Goal: Task Accomplishment & Management: Complete application form

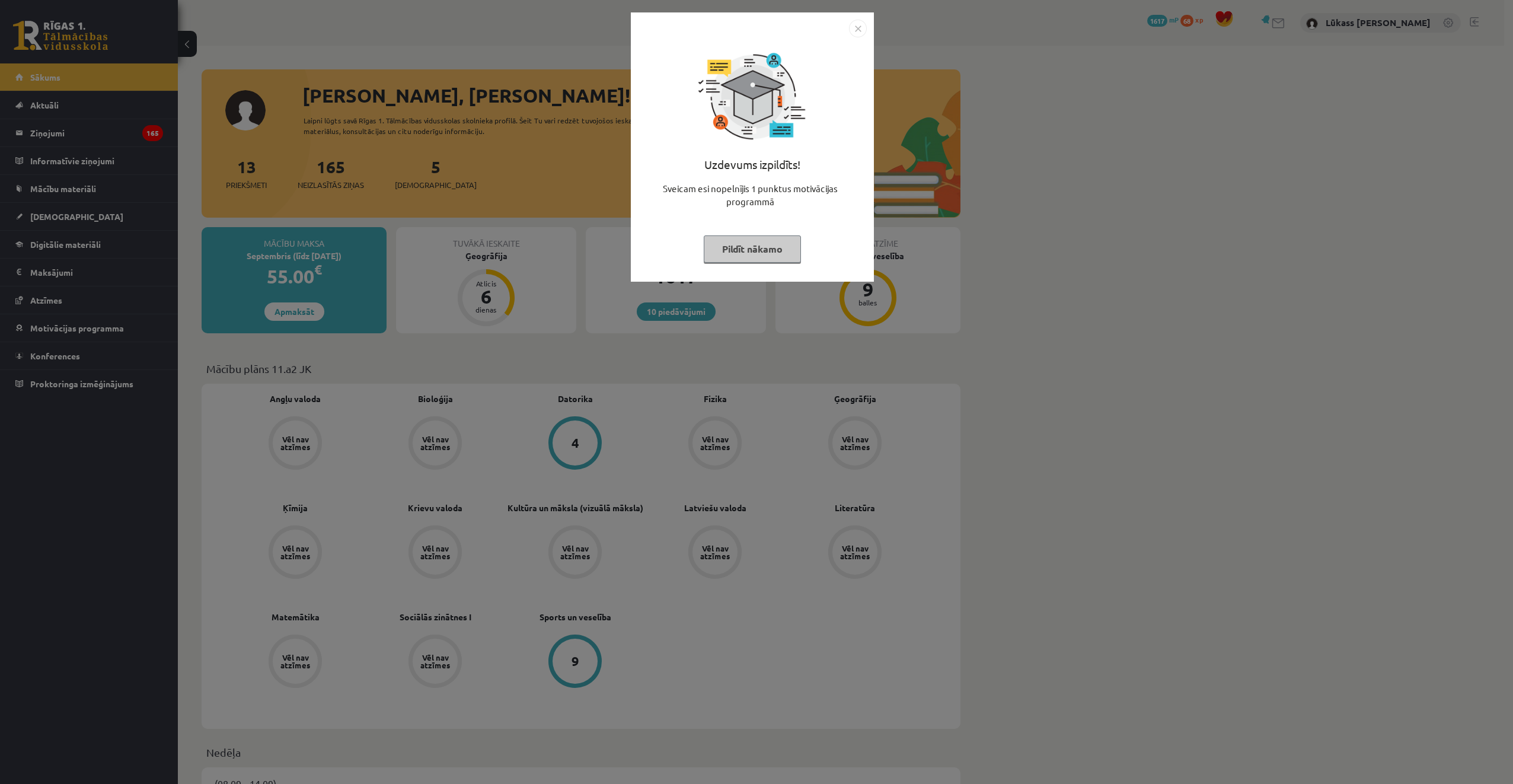
click at [855, 25] on img "Close" at bounding box center [858, 28] width 18 height 18
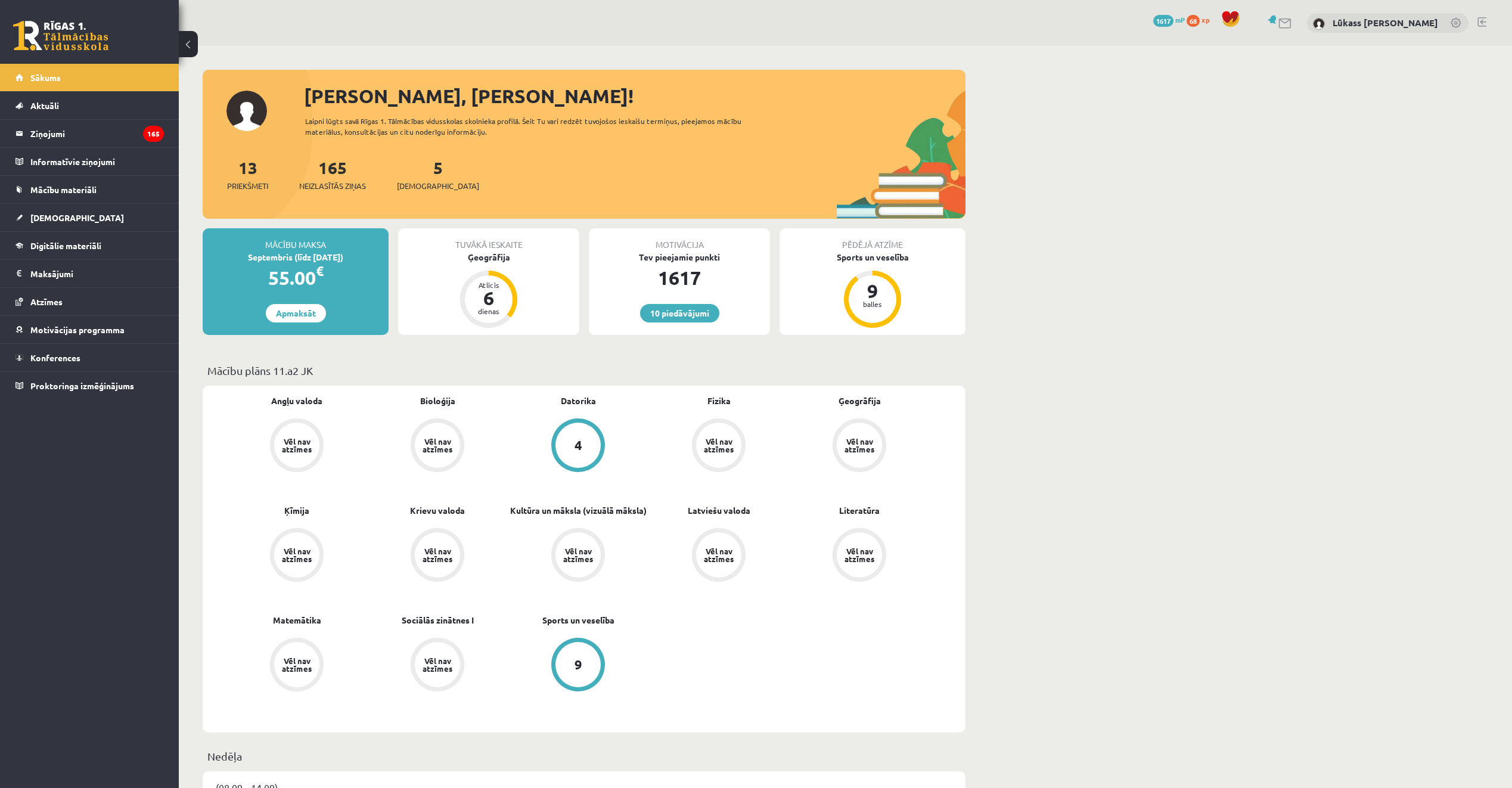
click at [423, 183] on span "[DEMOGRAPHIC_DATA]" at bounding box center [438, 185] width 83 height 12
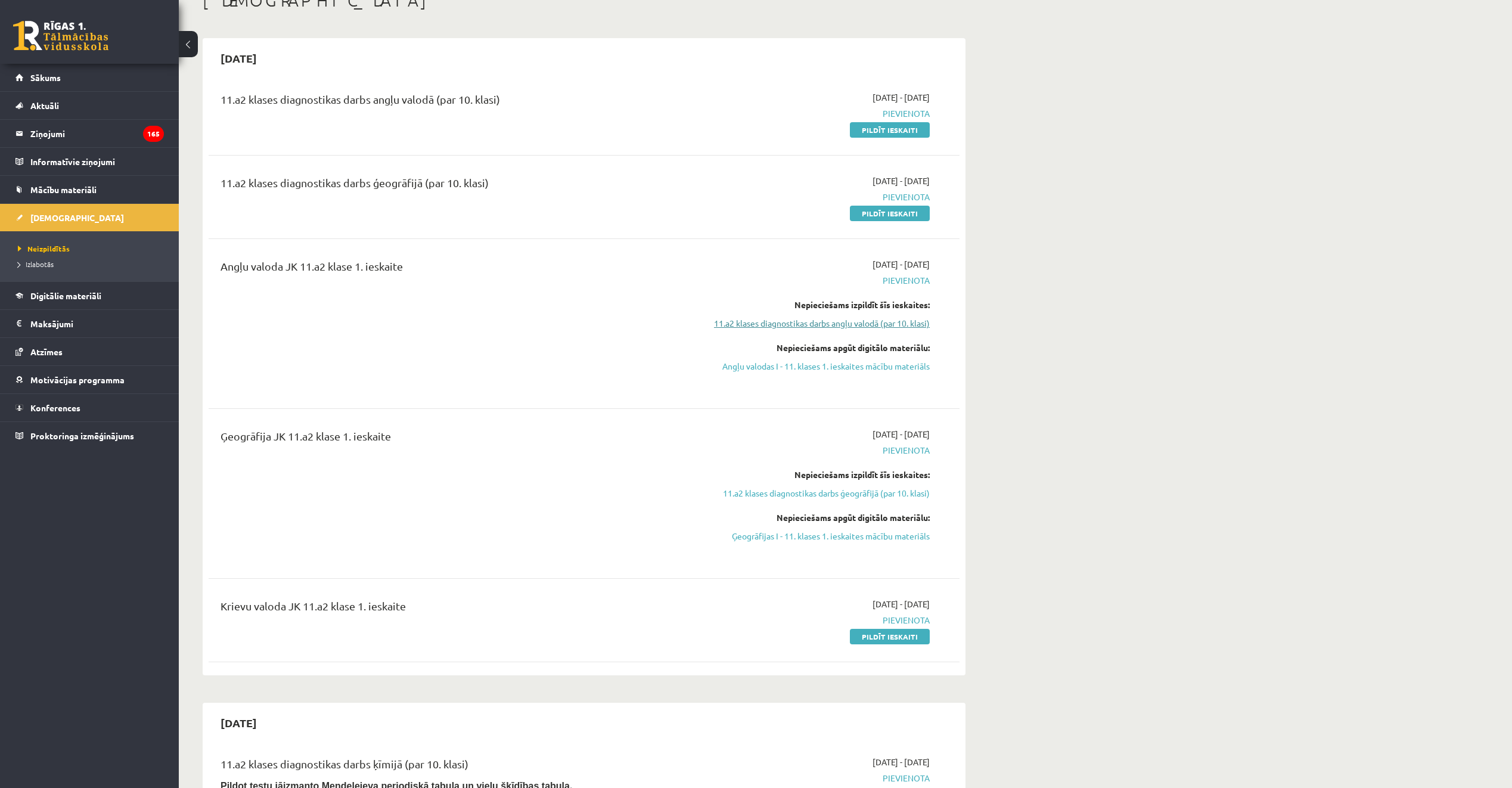
scroll to position [60, 0]
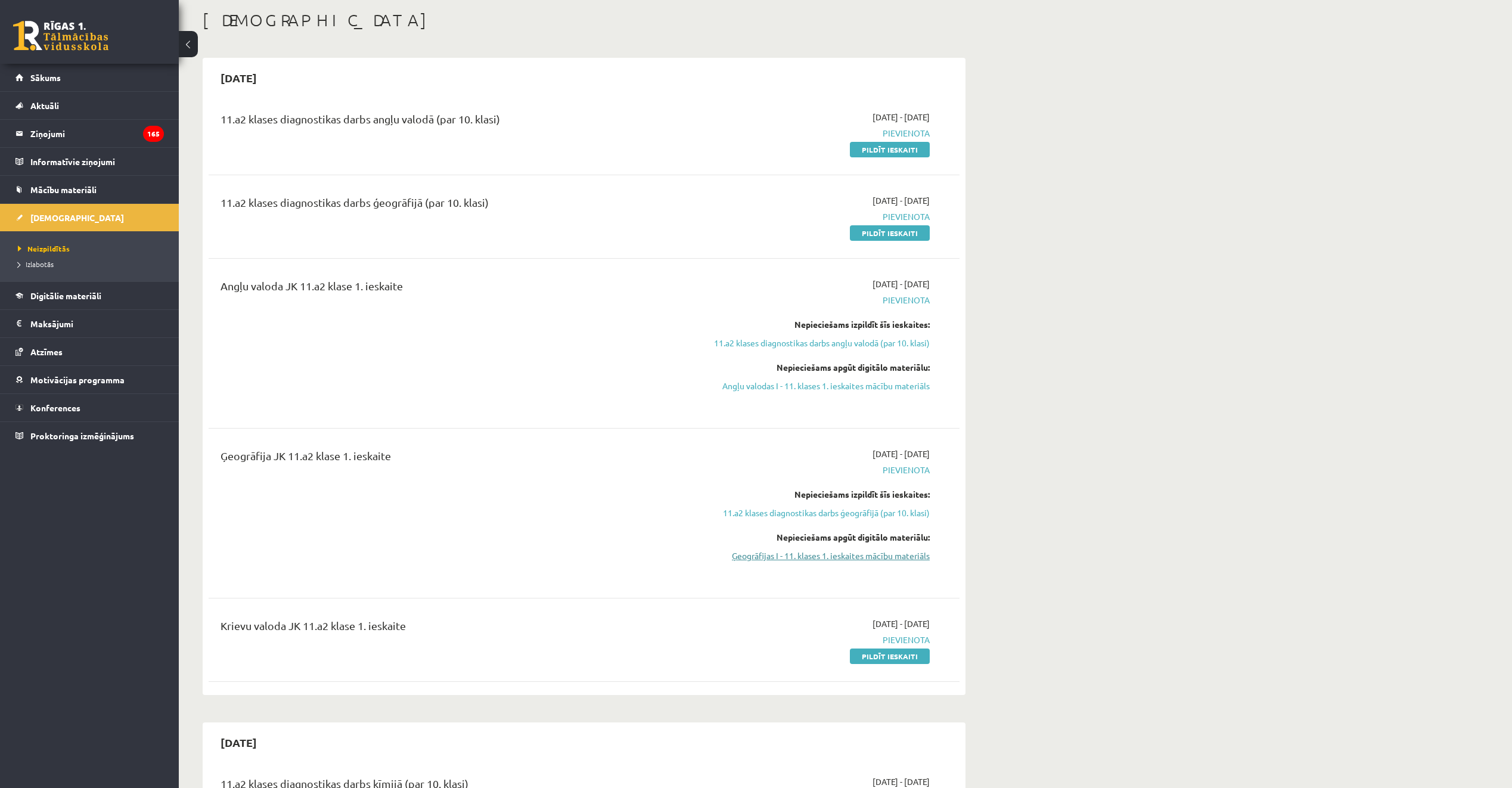
click at [825, 559] on link "Ģeogrāfijas I - 11. klases 1. ieskaites mācību materiāls" at bounding box center [818, 555] width 225 height 12
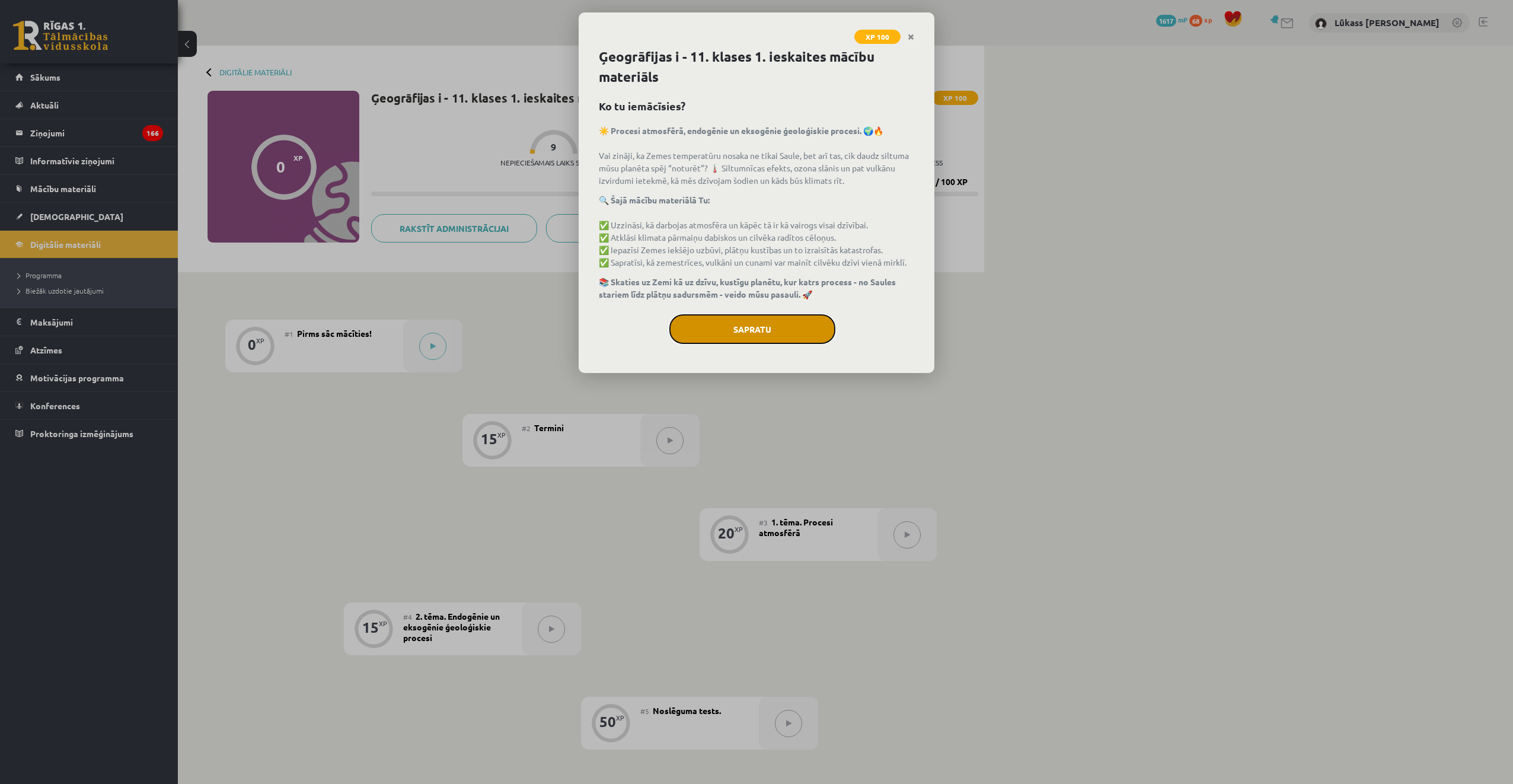
click at [779, 330] on button "Sapratu" at bounding box center [753, 329] width 166 height 30
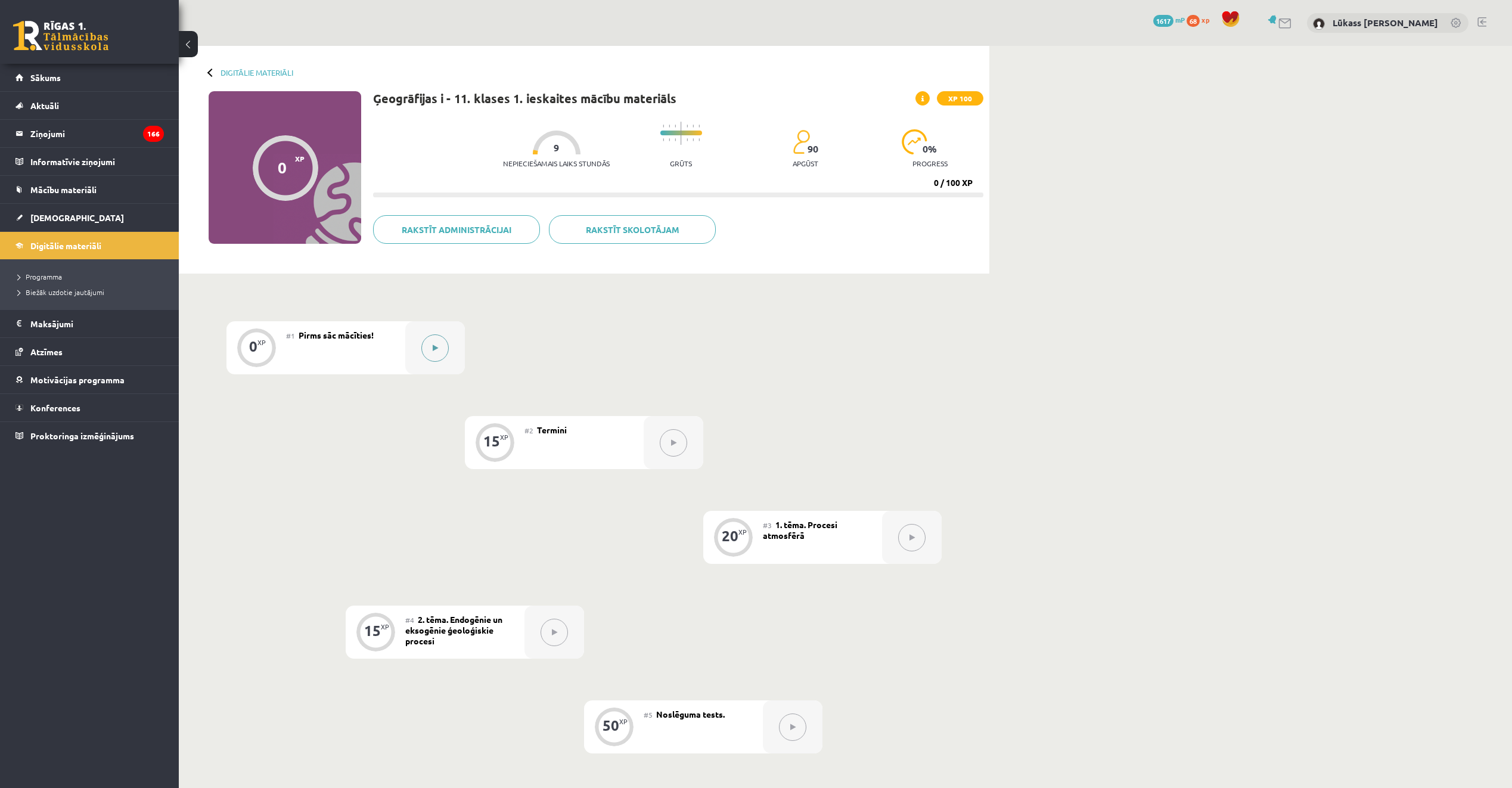
click at [436, 348] on icon at bounding box center [435, 347] width 6 height 7
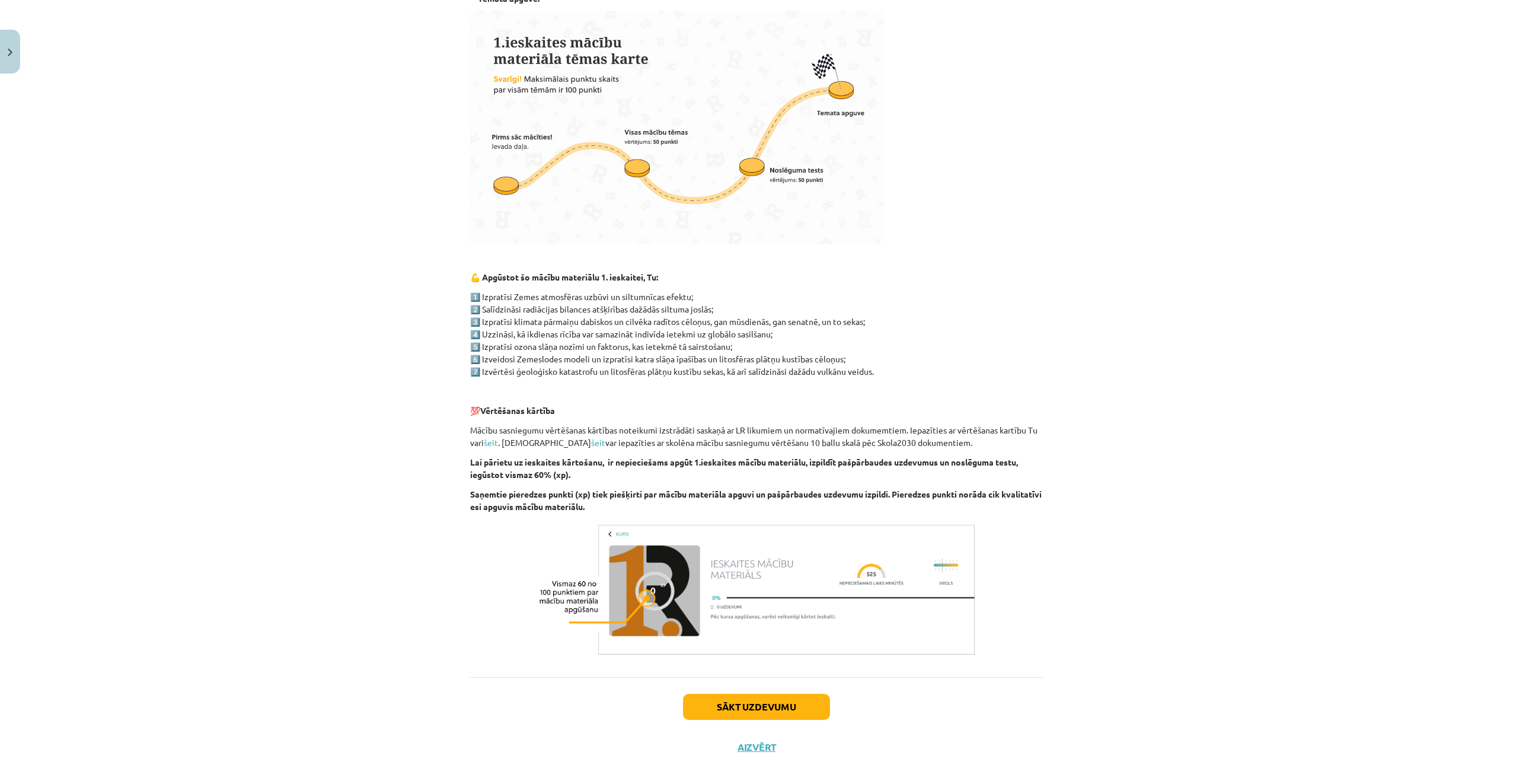
scroll to position [352, 0]
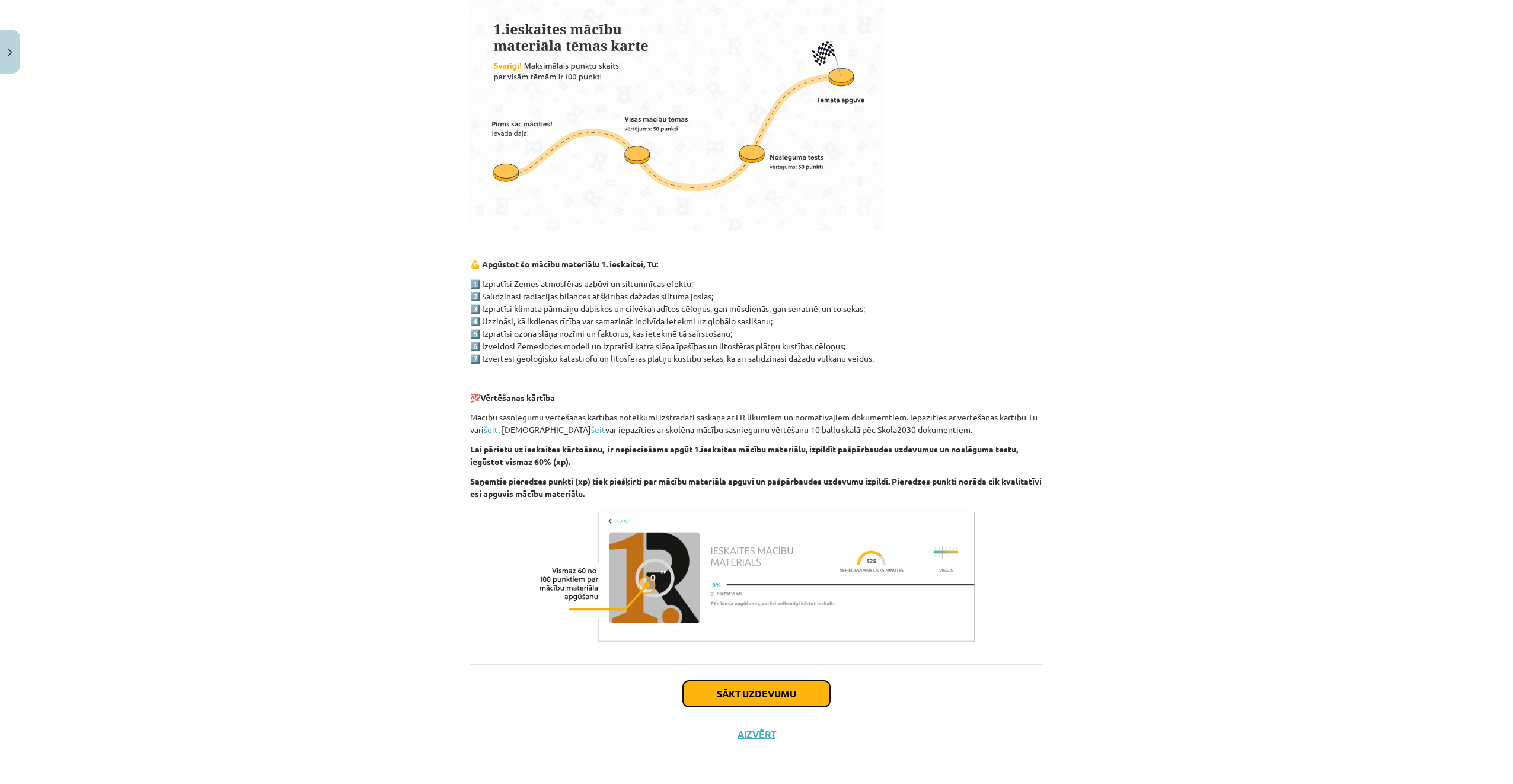
click at [777, 688] on button "Sākt uzdevumu" at bounding box center [756, 693] width 147 height 26
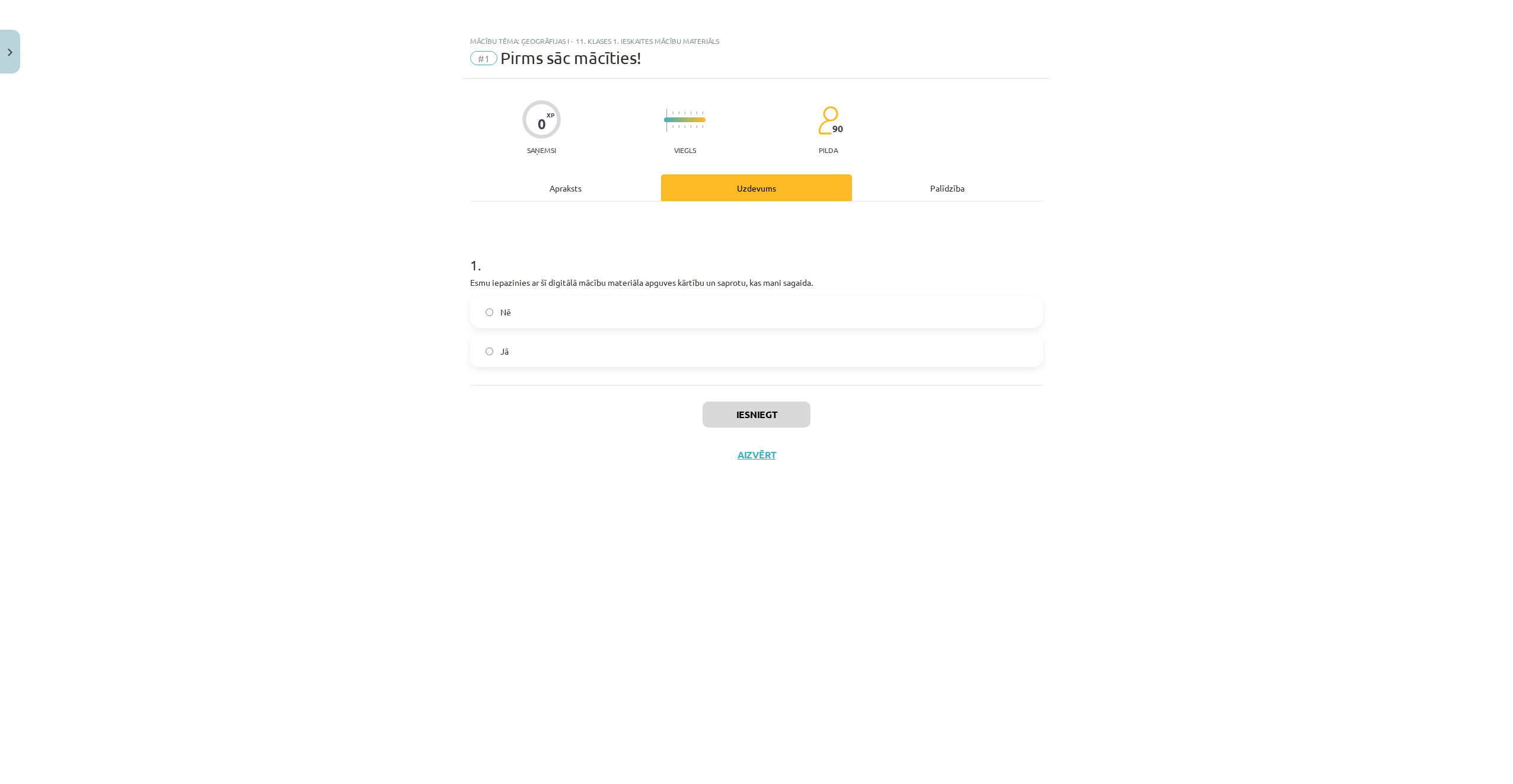
click at [617, 350] on label "Jā" at bounding box center [756, 351] width 571 height 30
click at [763, 425] on button "Iesniegt" at bounding box center [756, 414] width 108 height 26
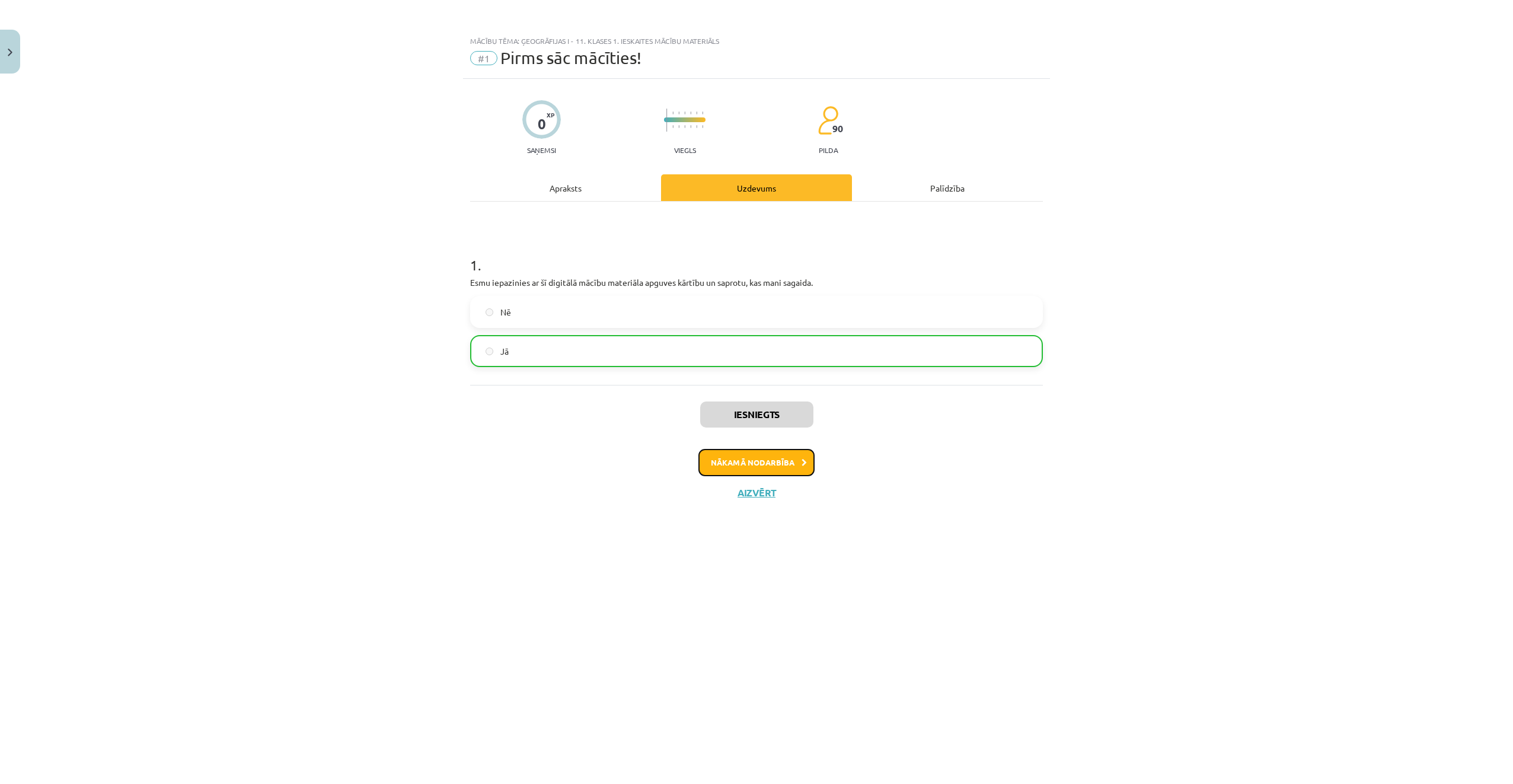
click at [775, 461] on button "Nākamā nodarbība" at bounding box center [756, 462] width 117 height 28
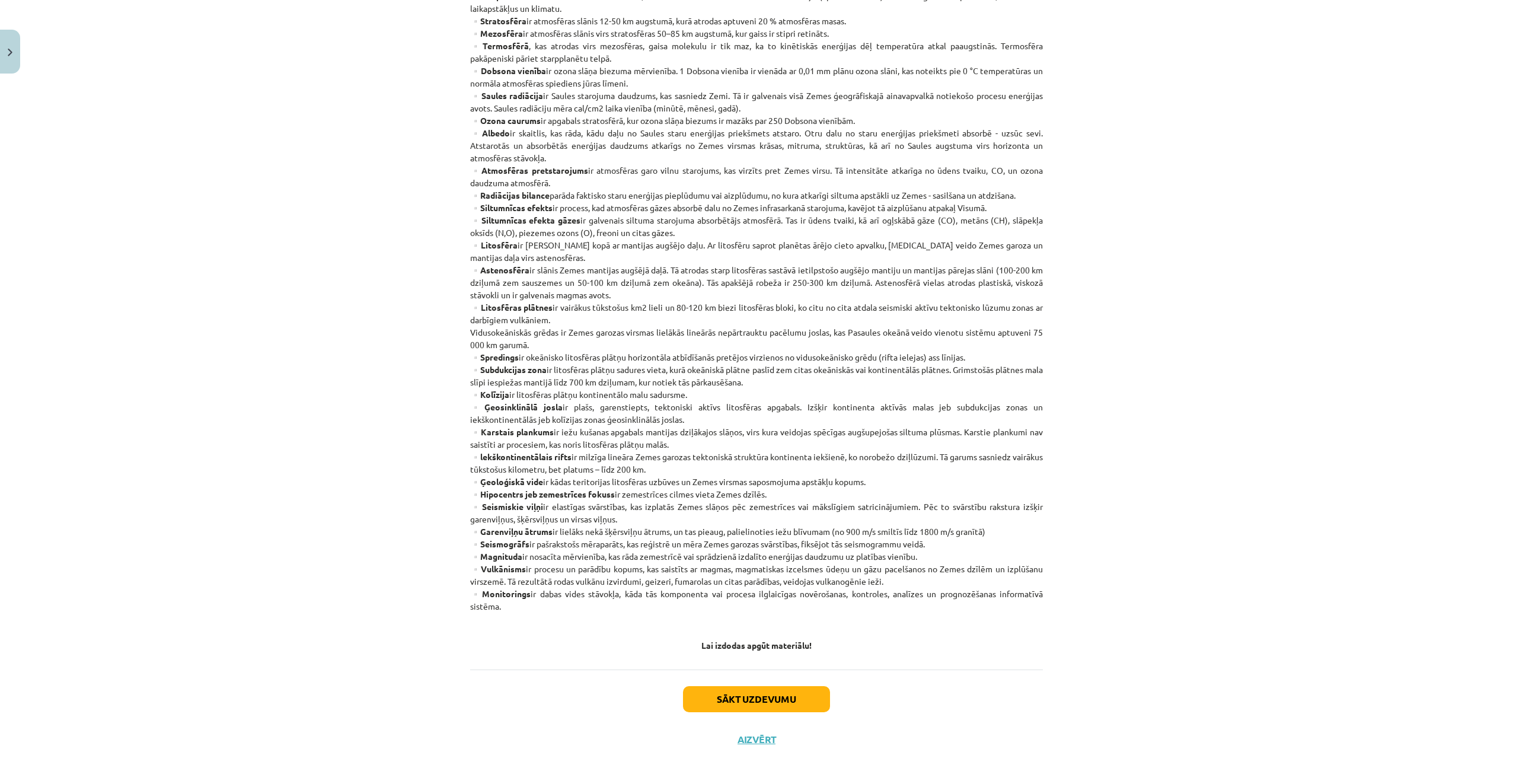
scroll to position [329, 0]
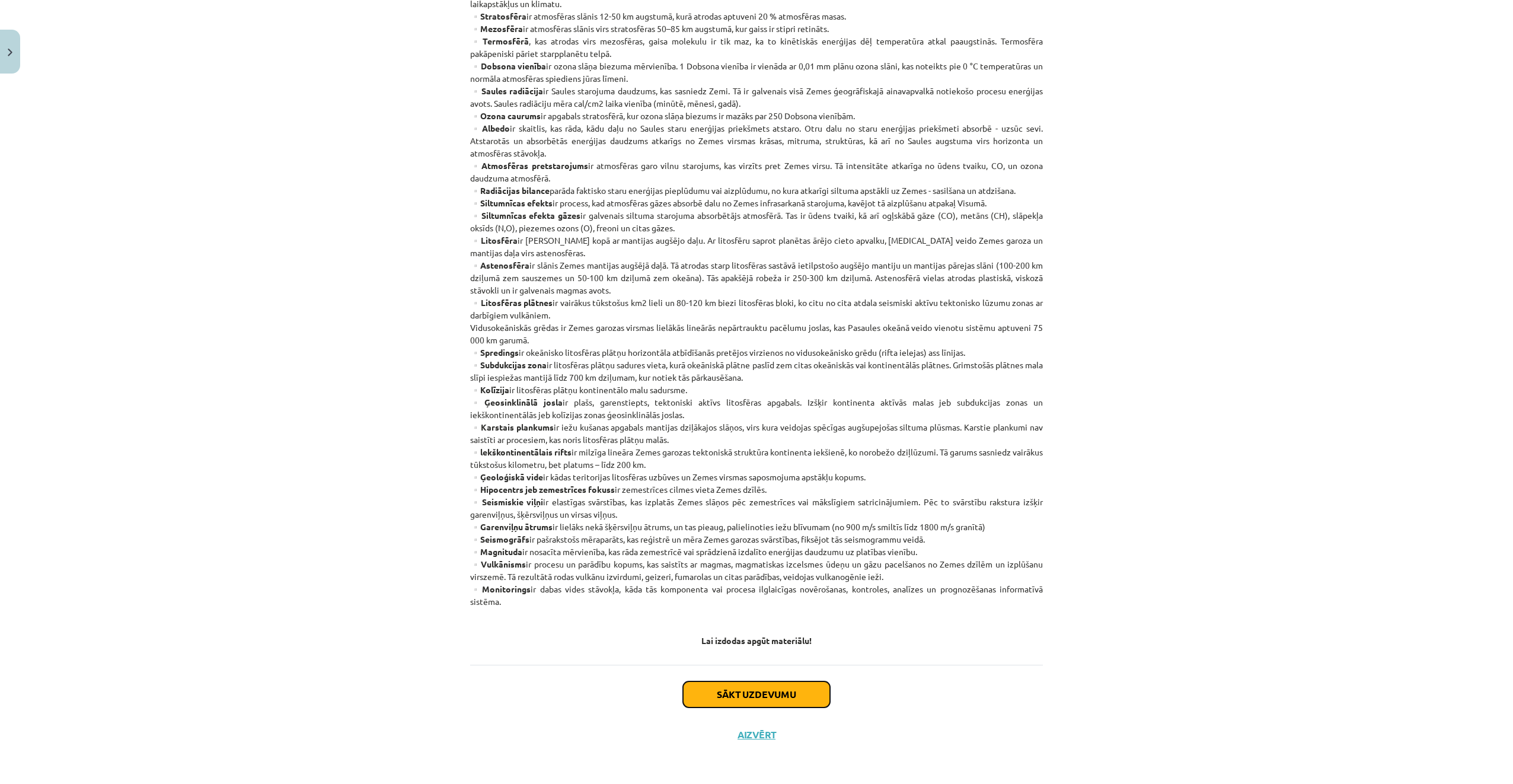
click at [779, 688] on button "Sākt uzdevumu" at bounding box center [756, 693] width 147 height 26
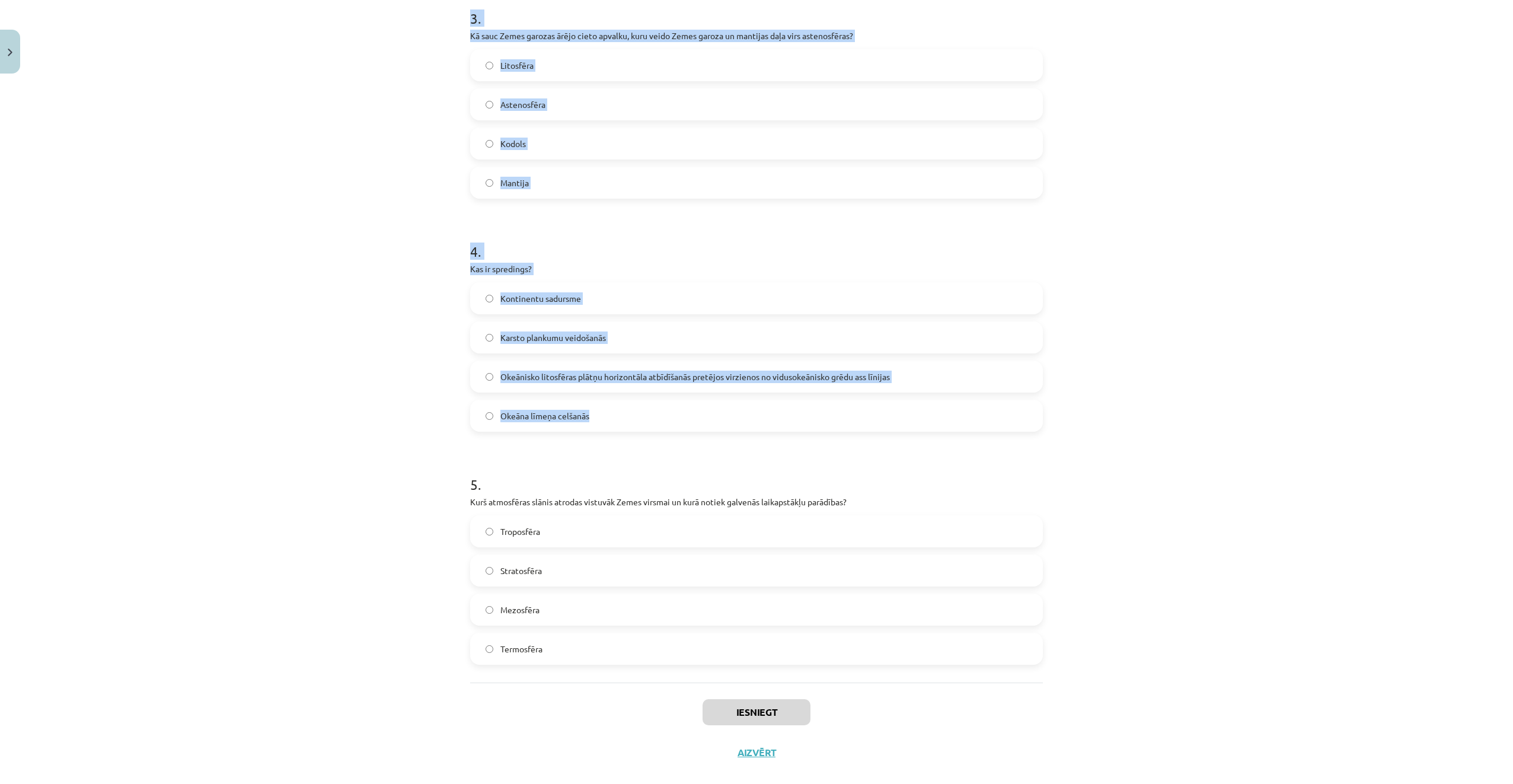
scroll to position [731, 0]
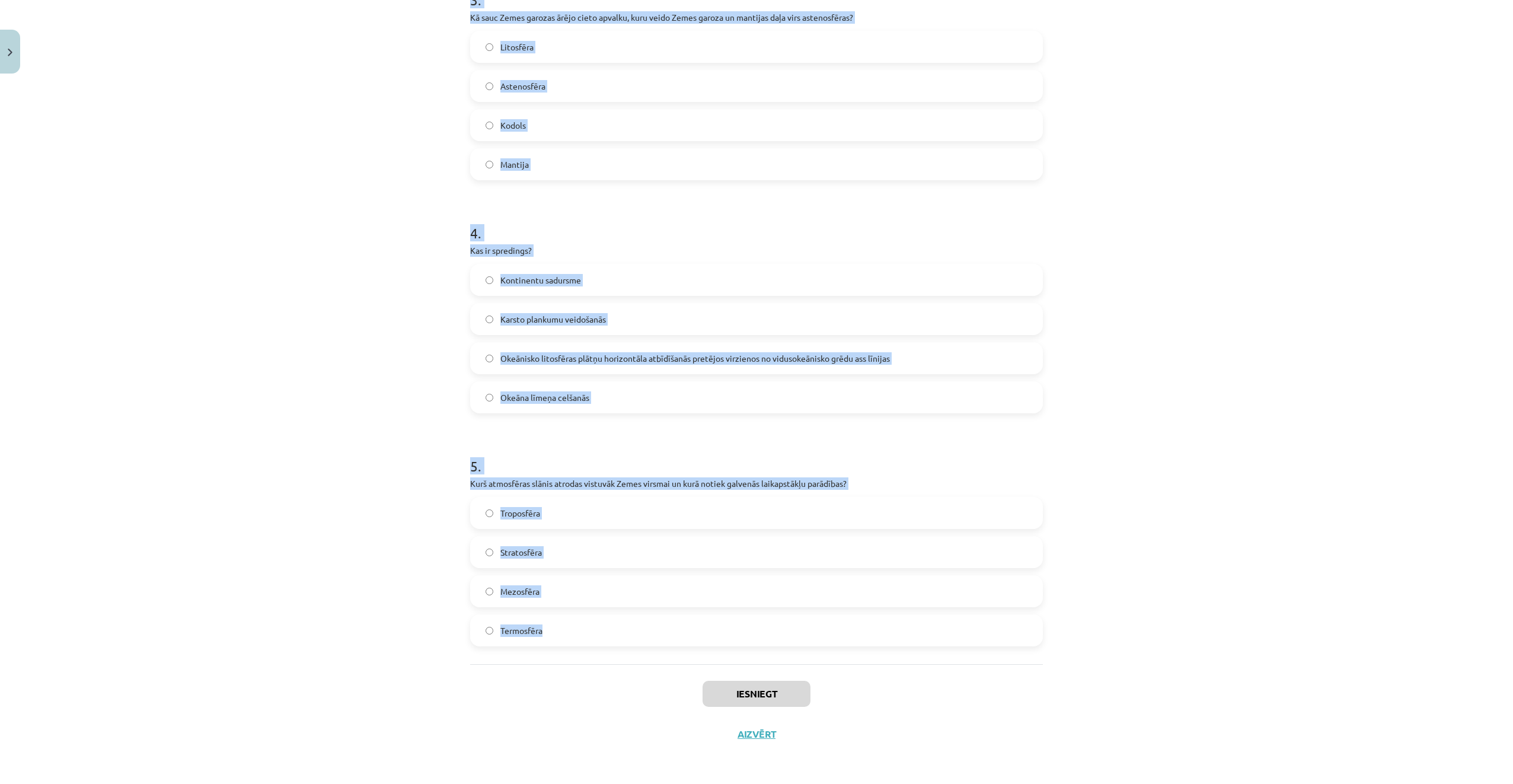
drag, startPoint x: 515, startPoint y: 258, endPoint x: 892, endPoint y: 626, distance: 526.8
click at [892, 626] on div "Mācību tēma: Ģeogrāfijas i - 11. klases 1. ieskaites mācību materiāls #2 Termin…" at bounding box center [756, 392] width 1513 height 784
copy form "1 . Kā sauc procesu, kad atmosfēras gāzes absorbē daļu no Zemes infrasarkanā st…"
click at [345, 304] on div "Mācību tēma: Ģeogrāfijas i - 11. klases 1. ieskaites mācību materiāls #2 Termin…" at bounding box center [756, 392] width 1513 height 784
click at [362, 301] on div "Mācību tēma: Ģeogrāfijas i - 11. klases 1. ieskaites mācību materiāls #2 Termin…" at bounding box center [756, 392] width 1513 height 784
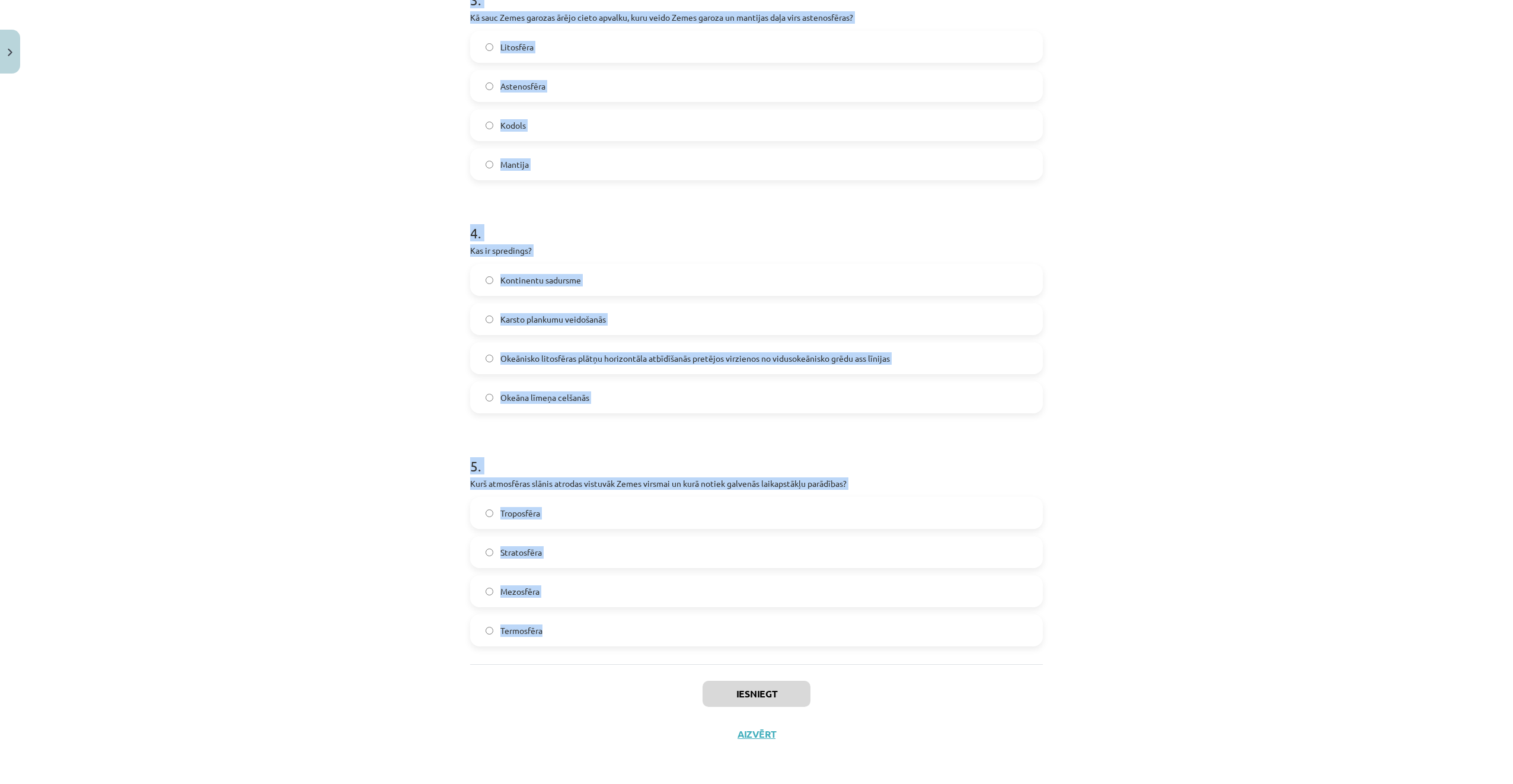
click at [371, 297] on div "Mācību tēma: Ģeogrāfijas i - 11. klases 1. ieskaites mācību materiāls #2 Termin…" at bounding box center [756, 392] width 1513 height 784
drag, startPoint x: 535, startPoint y: 182, endPoint x: 566, endPoint y: 201, distance: 36.4
click at [536, 182] on form "1 . Kā sauc procesu, kad atmosfēras gāzes absorbē daļu no Zemes infrasarkanā st…" at bounding box center [756, 76] width 573 height 1142
click at [578, 215] on h1 "4 ." at bounding box center [756, 222] width 573 height 36
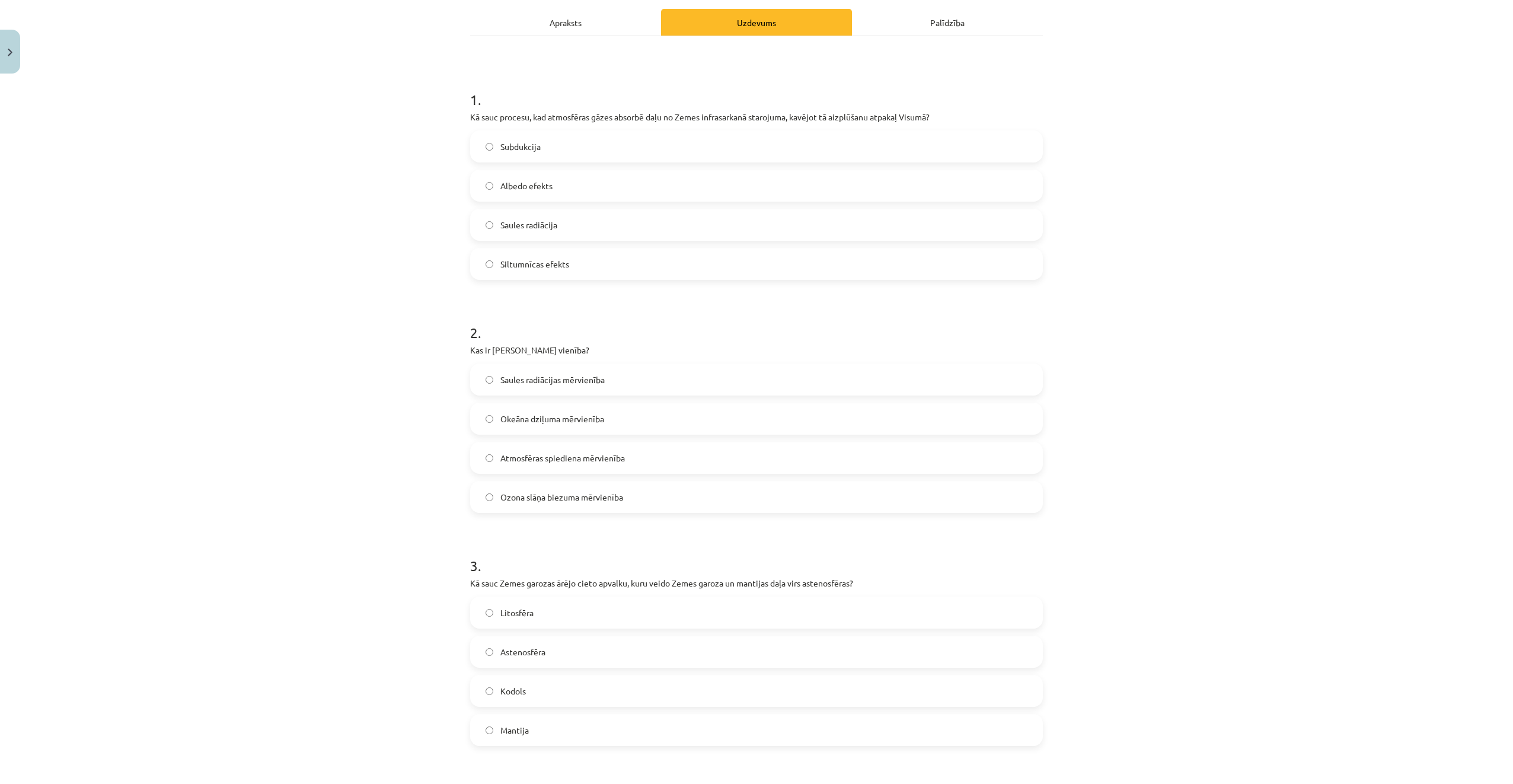
scroll to position [78, 0]
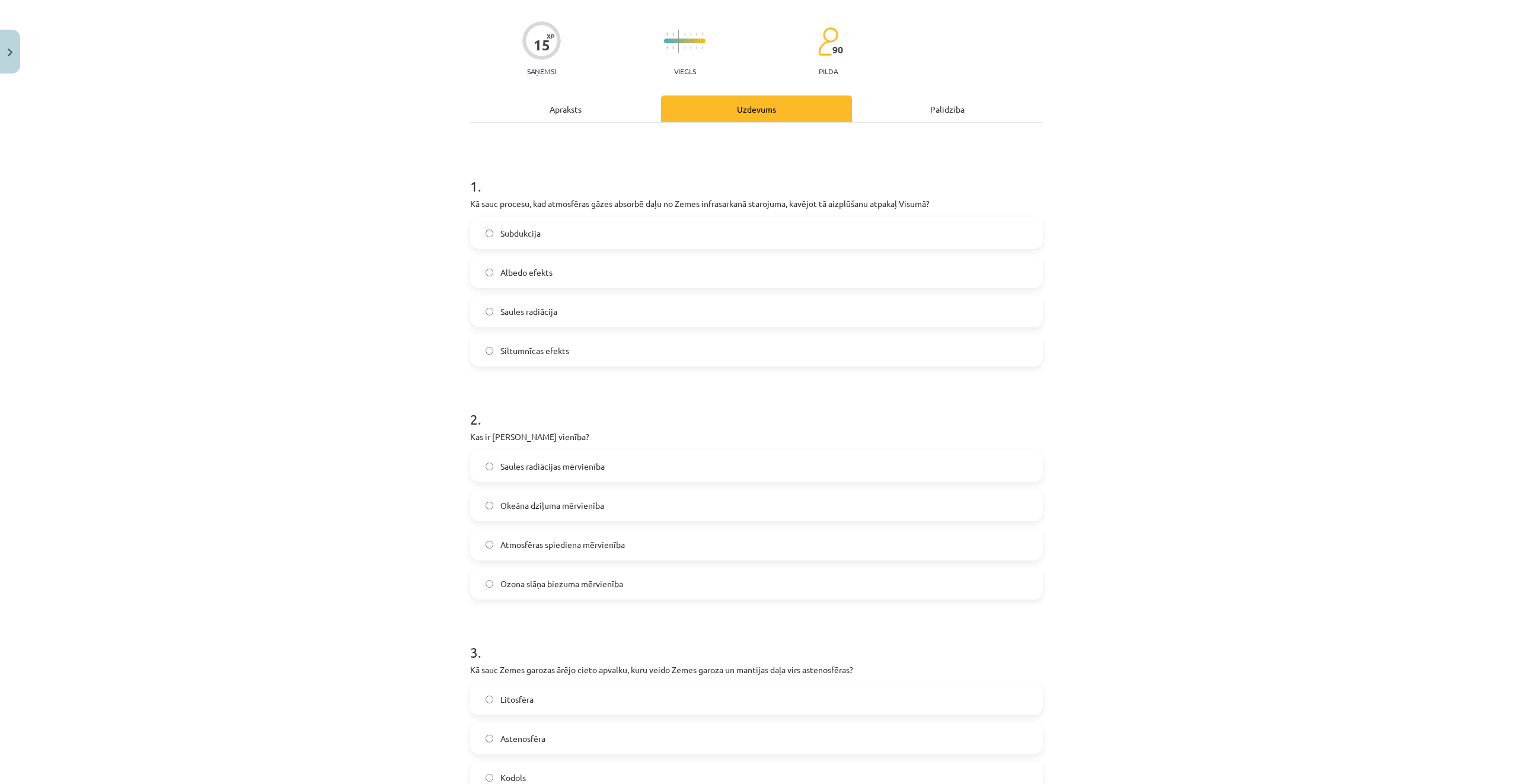
click at [590, 342] on label "Siltumnīcas efekts" at bounding box center [756, 350] width 571 height 30
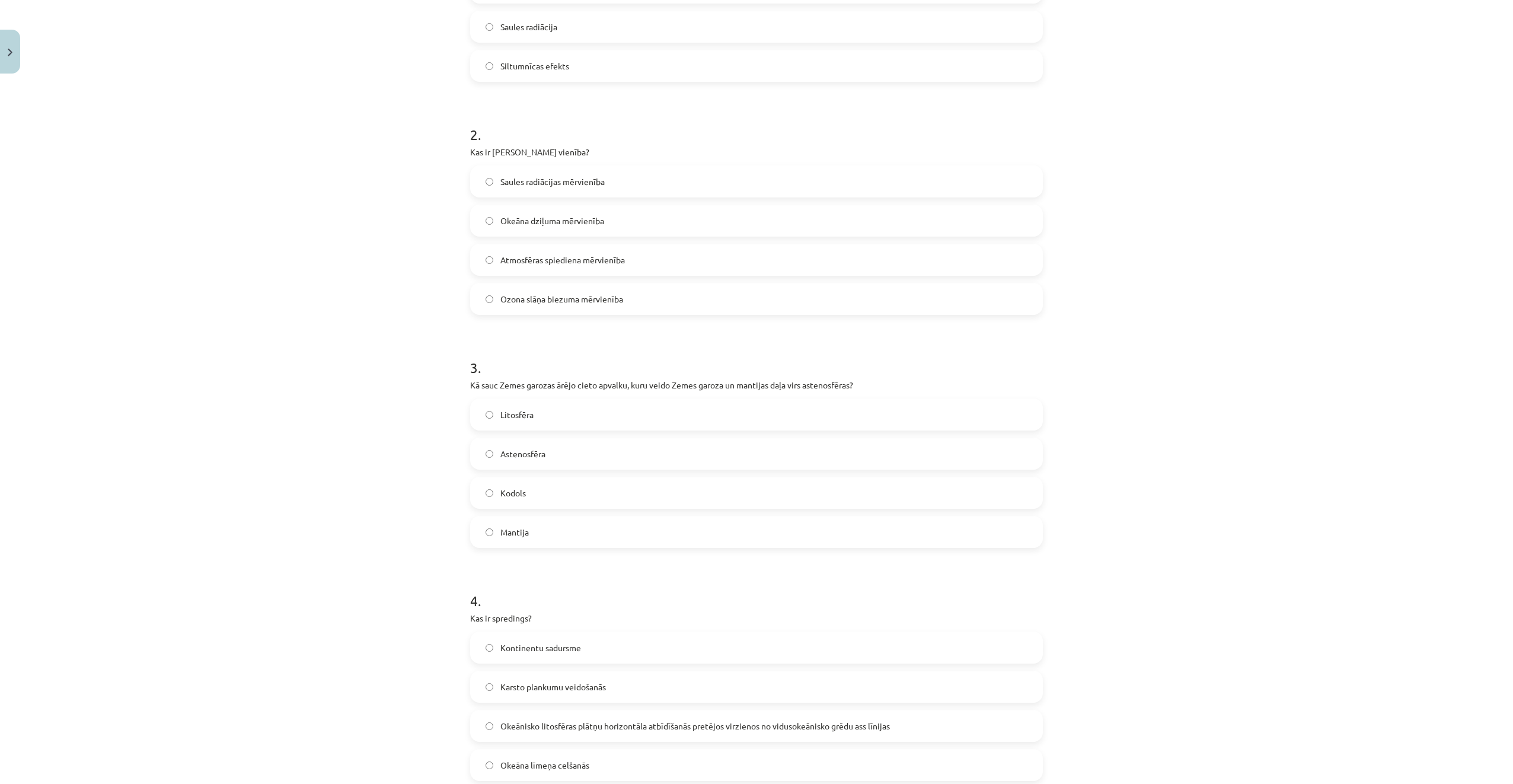
scroll to position [376, 0]
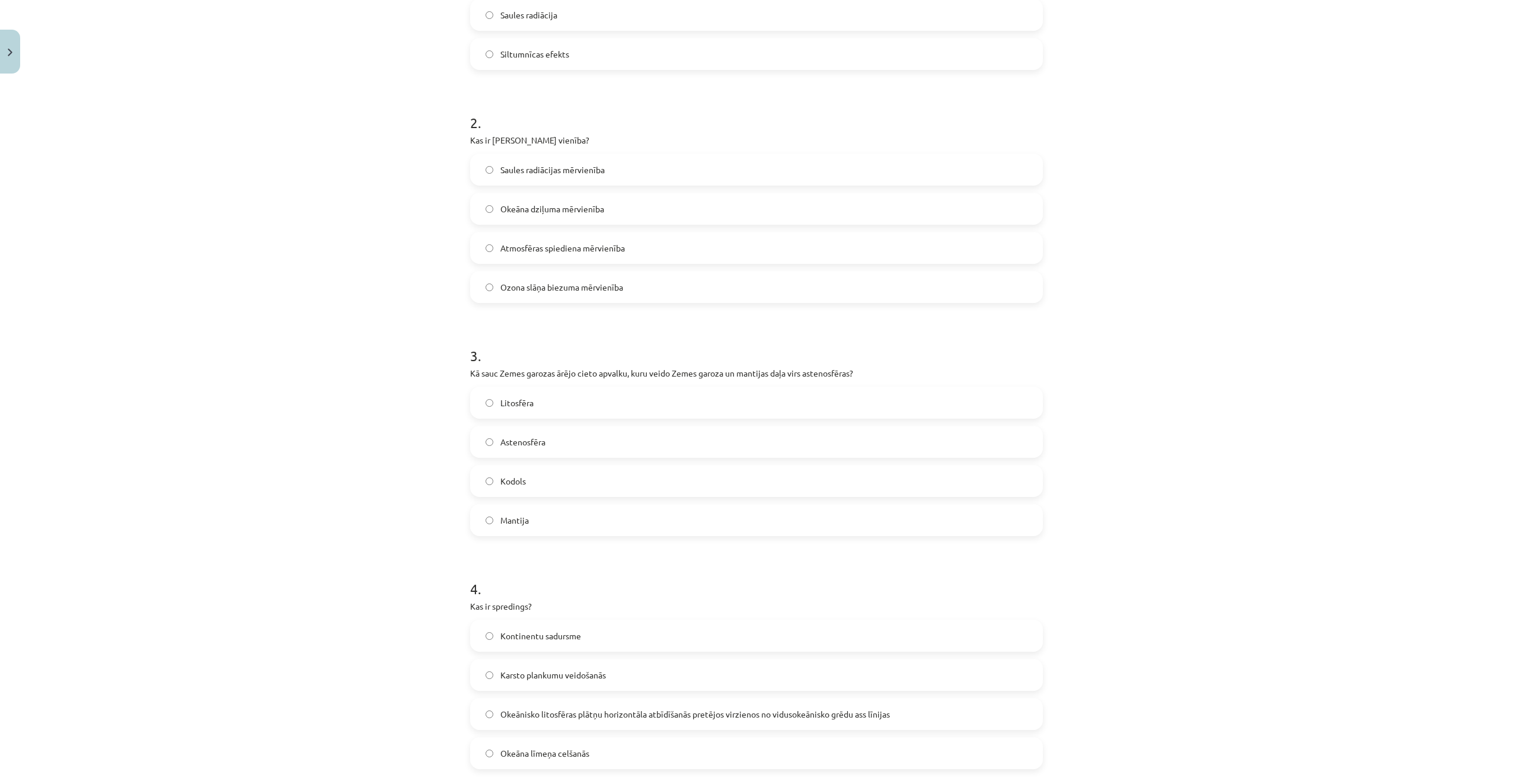
click at [614, 288] on span "Ozona slāņa biezuma mērvienība" at bounding box center [561, 287] width 122 height 12
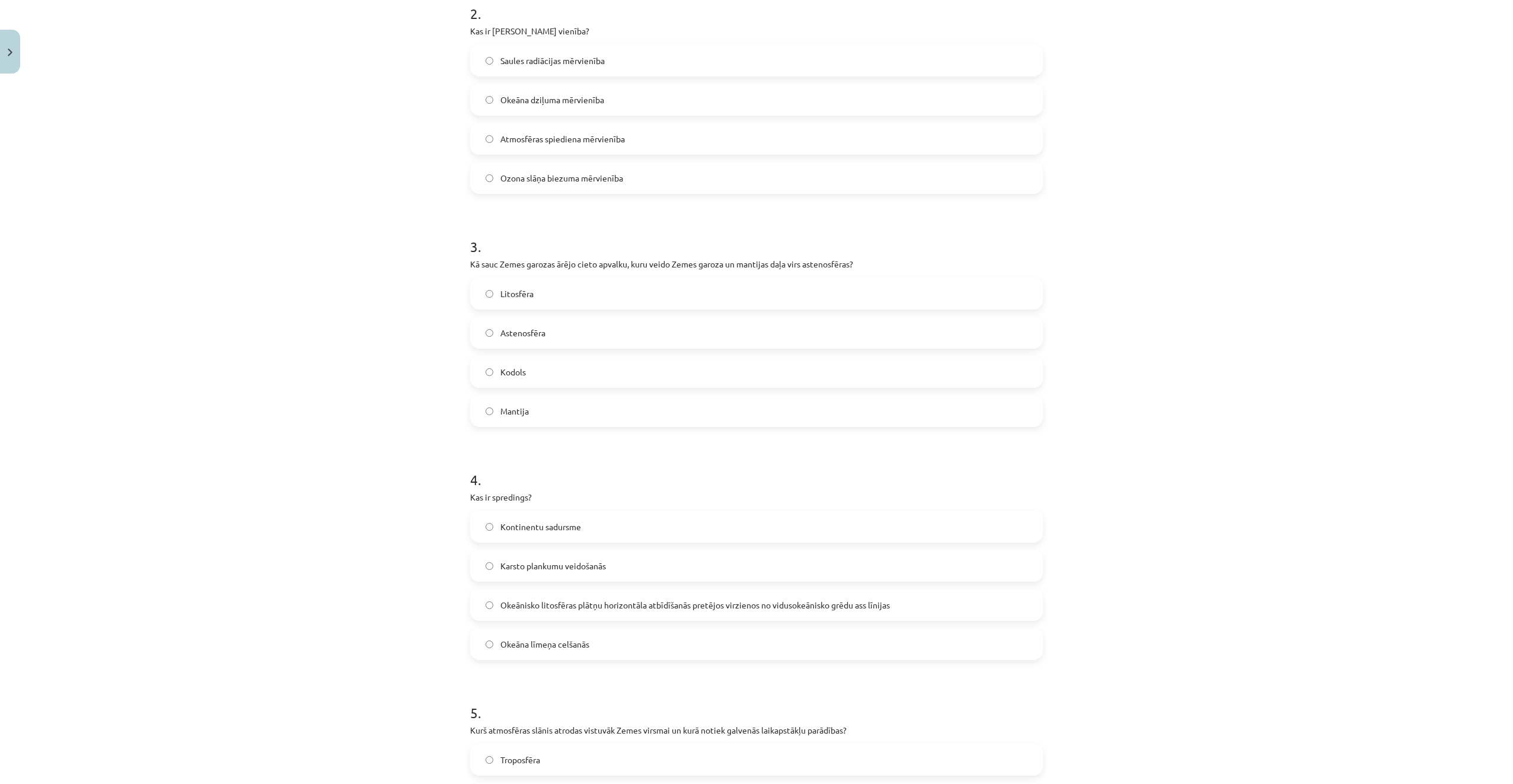
scroll to position [554, 0]
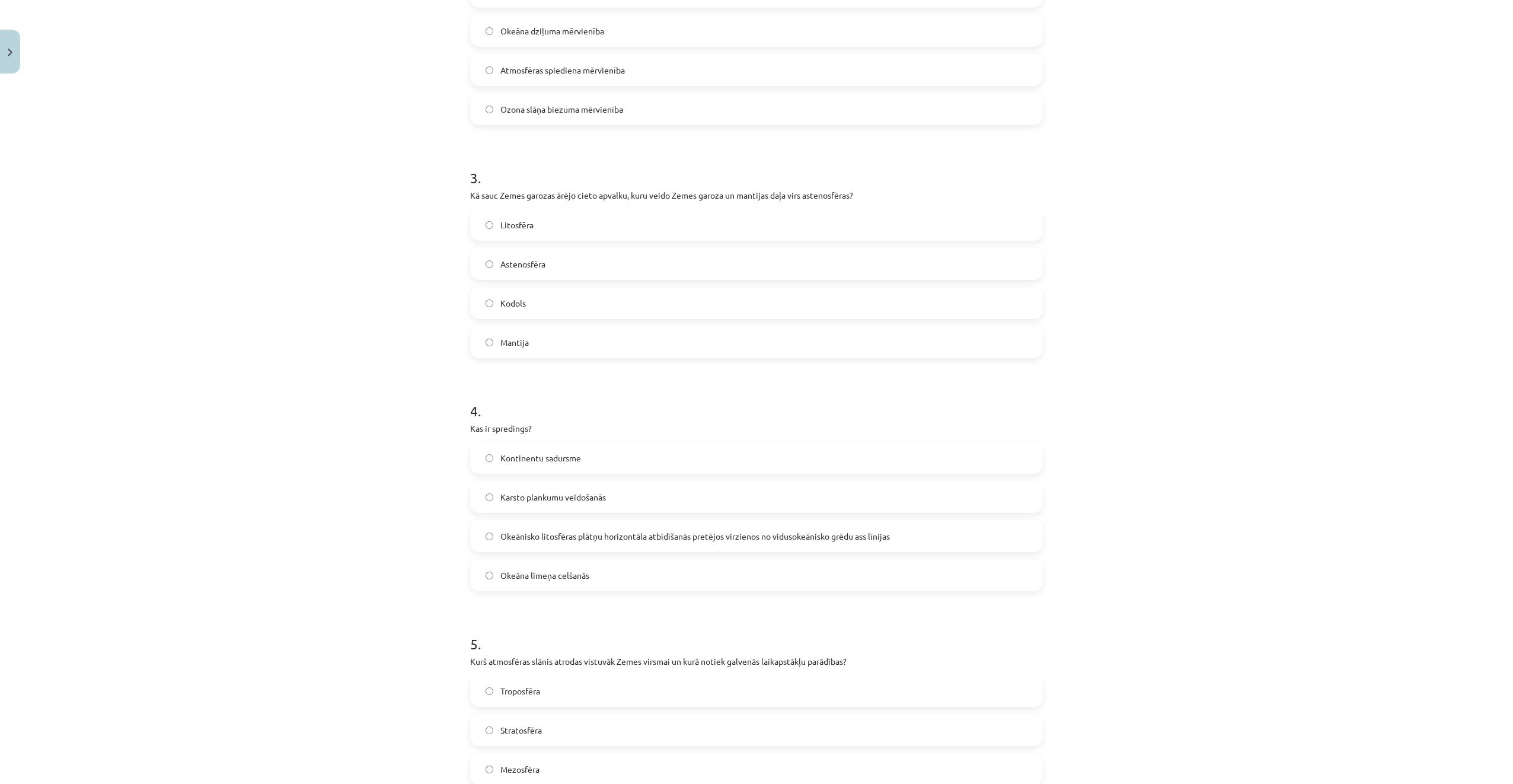
click at [601, 236] on label "Litosfēra" at bounding box center [756, 225] width 571 height 30
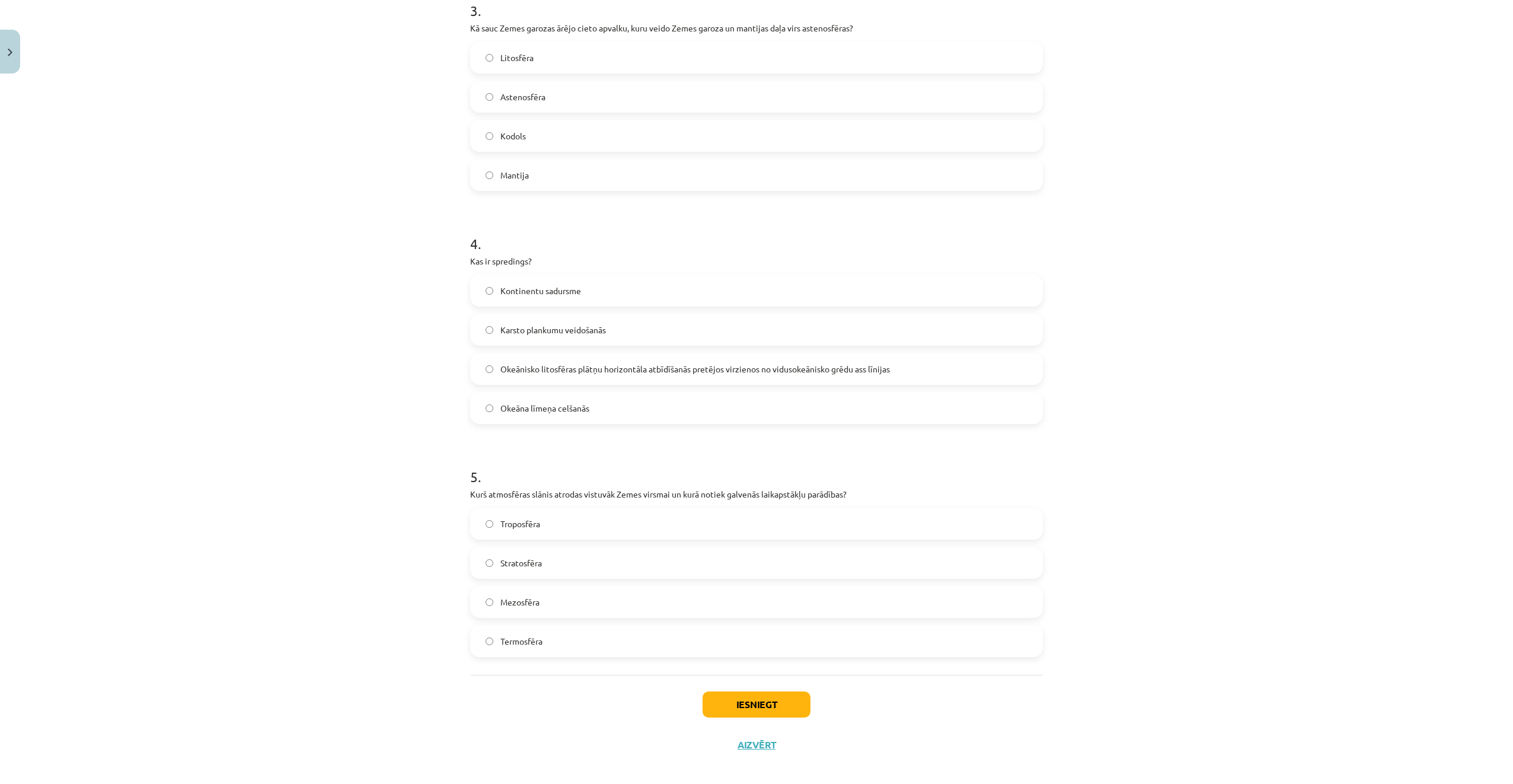
scroll to position [731, 0]
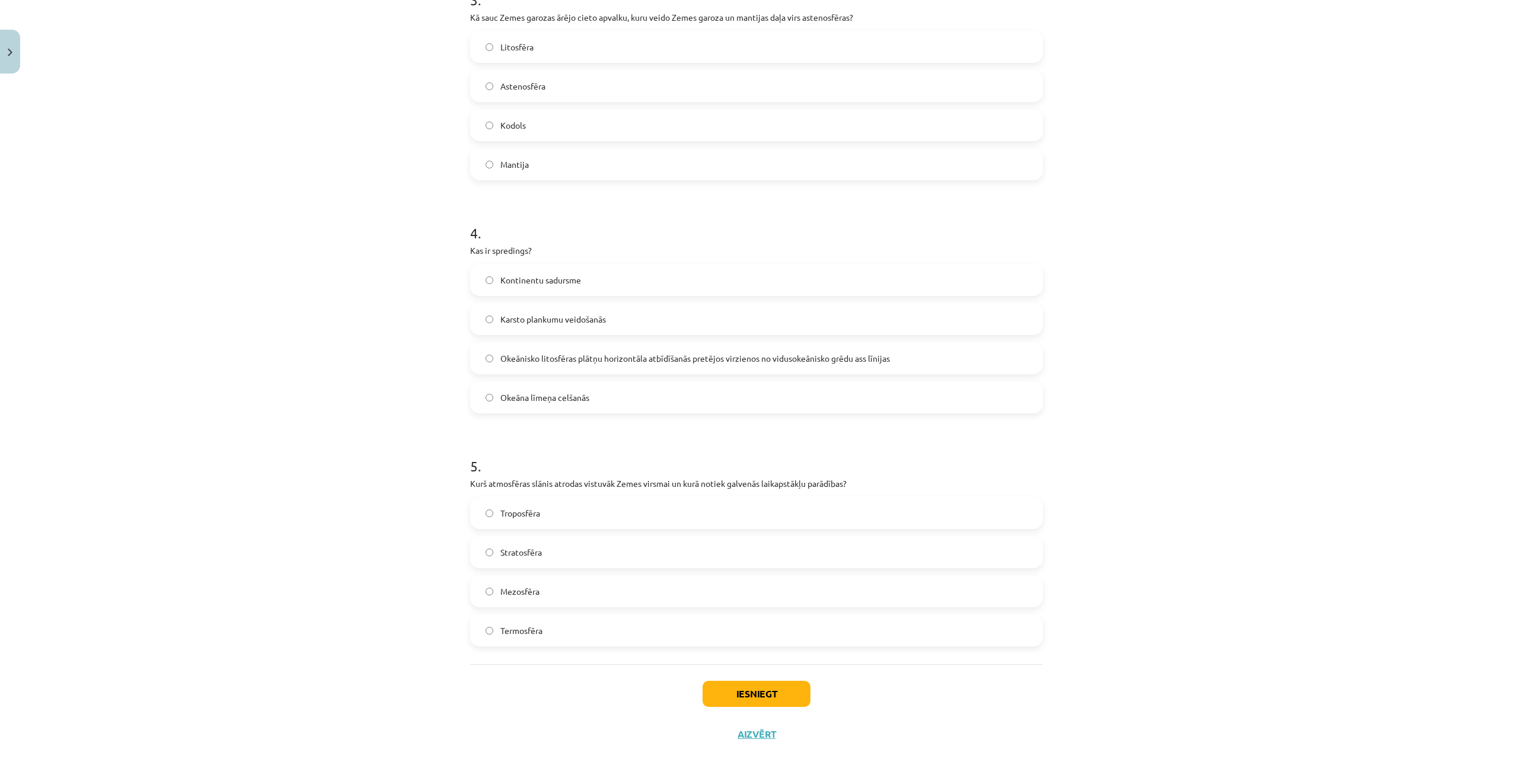
click at [689, 362] on span "Okeānisko litosfēras plātņu horizontāla atbīdīšanās pretējos virzienos no vidus…" at bounding box center [694, 358] width 389 height 12
click at [598, 513] on label "Troposfēra" at bounding box center [756, 512] width 571 height 30
click at [728, 693] on button "Iesniegt" at bounding box center [756, 693] width 108 height 26
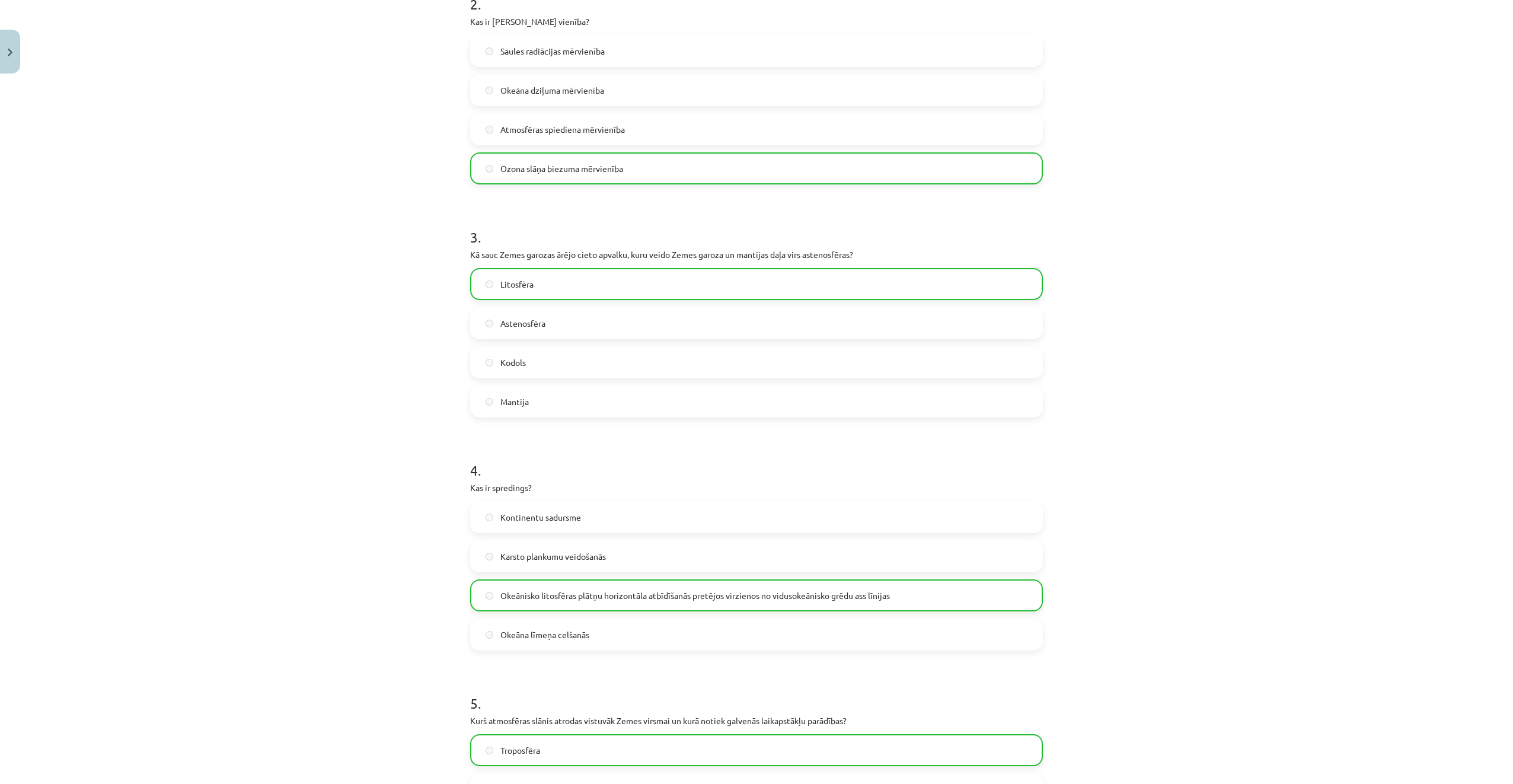
scroll to position [769, 0]
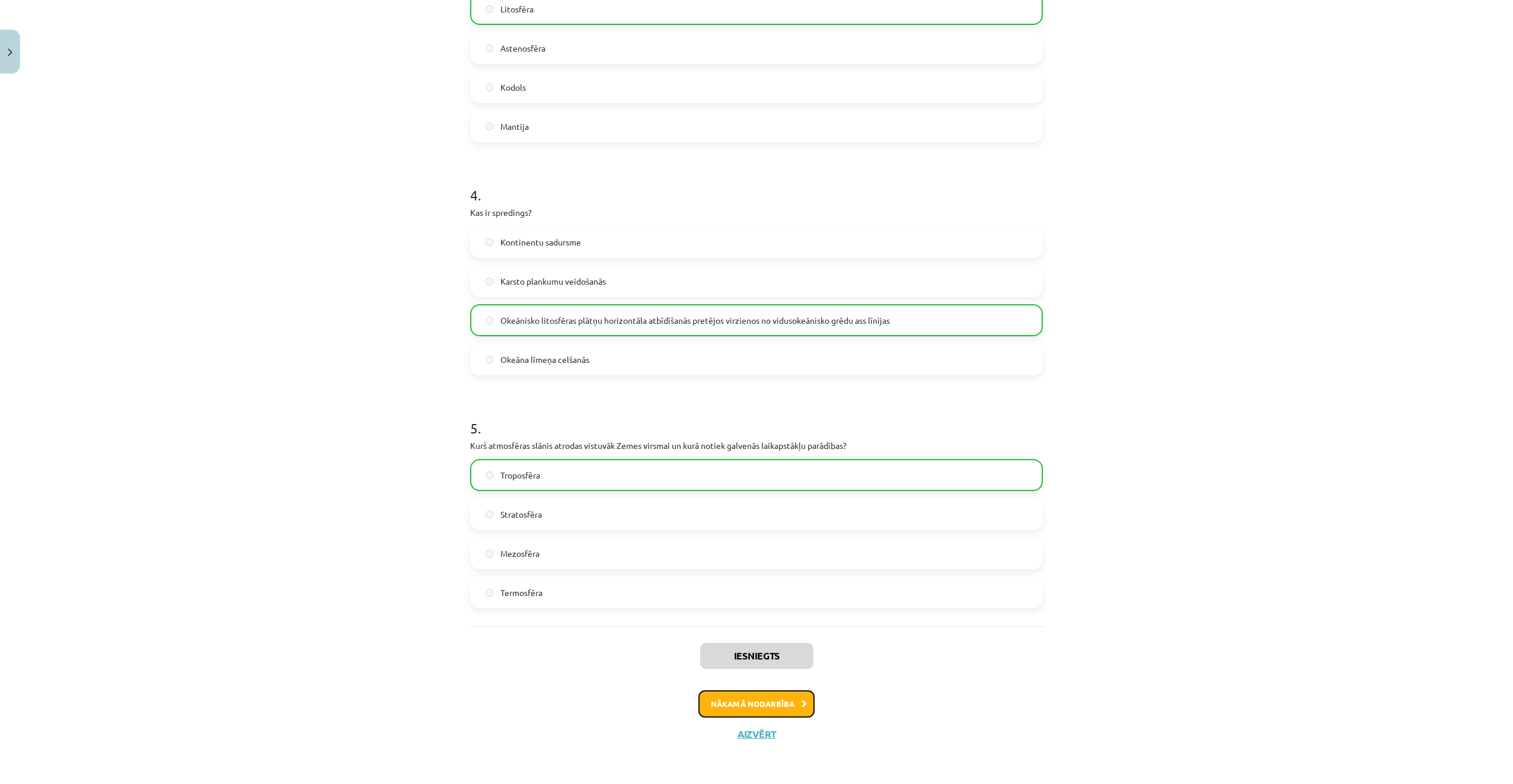
click at [783, 708] on button "Nākamā nodarbība" at bounding box center [756, 704] width 117 height 28
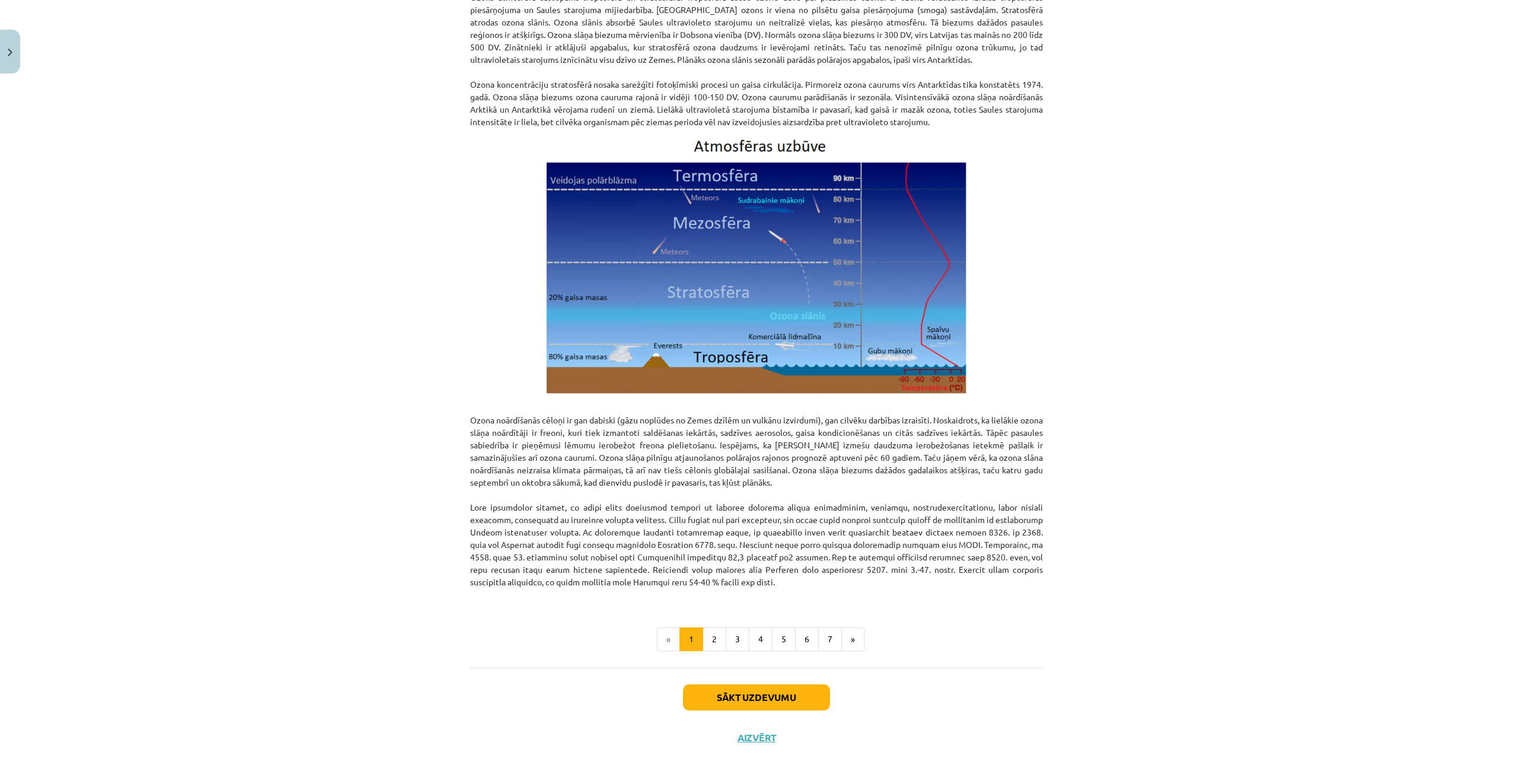
scroll to position [1154, 0]
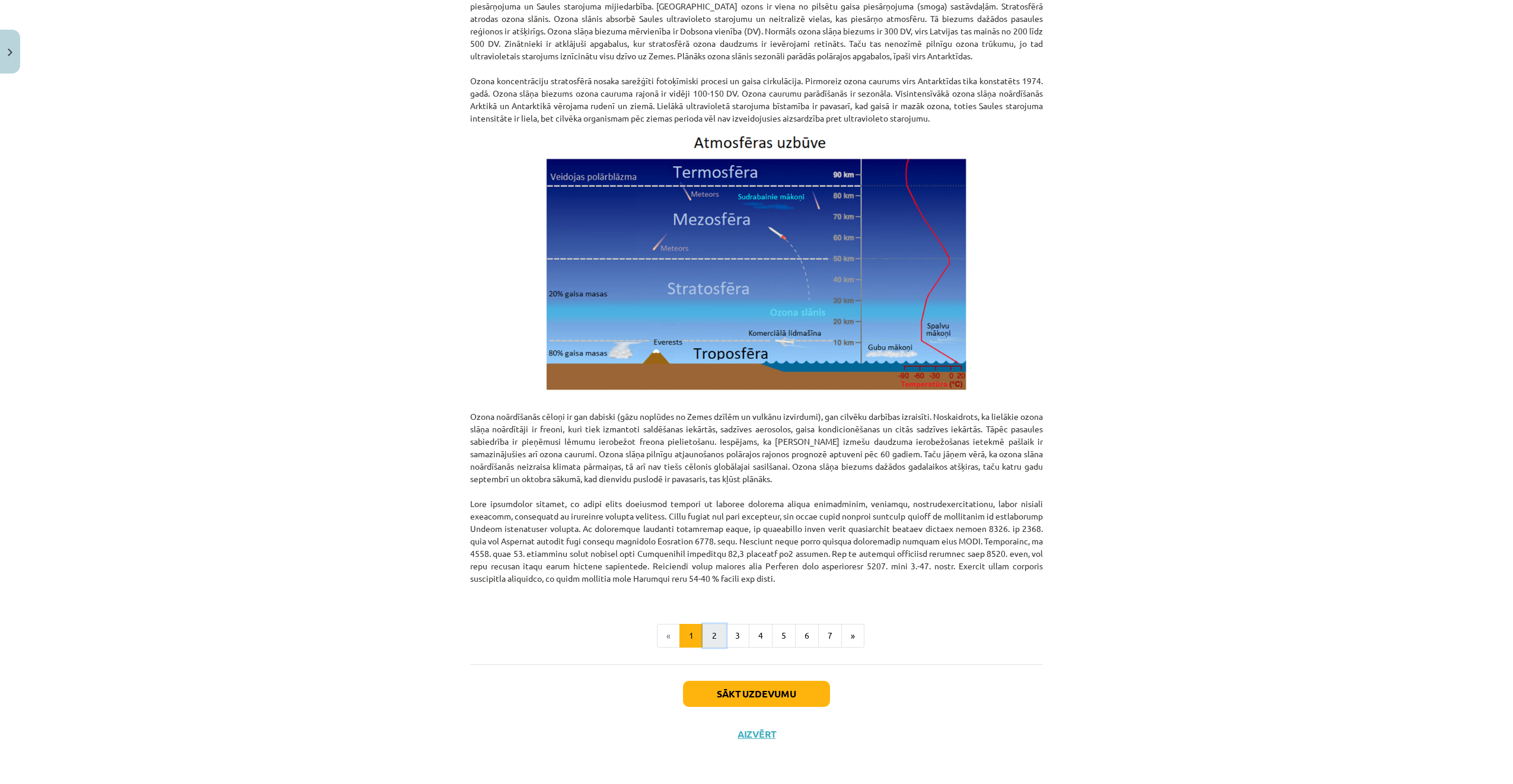
drag, startPoint x: 707, startPoint y: 625, endPoint x: 713, endPoint y: 631, distance: 8.5
click at [711, 629] on button "2" at bounding box center [714, 635] width 24 height 24
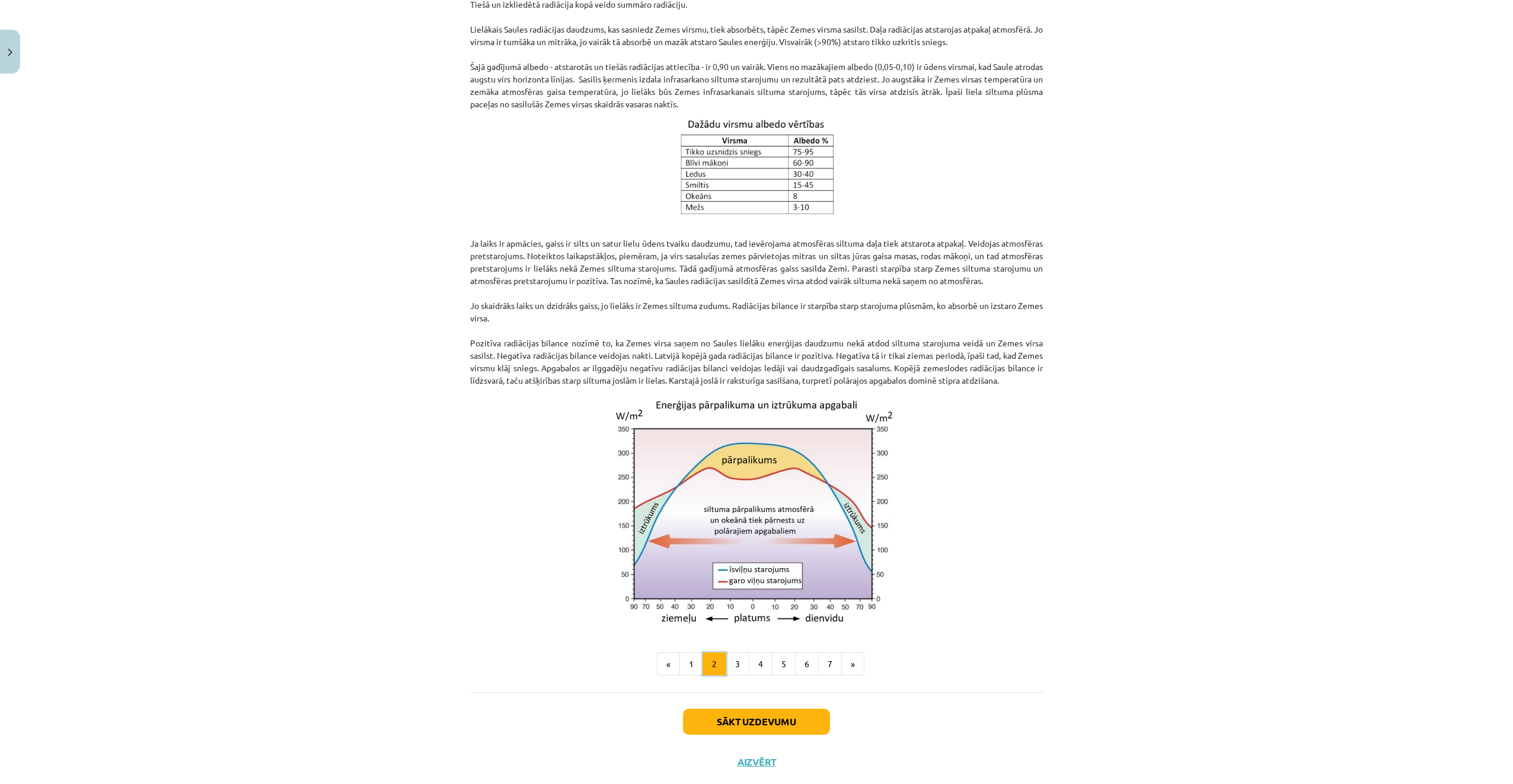
scroll to position [705, 0]
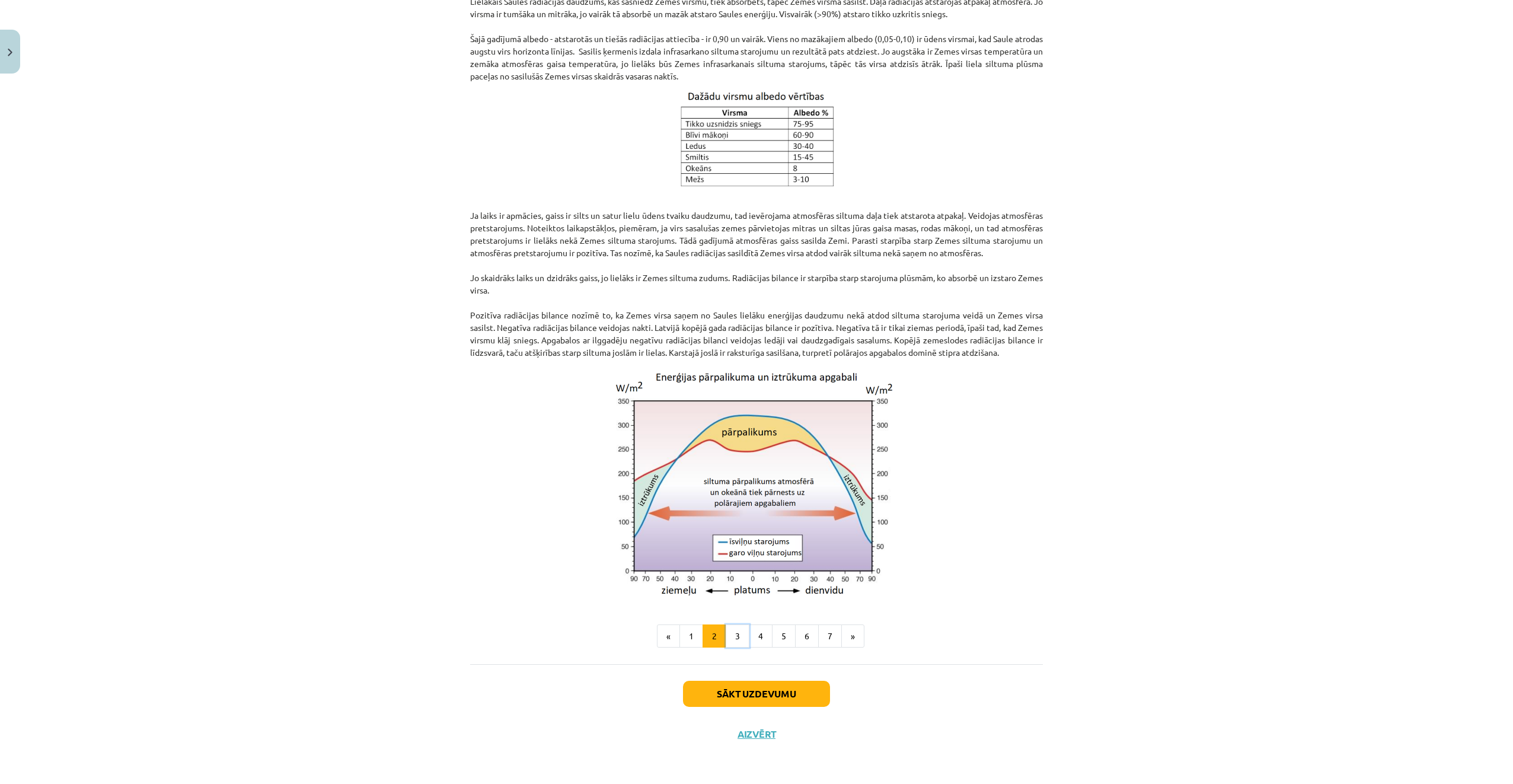
drag, startPoint x: 740, startPoint y: 631, endPoint x: 740, endPoint y: 640, distance: 9.0
click at [740, 631] on button "3" at bounding box center [737, 636] width 24 height 24
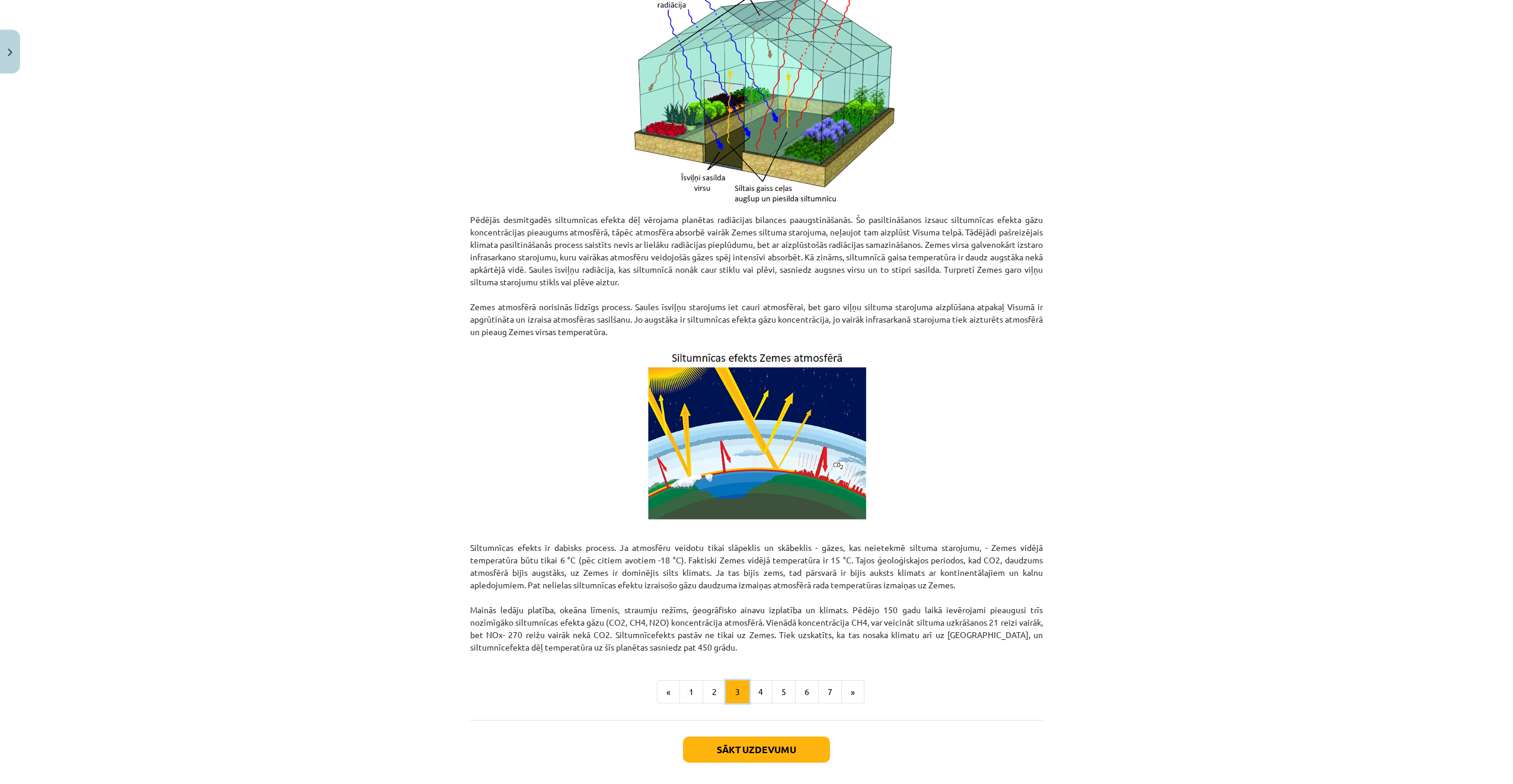
scroll to position [331, 0]
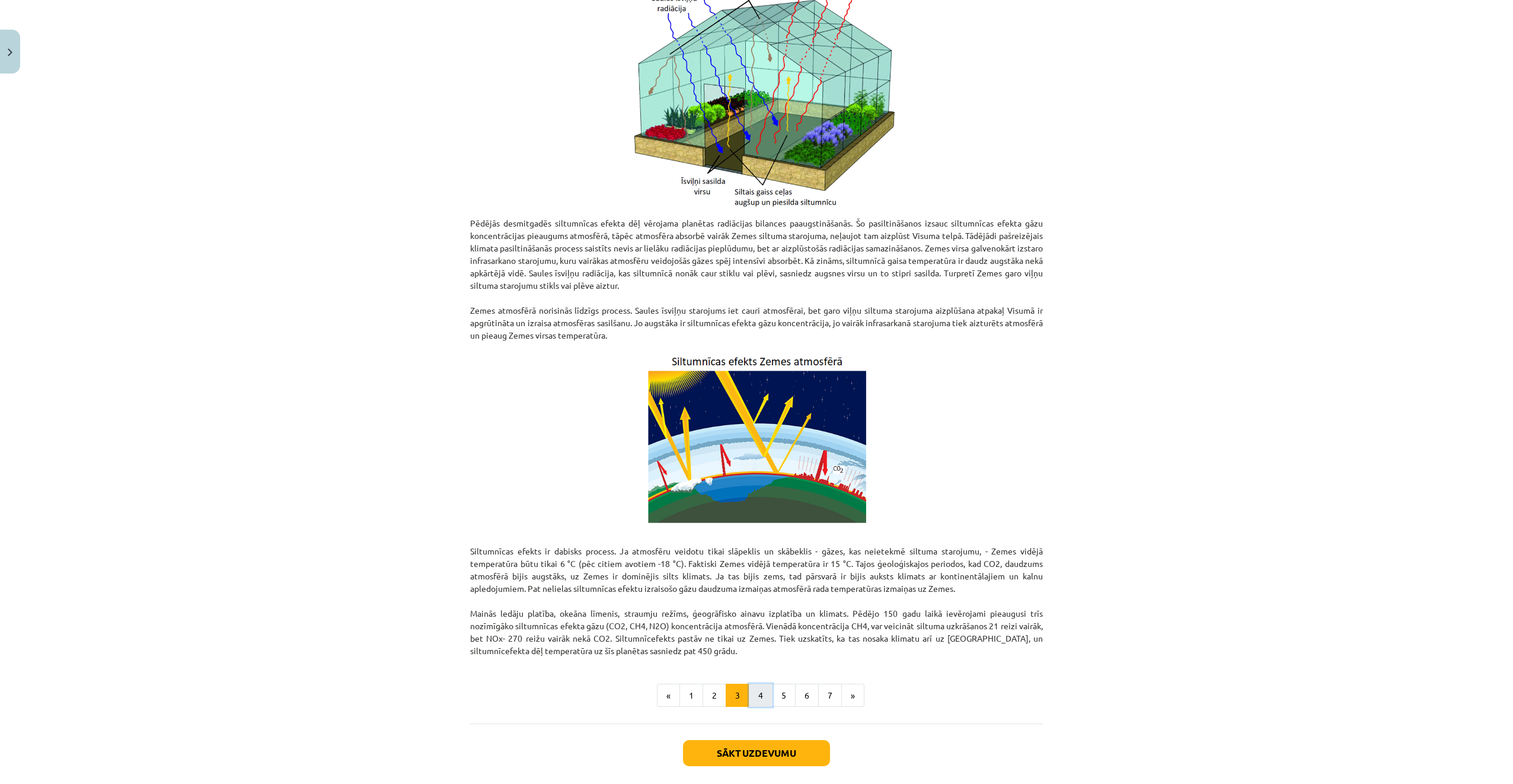
click at [749, 698] on button "4" at bounding box center [760, 695] width 24 height 24
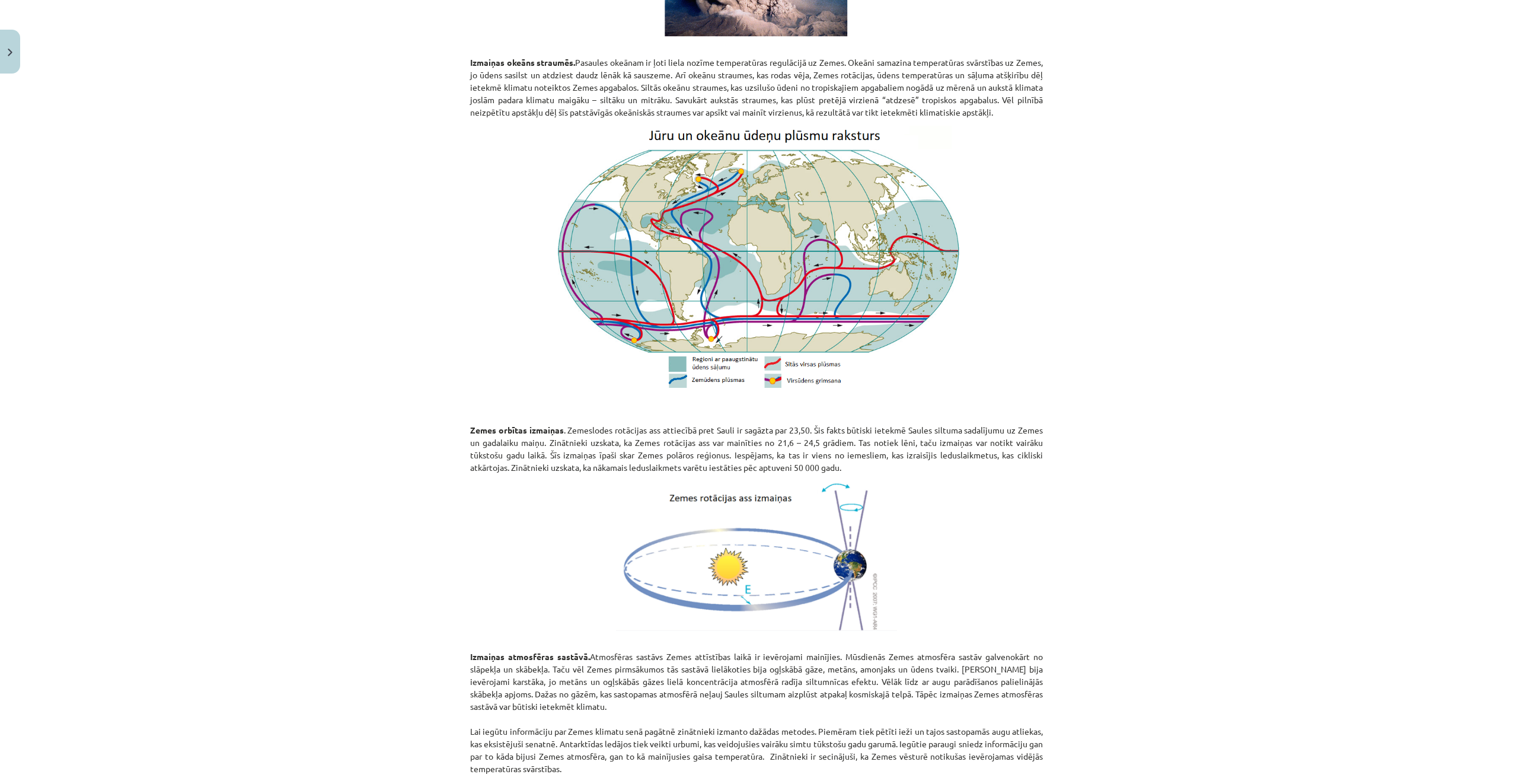
scroll to position [846, 0]
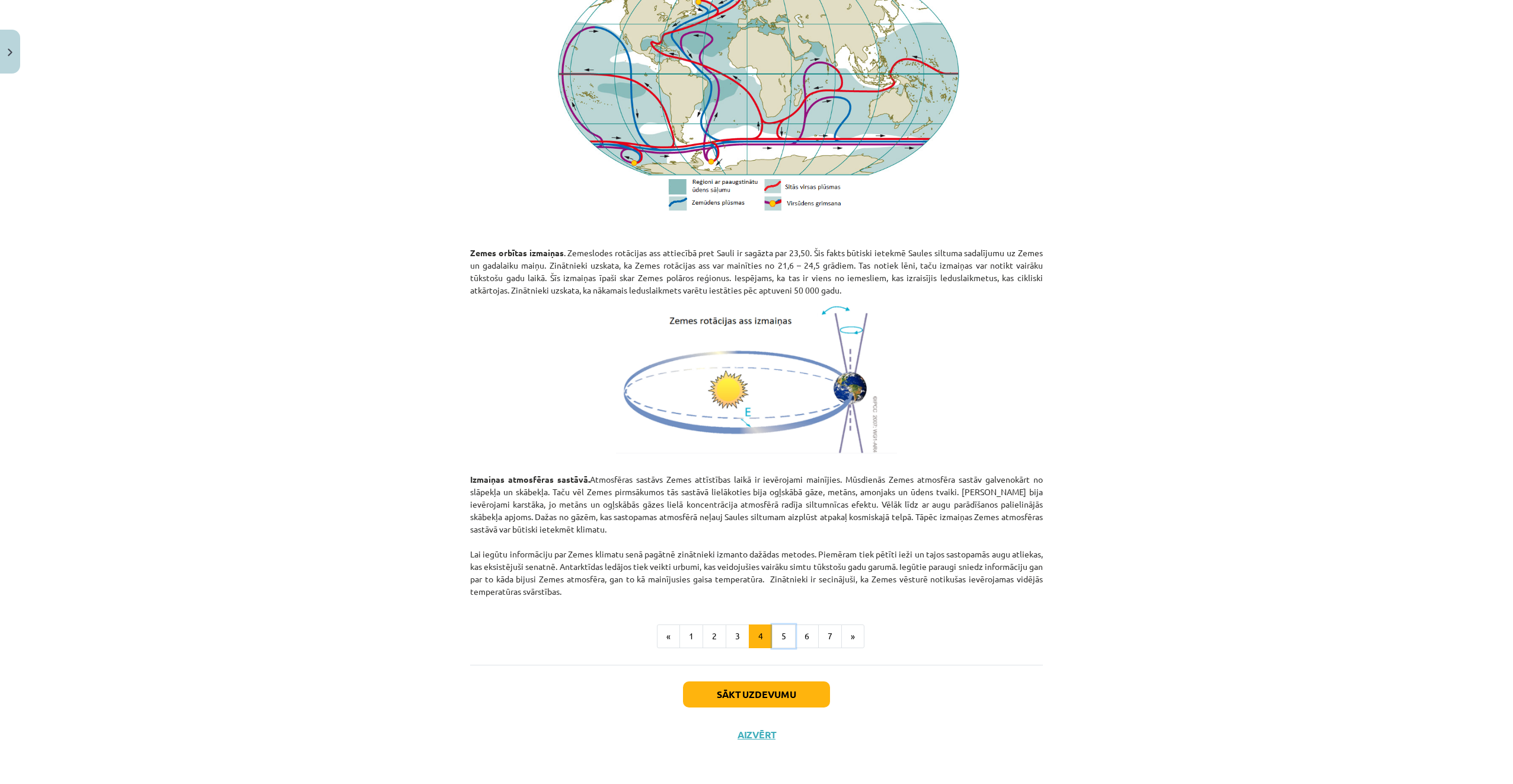
click at [780, 640] on button "5" at bounding box center [783, 636] width 24 height 24
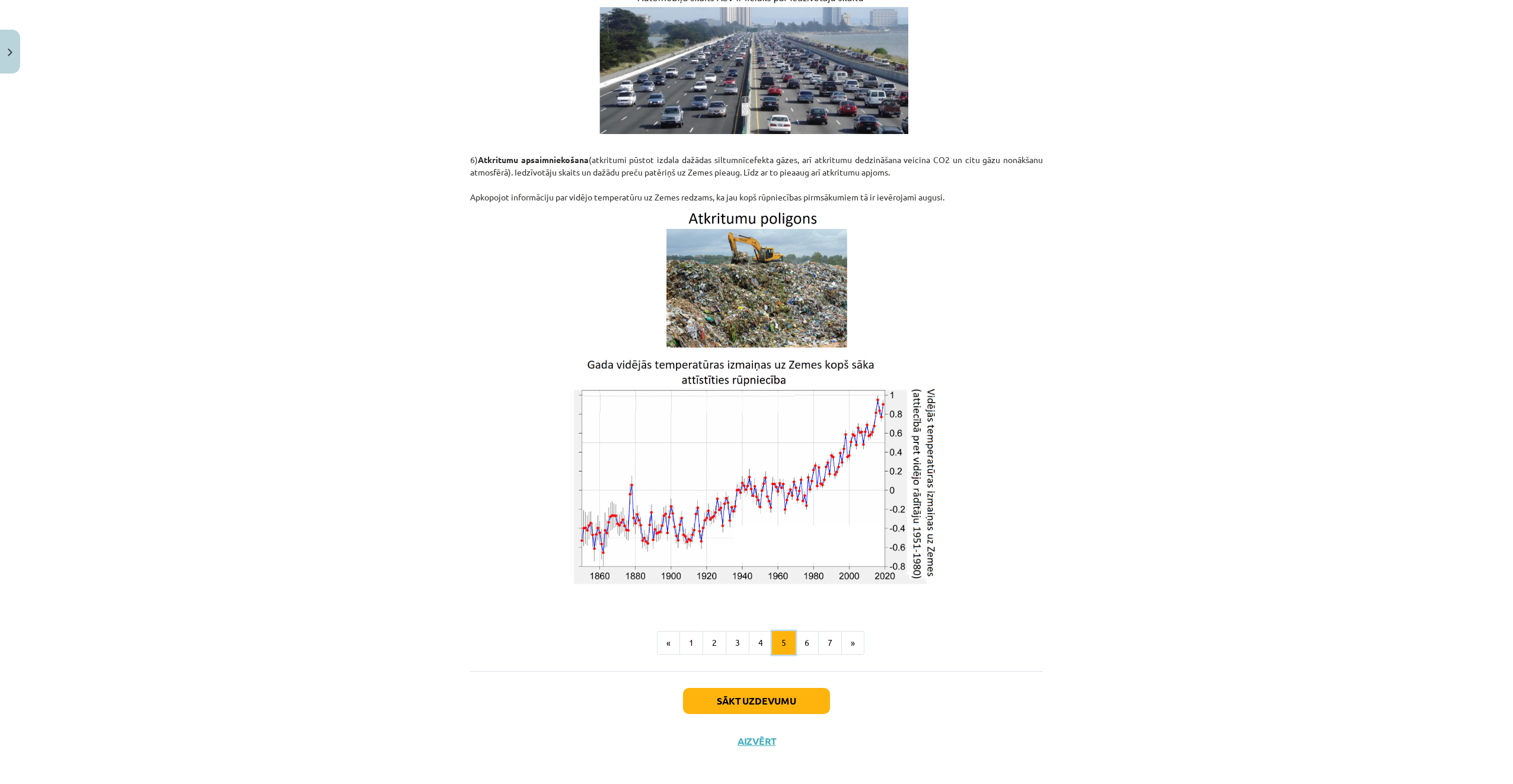
scroll to position [1679, 0]
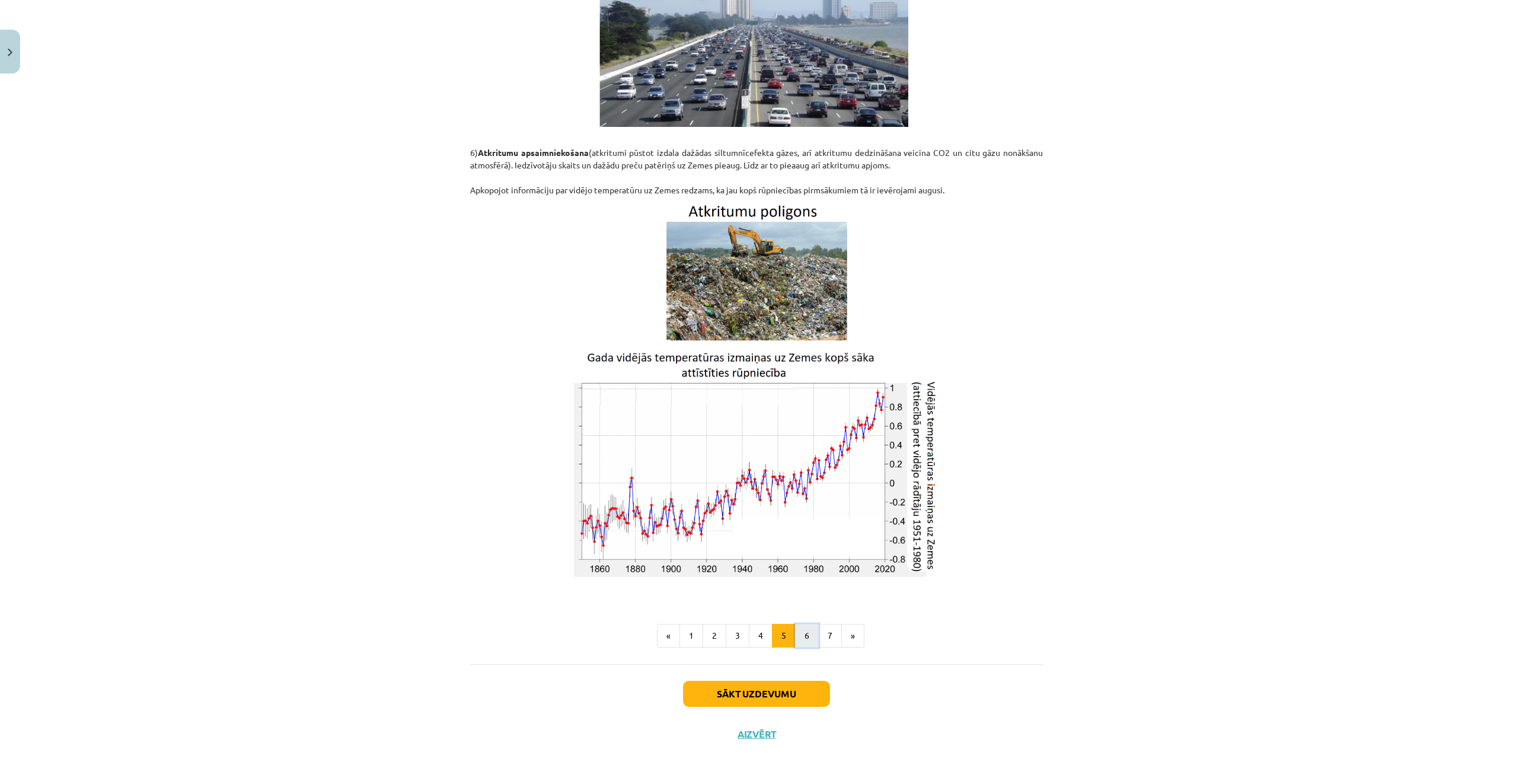
click at [803, 639] on button "6" at bounding box center [807, 635] width 24 height 24
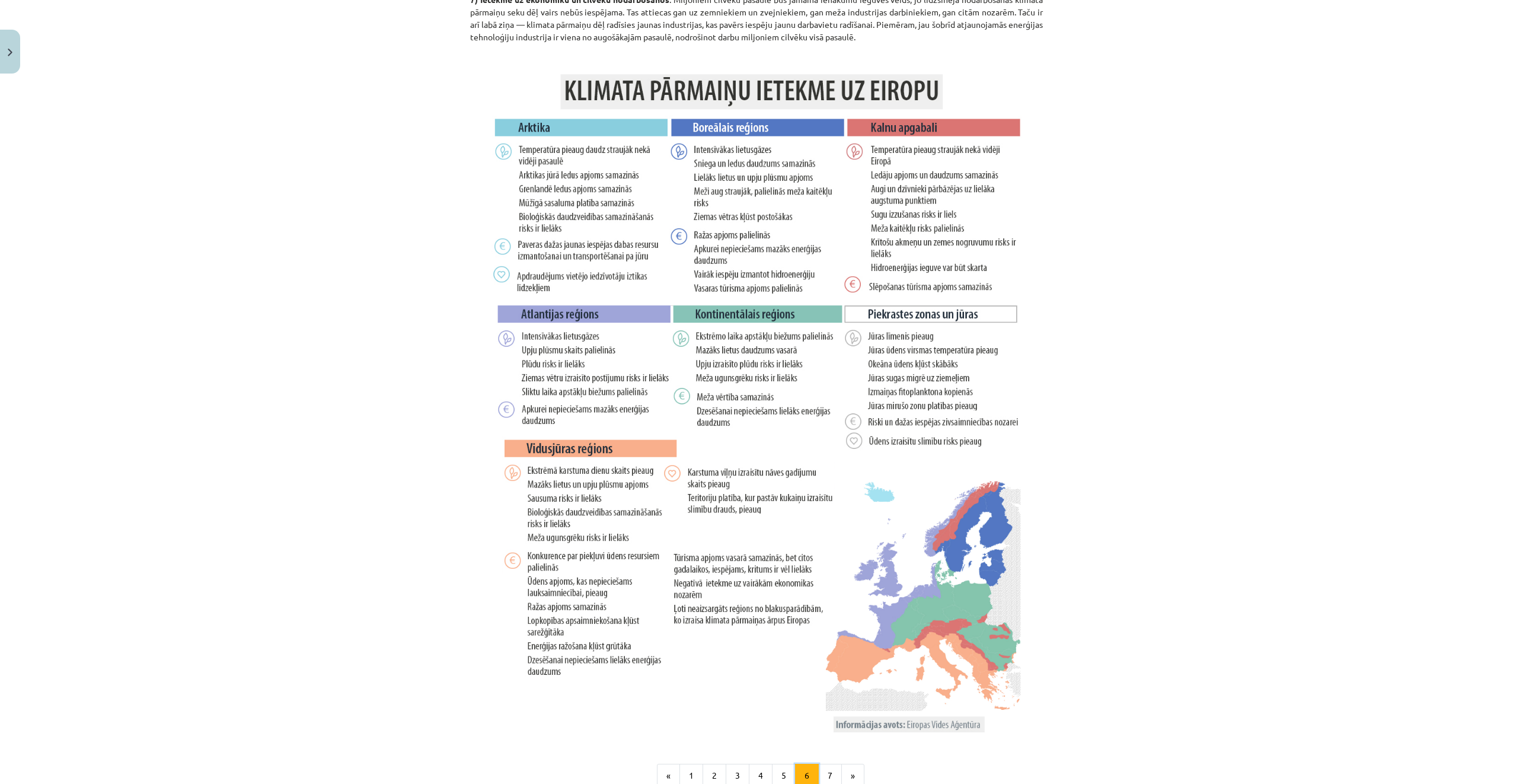
scroll to position [2071, 0]
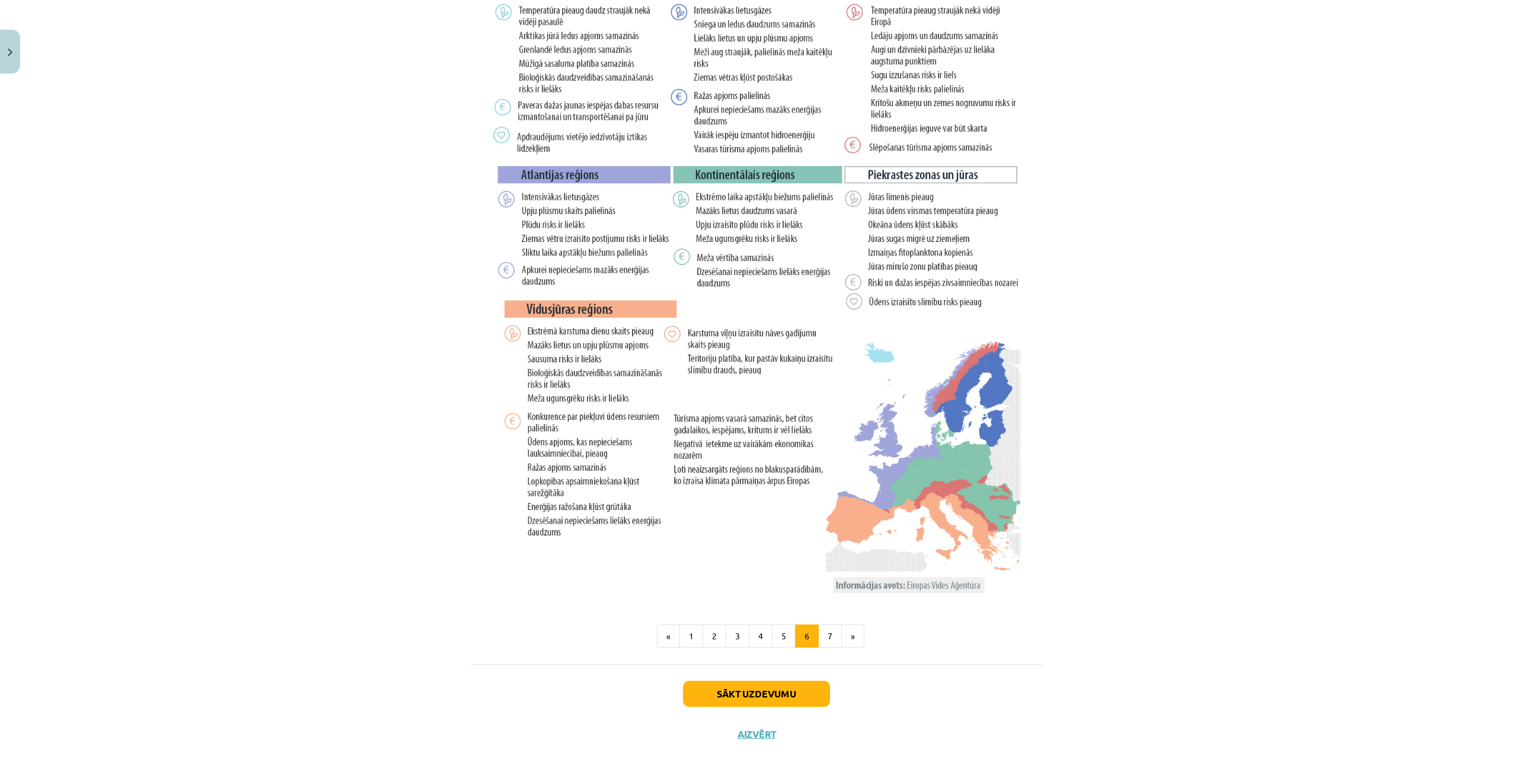
click at [830, 643] on button "7" at bounding box center [830, 636] width 24 height 24
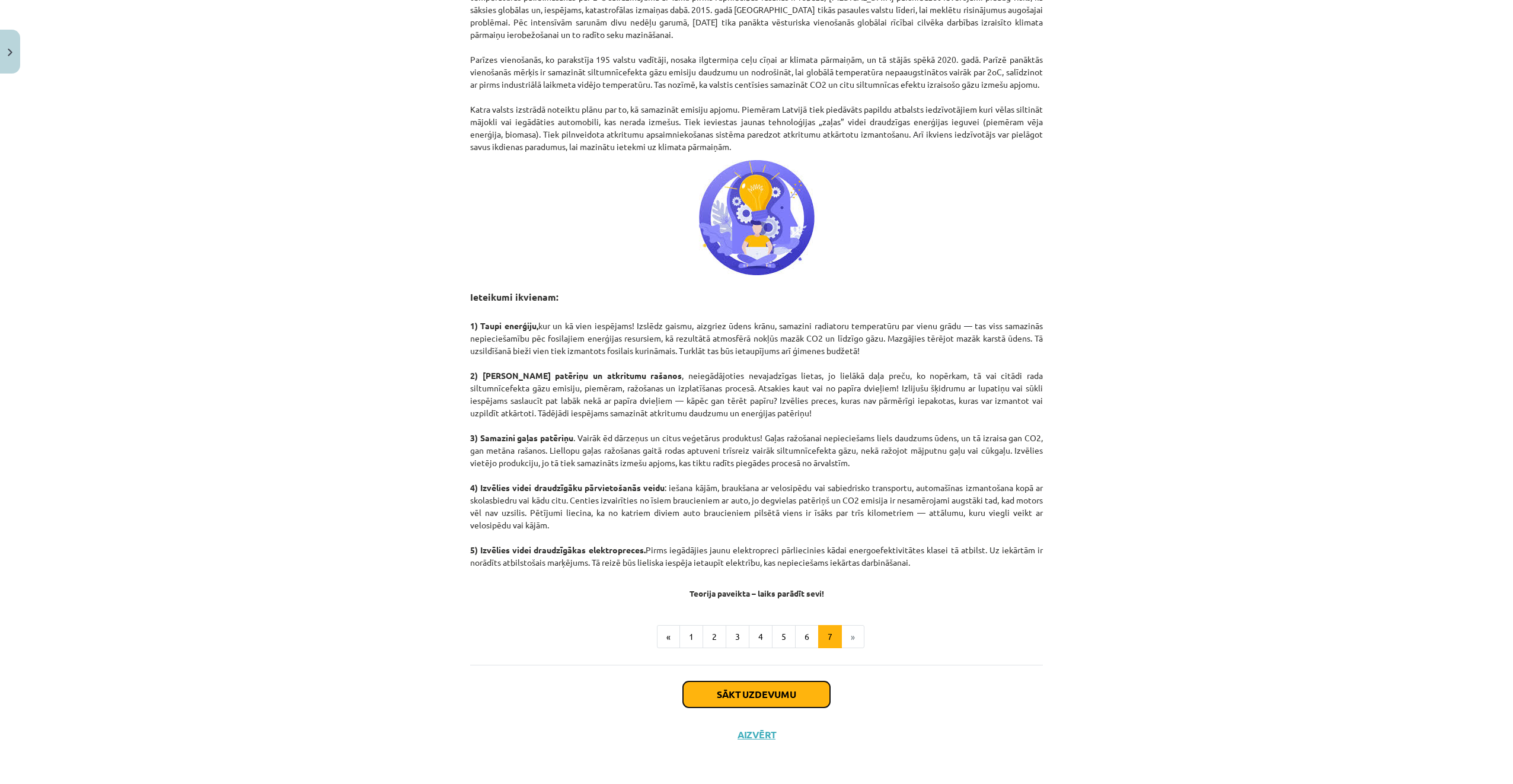
click at [796, 696] on button "Sākt uzdevumu" at bounding box center [756, 693] width 147 height 26
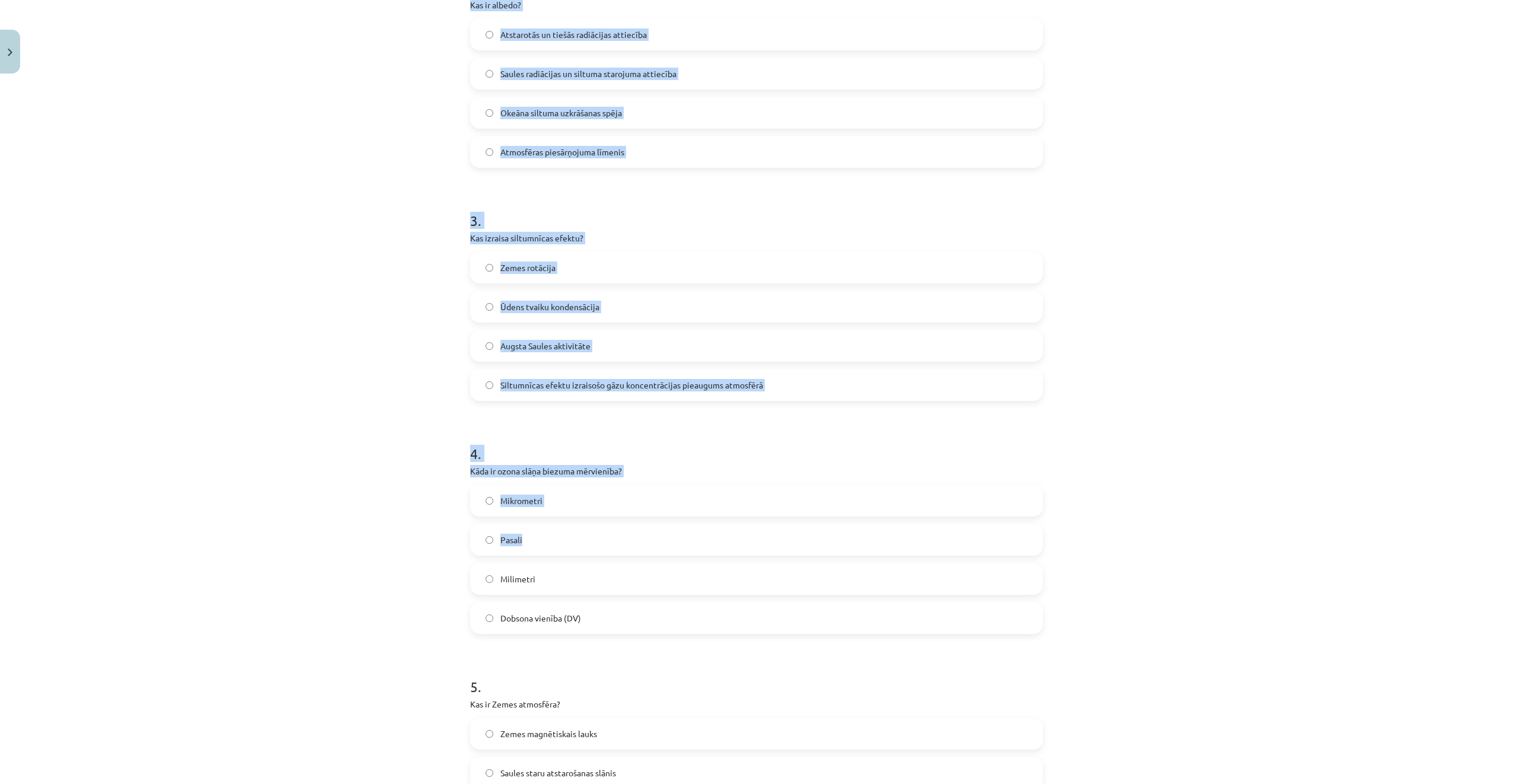
scroll to position [731, 0]
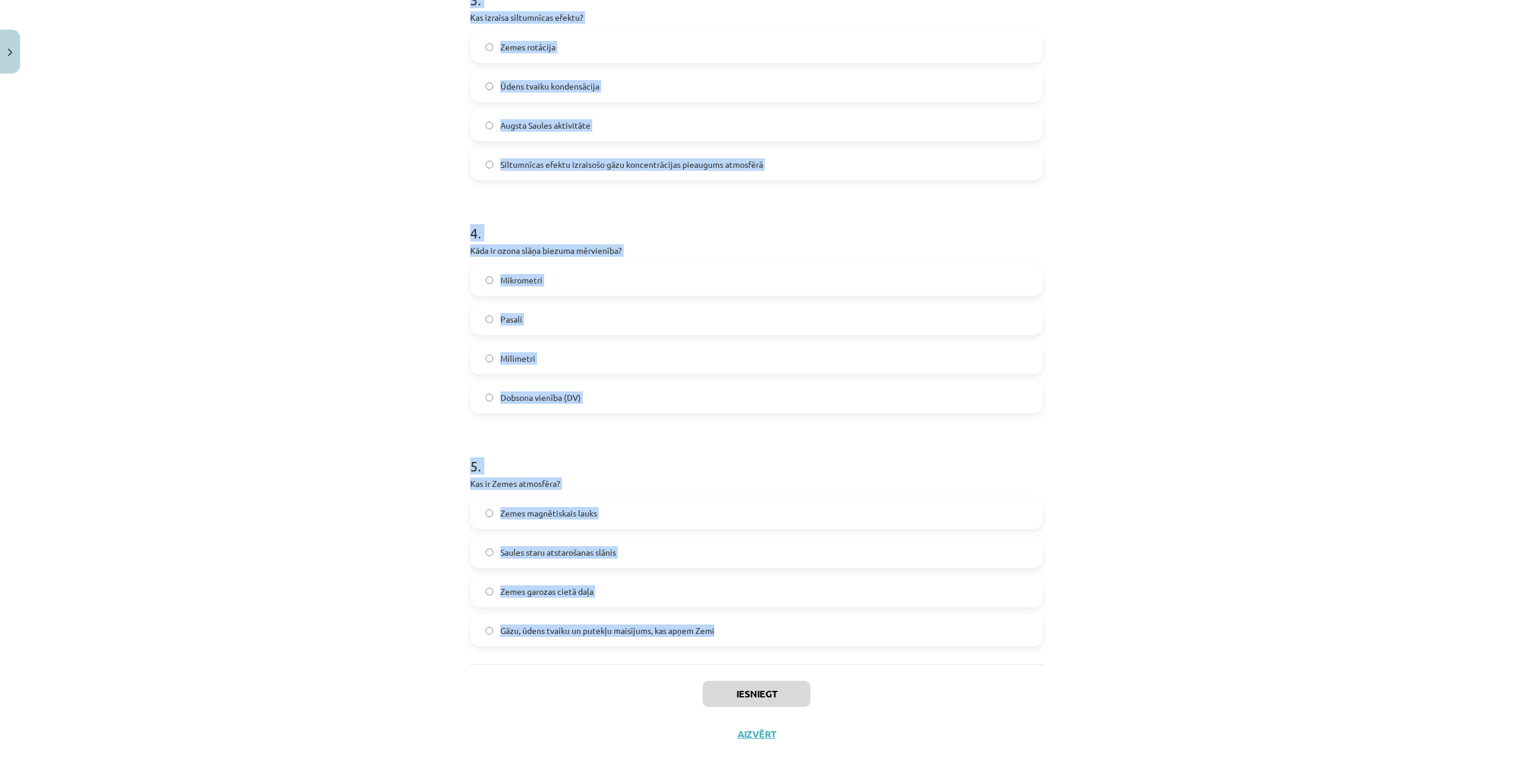
drag, startPoint x: 471, startPoint y: 233, endPoint x: 821, endPoint y: 626, distance: 526.3
click at [821, 626] on div "Mācību tēma: Ģeogrāfijas i - 11. klases 1. ieskaites mācību materiāls #3 1. tēm…" at bounding box center [756, 392] width 1513 height 784
copy form "1 . Kurš atmosfēras slānis satur ozona slāni? Termosfēra Troposfēra Stratosfēra…"
click at [358, 115] on div "Mācību tēma: Ģeogrāfijas i - 11. klases 1. ieskaites mācību materiāls #3 1. tēm…" at bounding box center [756, 392] width 1513 height 784
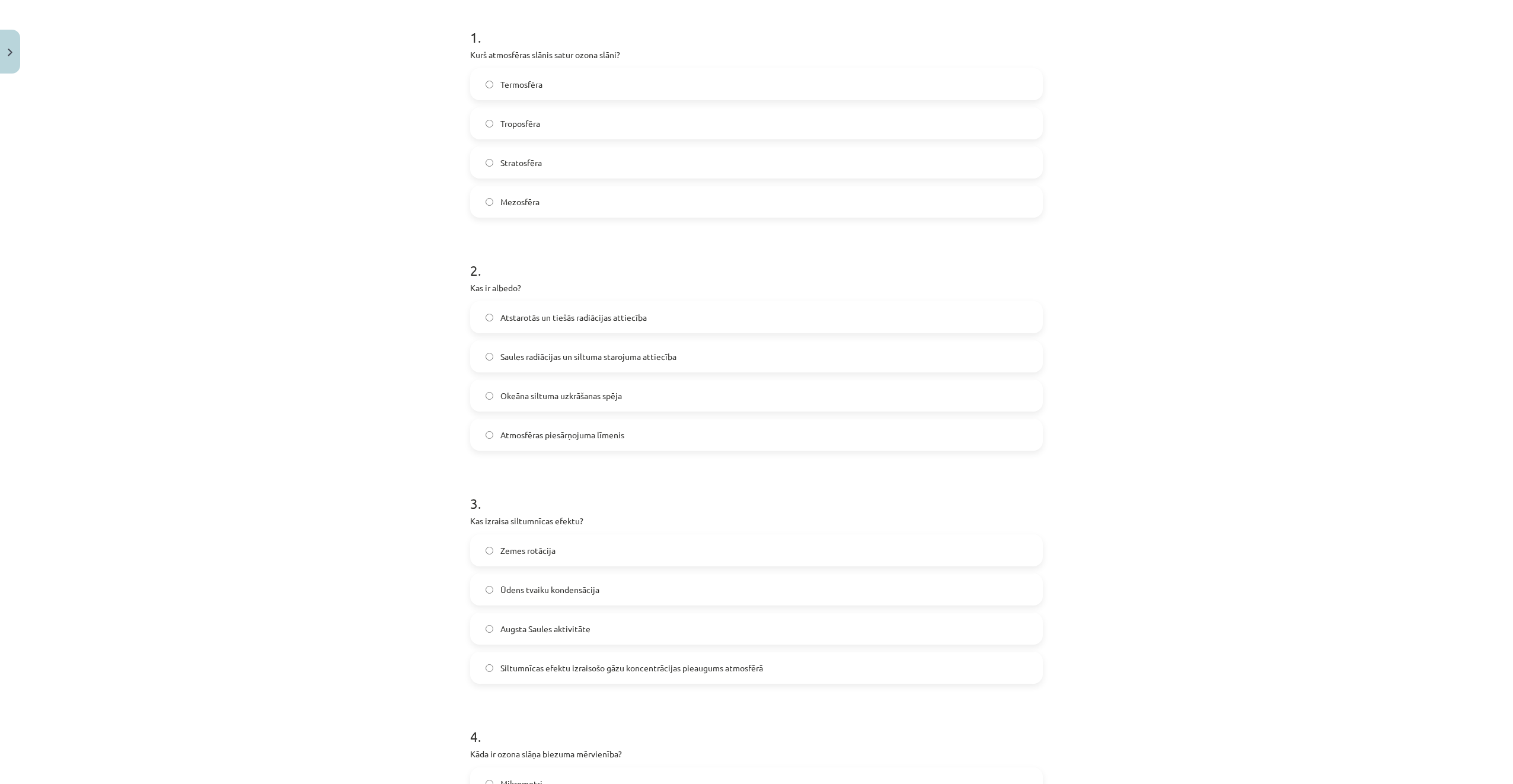
scroll to position [138, 0]
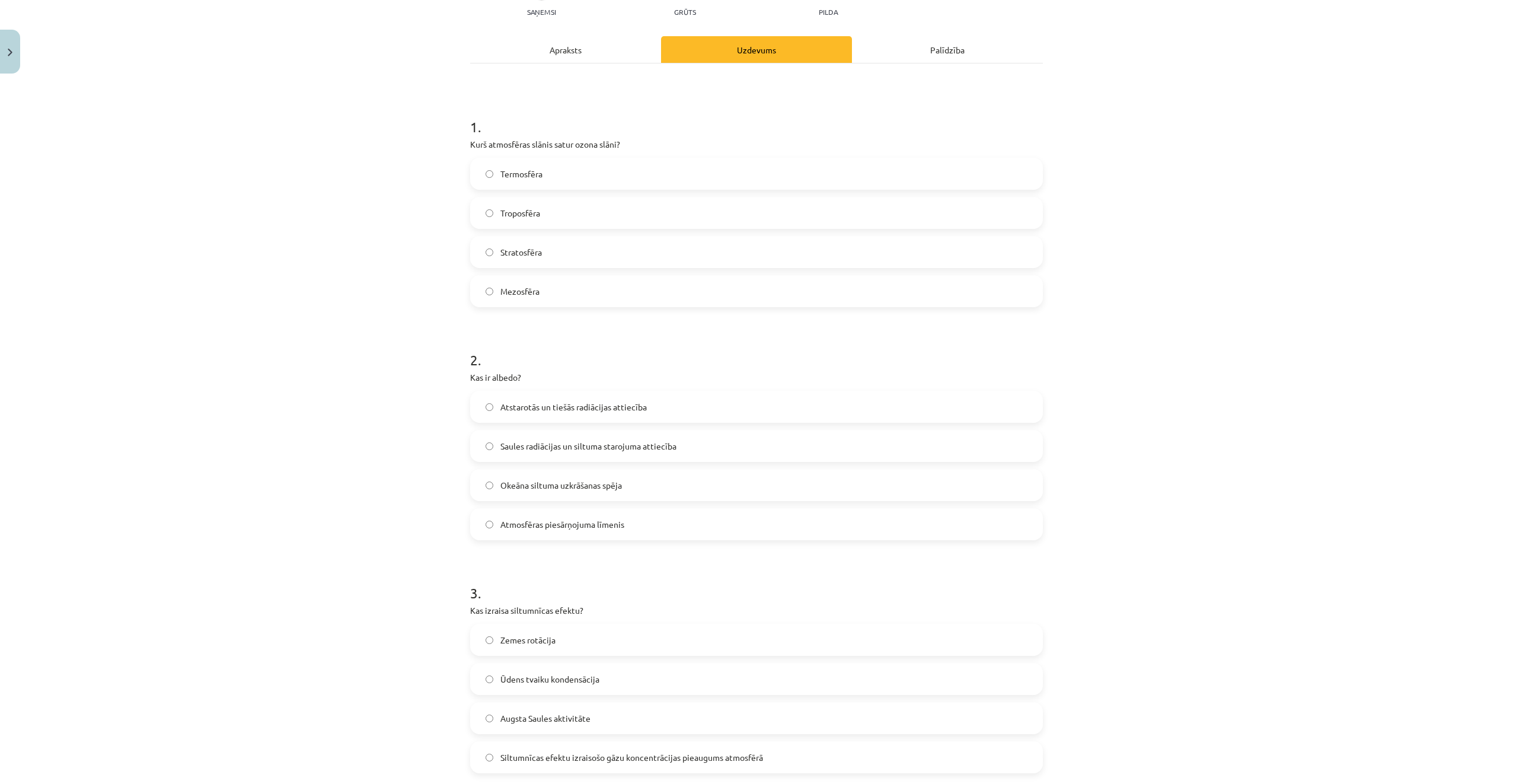
click at [537, 252] on span "Stratosfēra" at bounding box center [520, 251] width 41 height 12
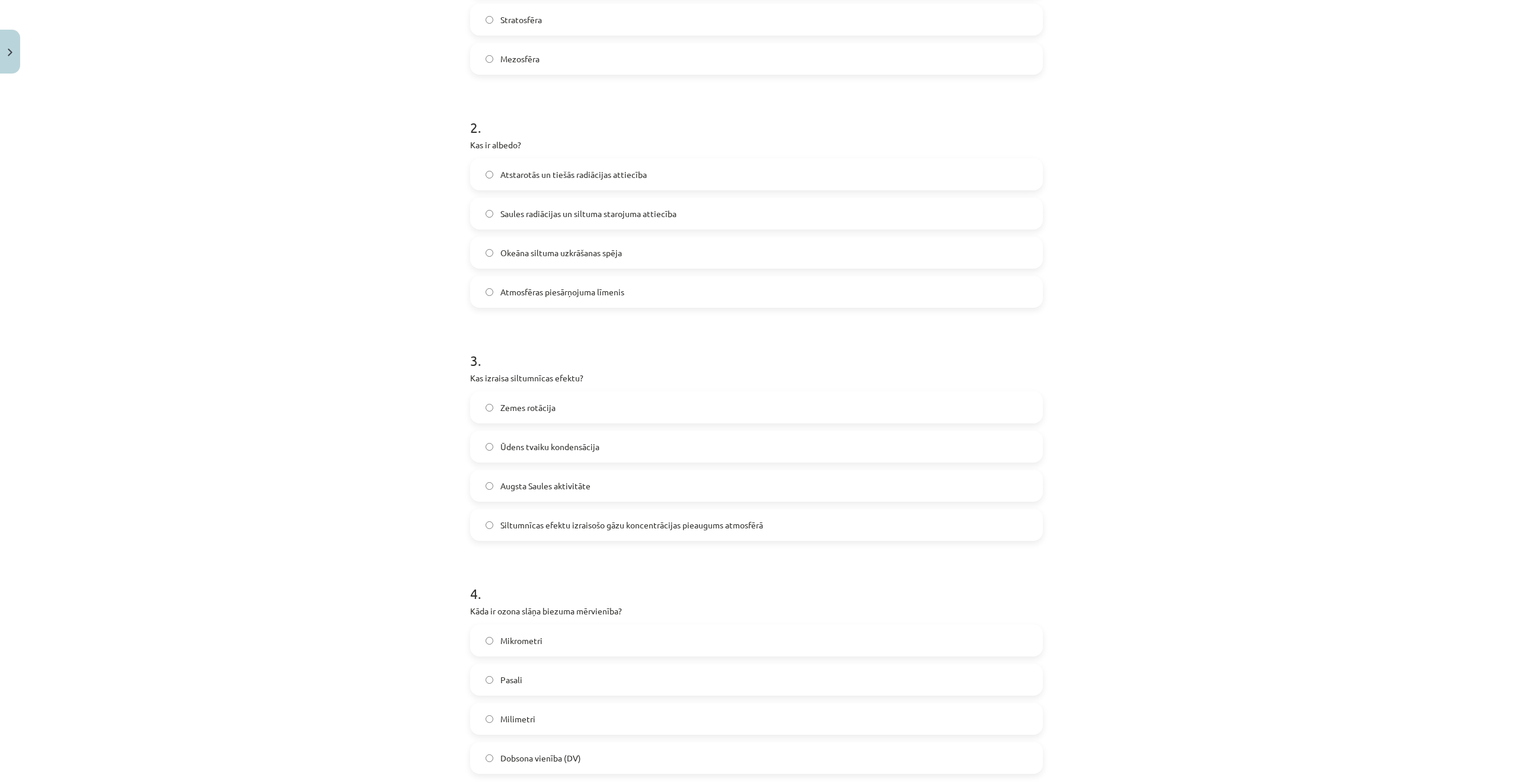
scroll to position [376, 0]
click at [685, 168] on label "Atstarotās un tiešās radiācijas attiecība" at bounding box center [756, 169] width 571 height 30
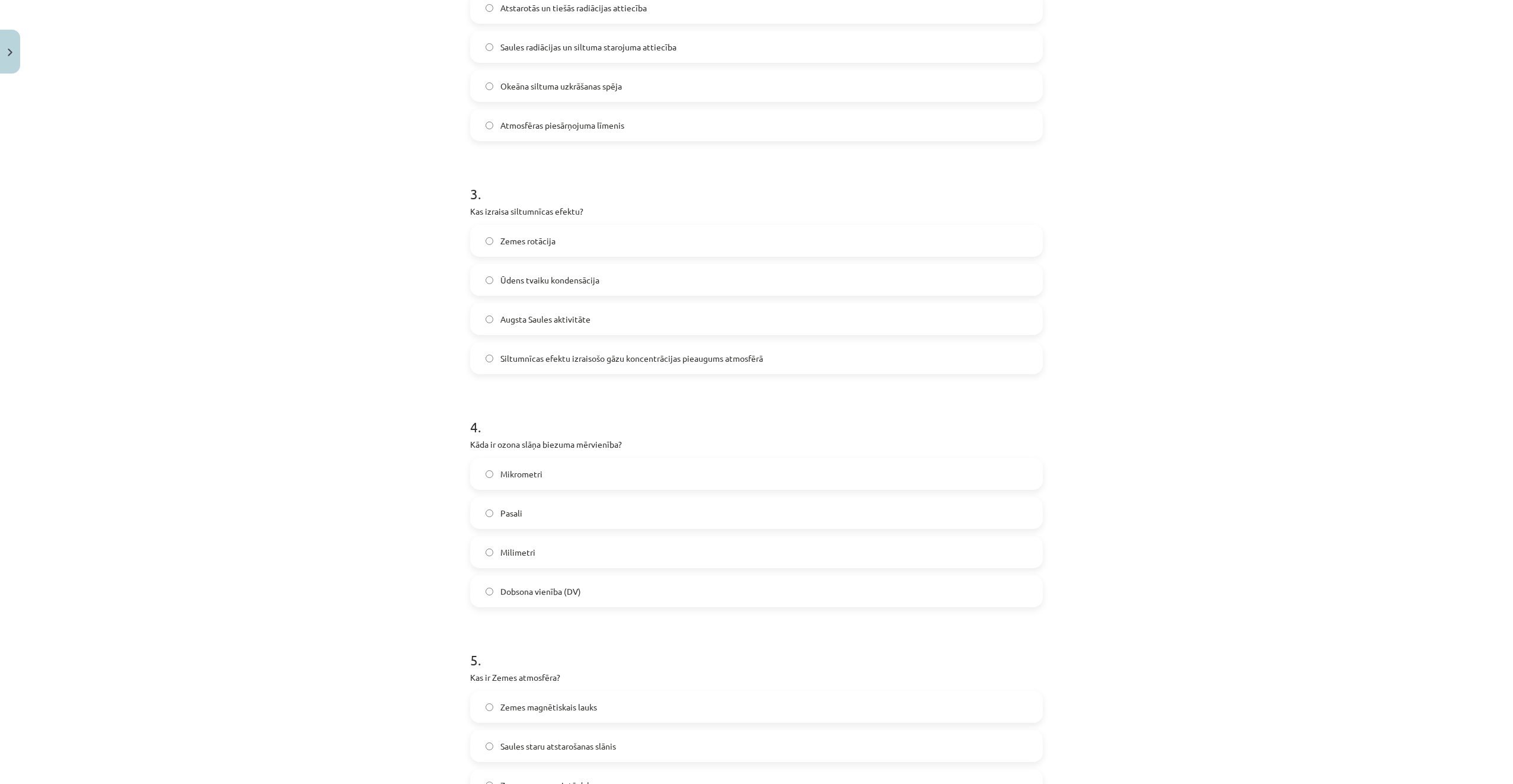
scroll to position [554, 0]
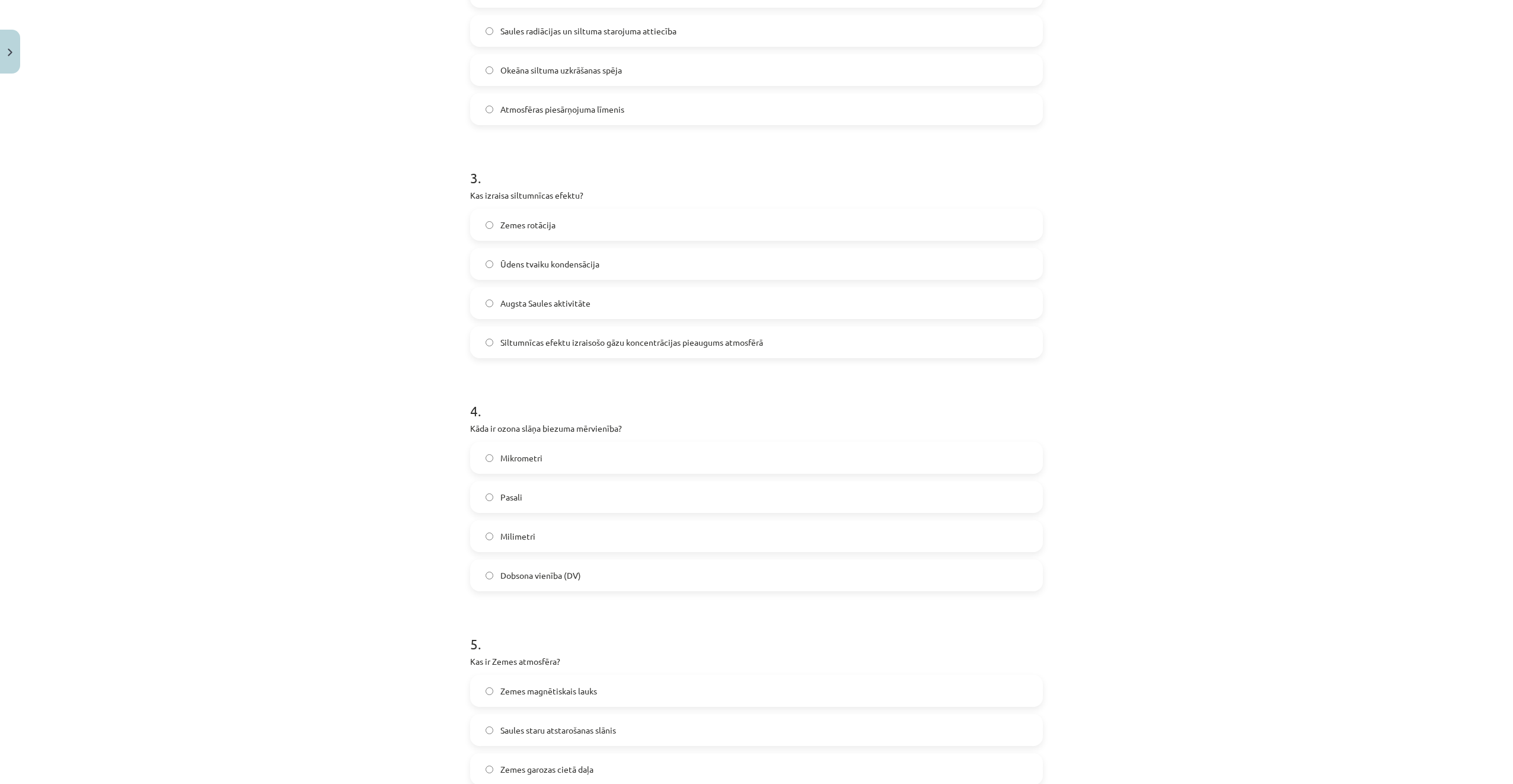
click at [688, 348] on span "Siltumnīcas efektu izraisošo gāzu koncentrācijas pieaugums atmosfērā" at bounding box center [631, 342] width 263 height 12
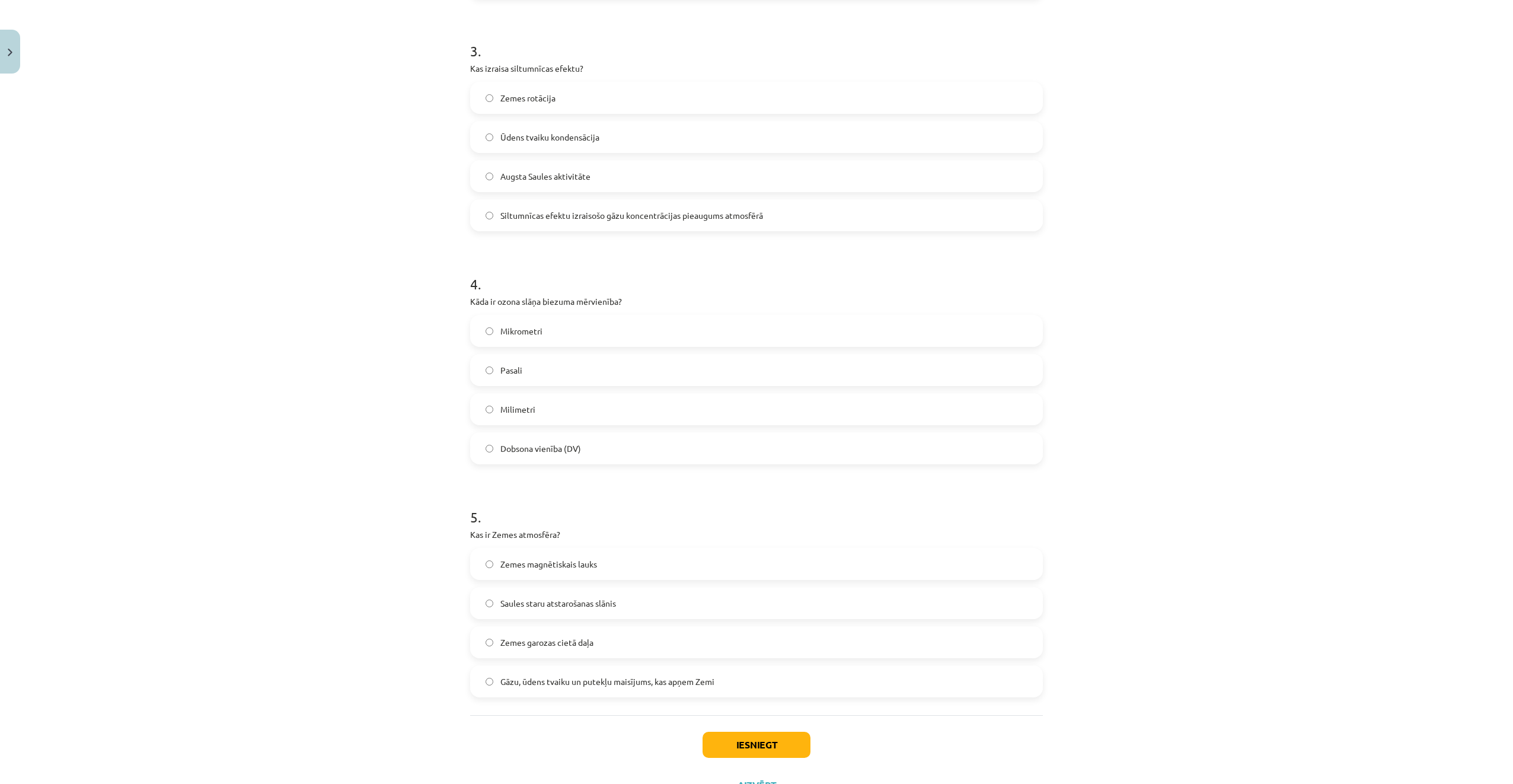
scroll to position [731, 0]
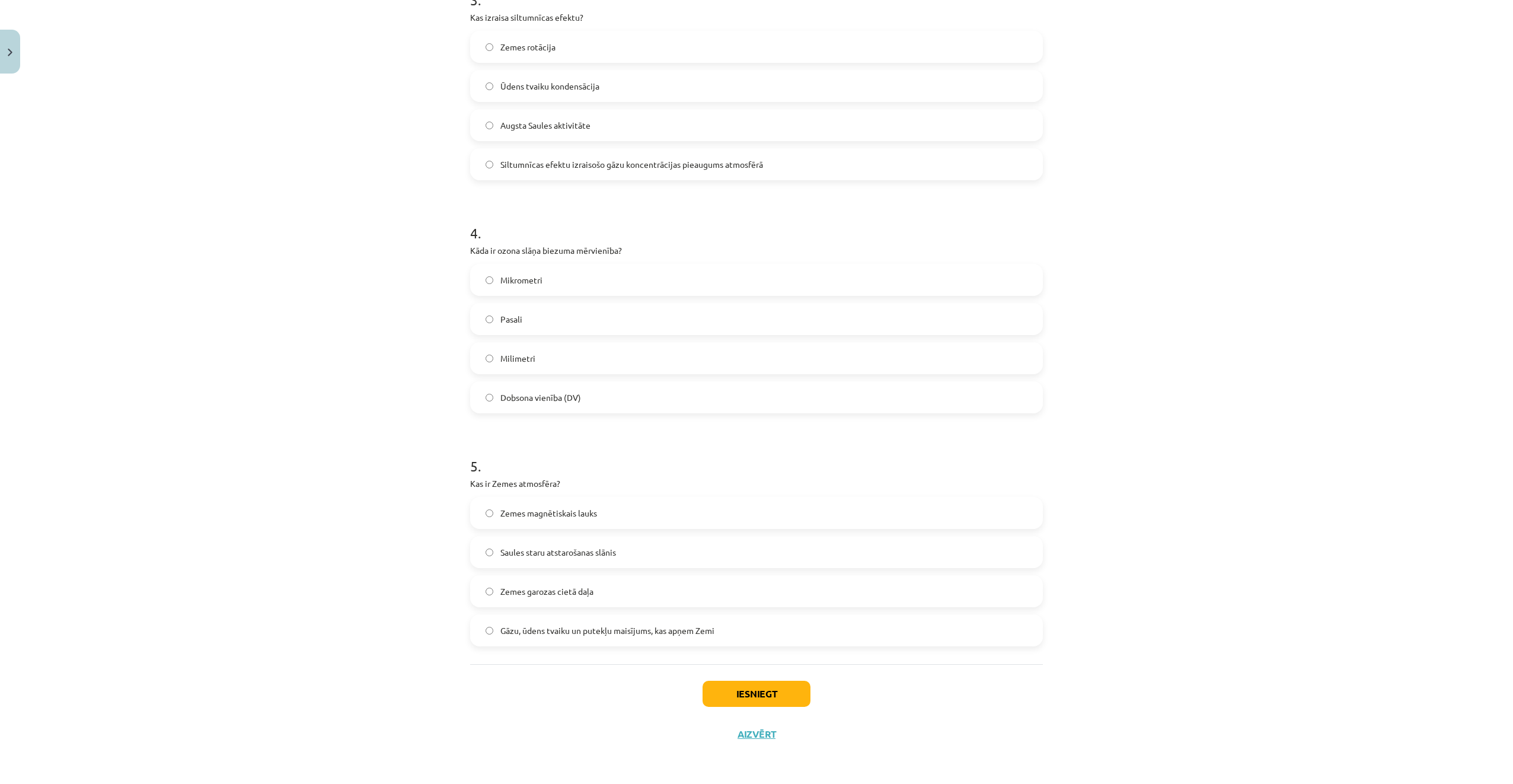
click at [604, 392] on label "Dobsona vienība (DV)" at bounding box center [756, 397] width 571 height 30
click at [672, 636] on span "Gāzu, ūdens tvaiku un putekļu maisījums, kas apņem Zemi" at bounding box center [607, 630] width 214 height 12
click at [778, 686] on button "Iesniegt" at bounding box center [756, 693] width 108 height 26
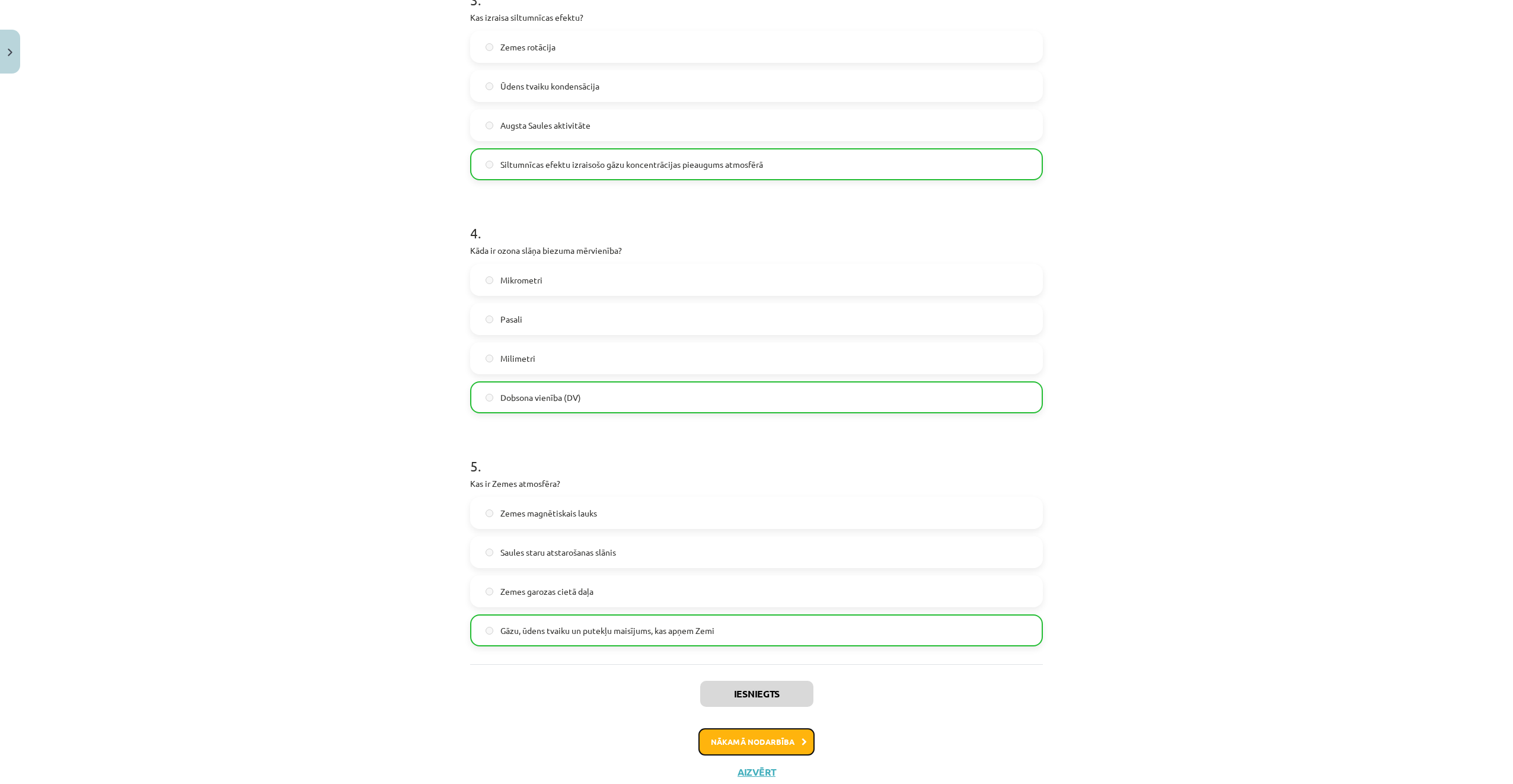
click at [762, 737] on button "Nākamā nodarbība" at bounding box center [756, 741] width 117 height 28
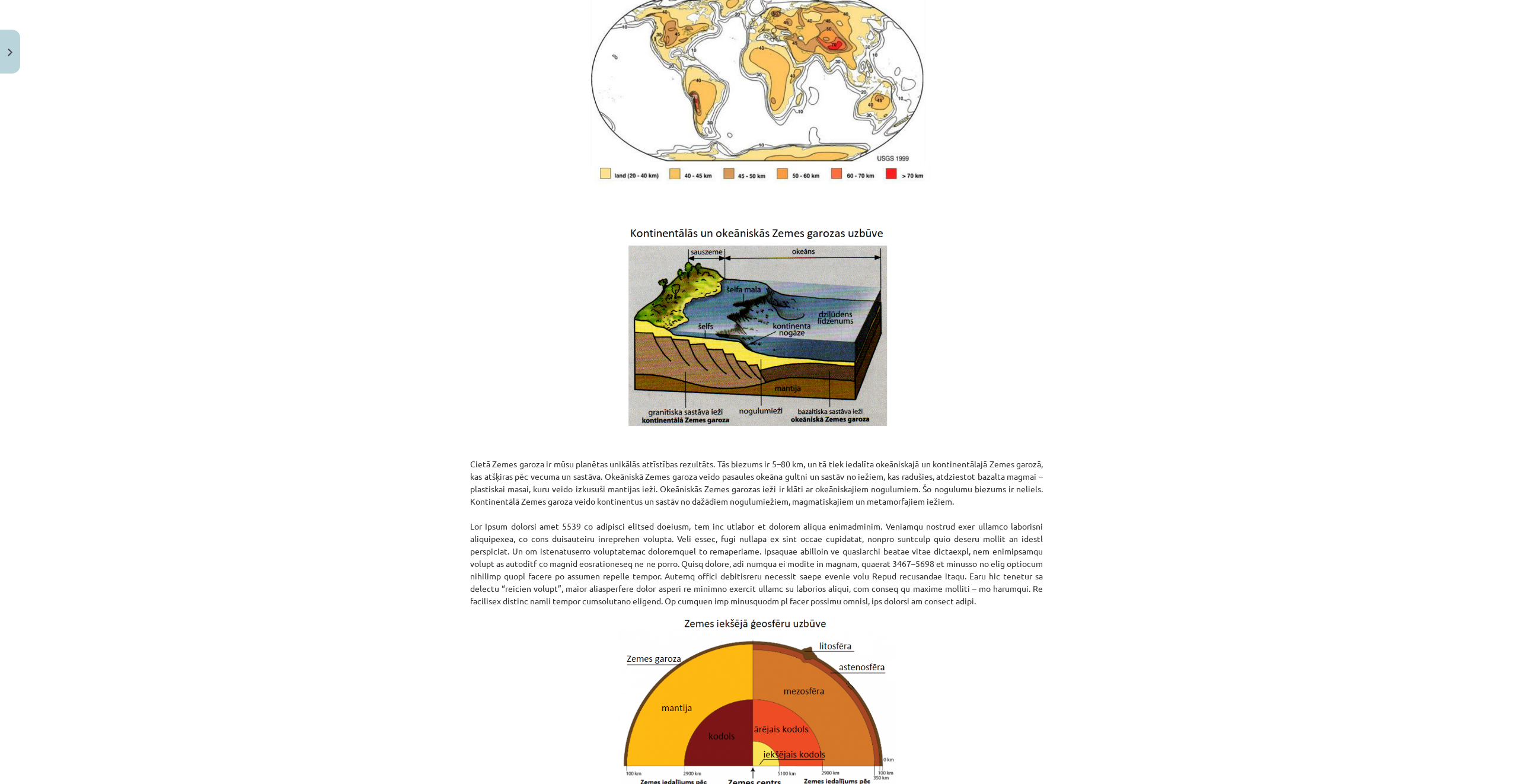
scroll to position [903, 0]
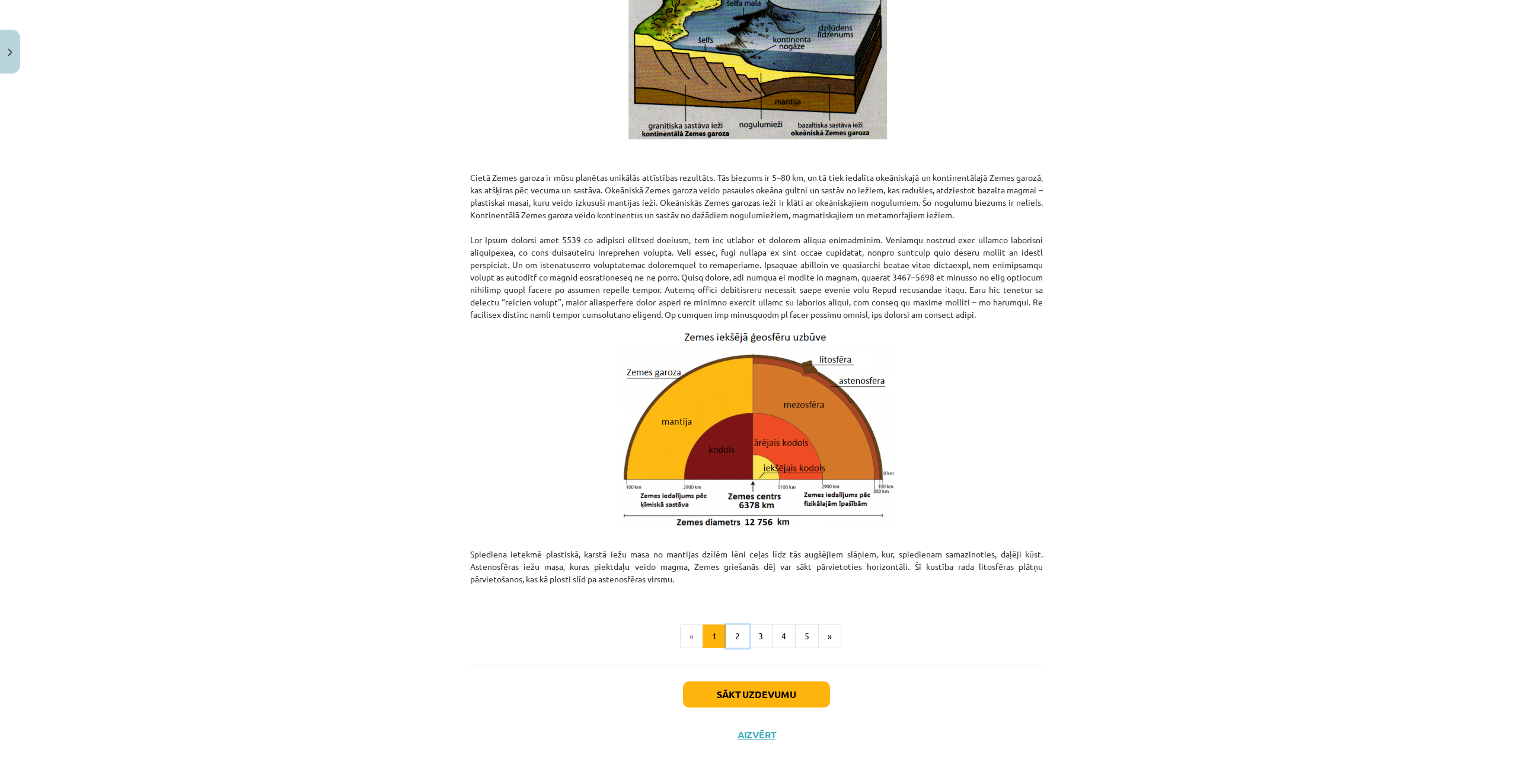
drag, startPoint x: 732, startPoint y: 630, endPoint x: 742, endPoint y: 636, distance: 11.7
click at [733, 629] on button "2" at bounding box center [737, 636] width 24 height 24
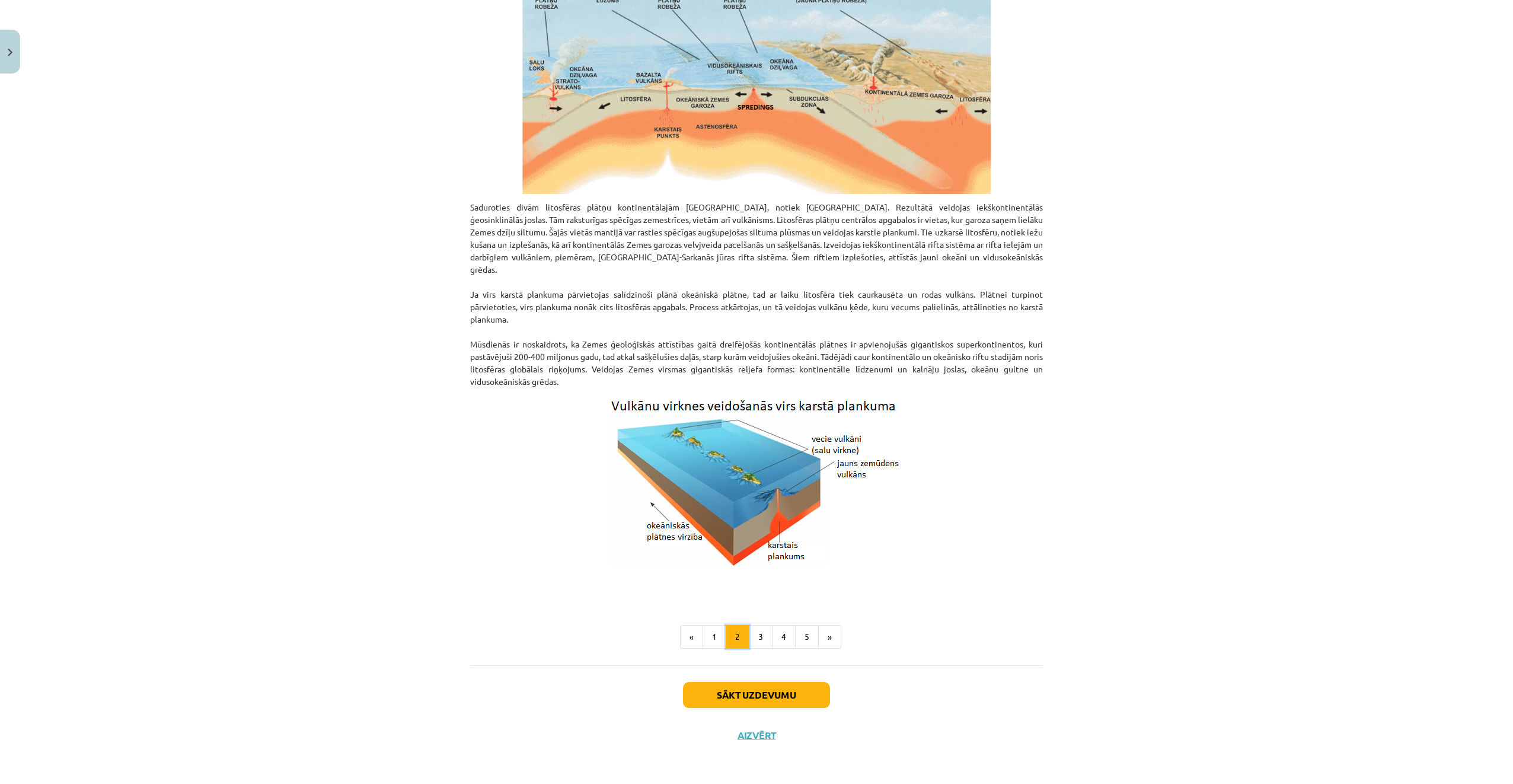
scroll to position [873, 0]
click at [784, 631] on button "4" at bounding box center [783, 635] width 24 height 24
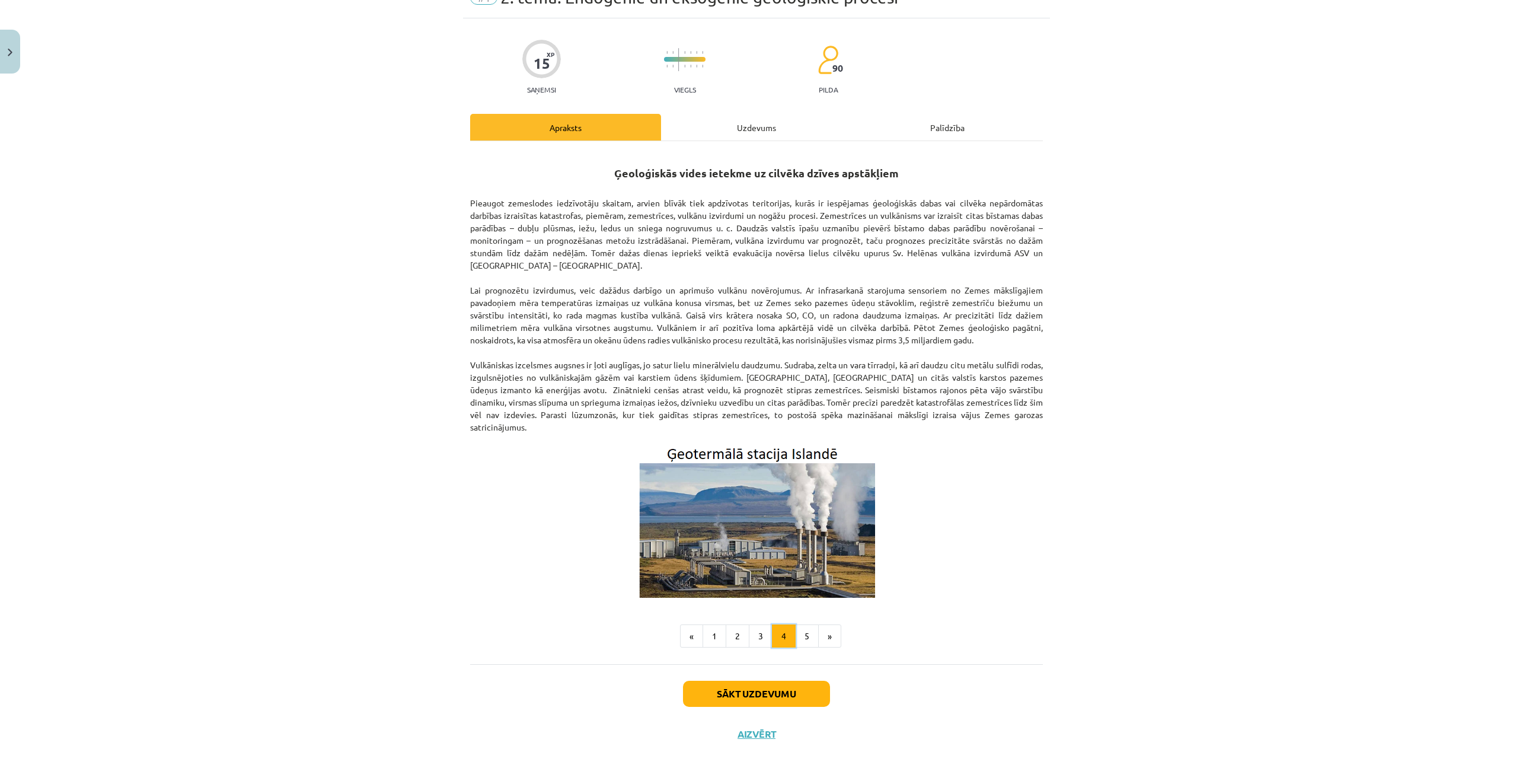
scroll to position [48, 0]
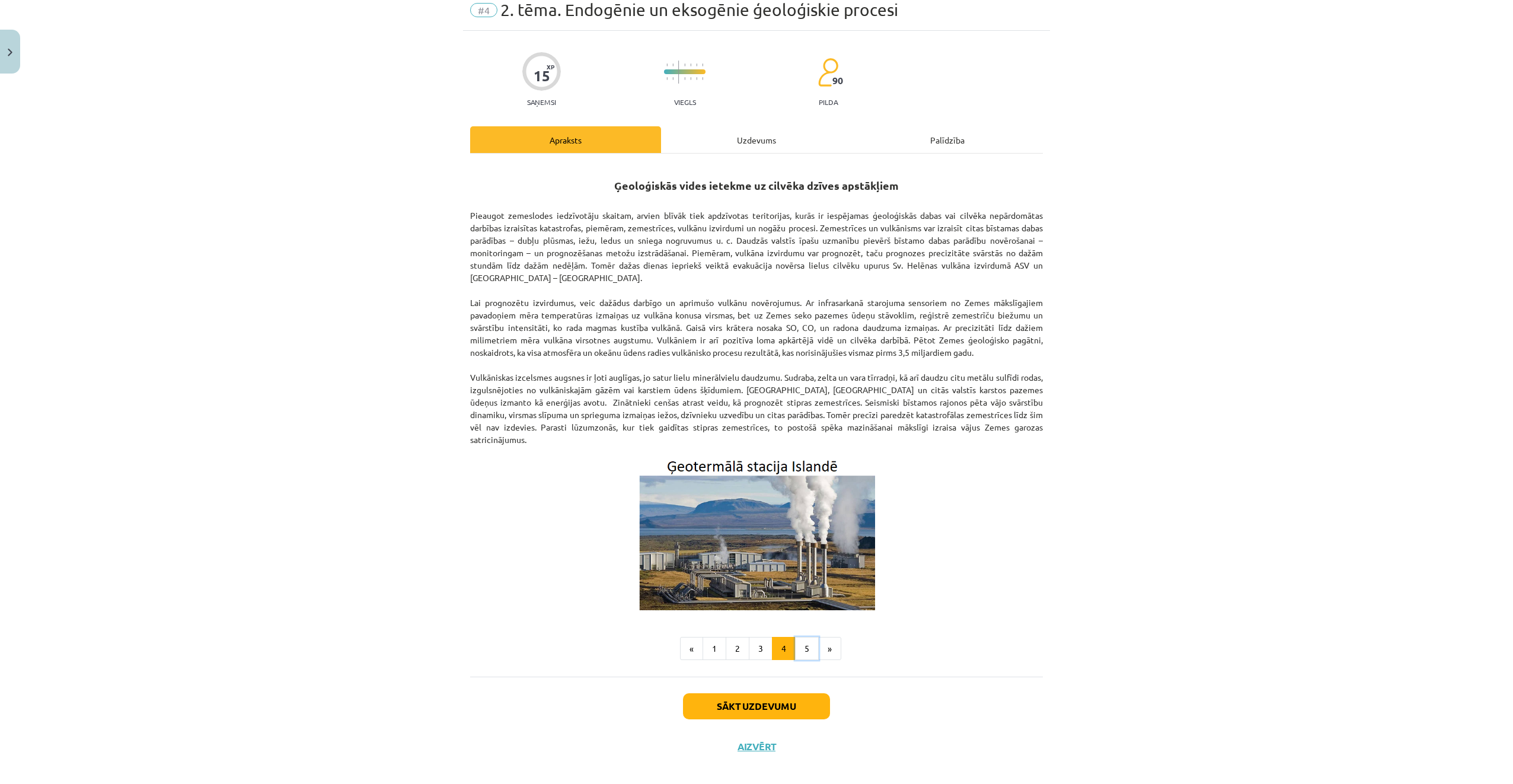
click at [802, 638] on button "5" at bounding box center [807, 648] width 24 height 24
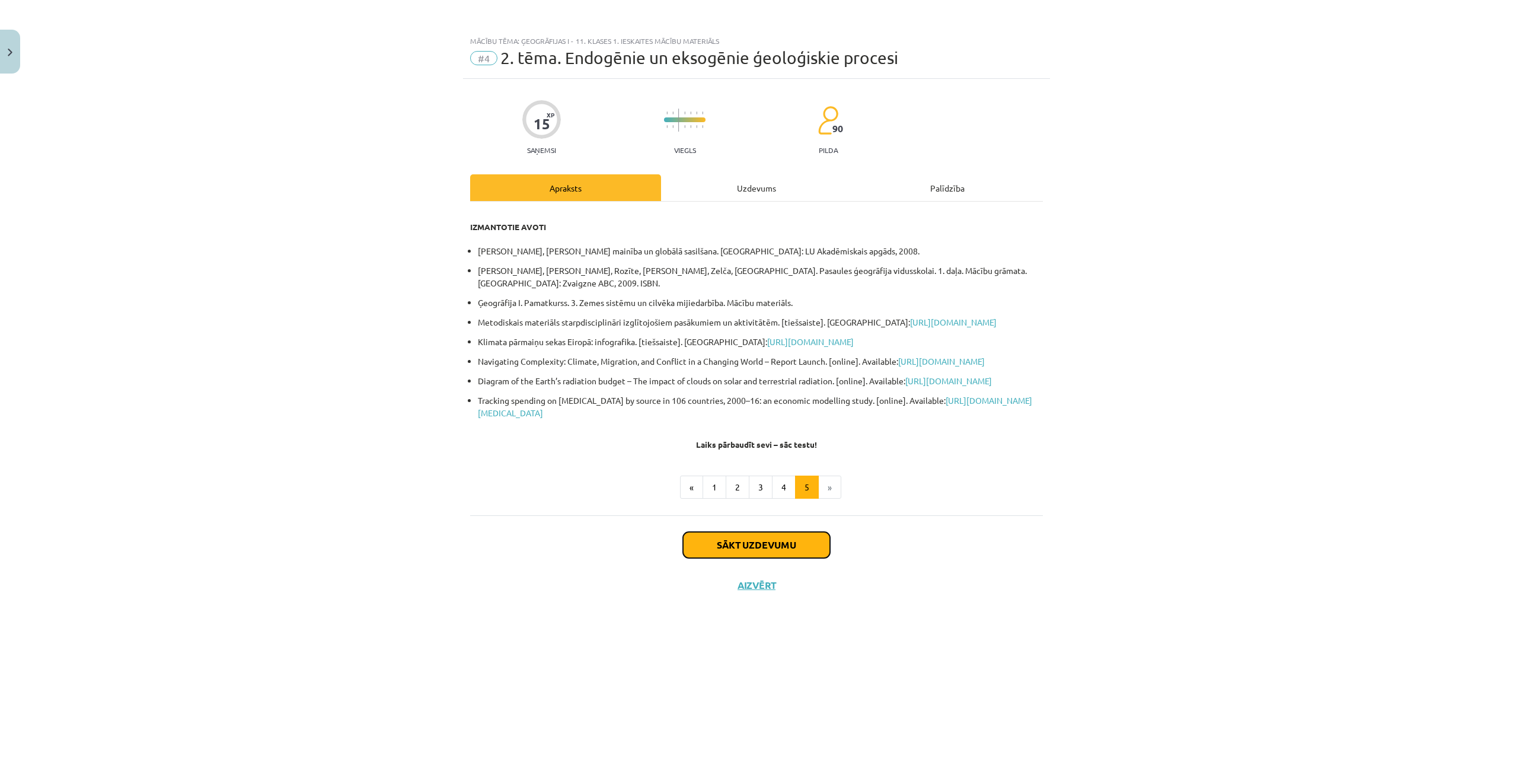
click at [790, 557] on button "Sākt uzdevumu" at bounding box center [756, 544] width 147 height 26
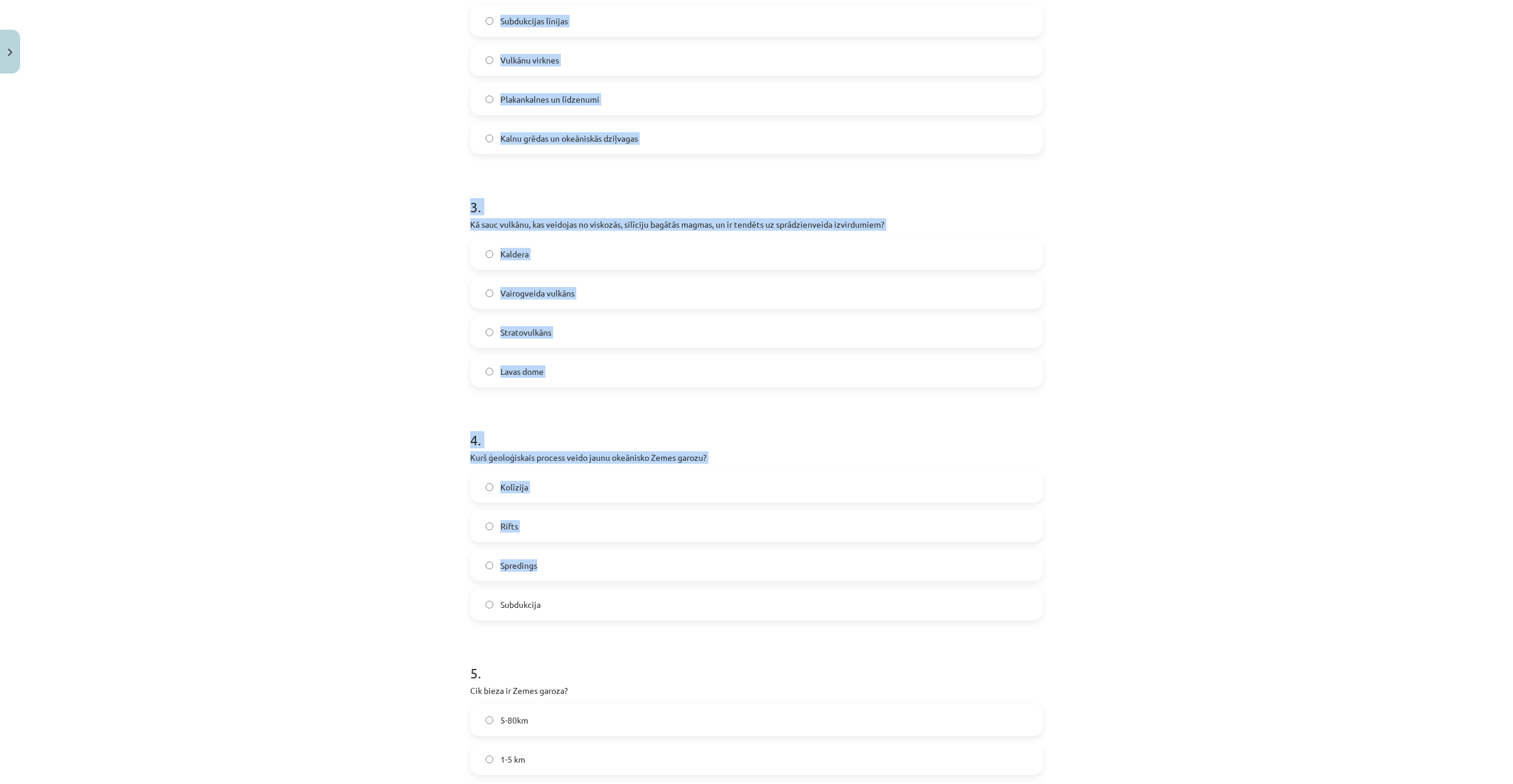
scroll to position [731, 0]
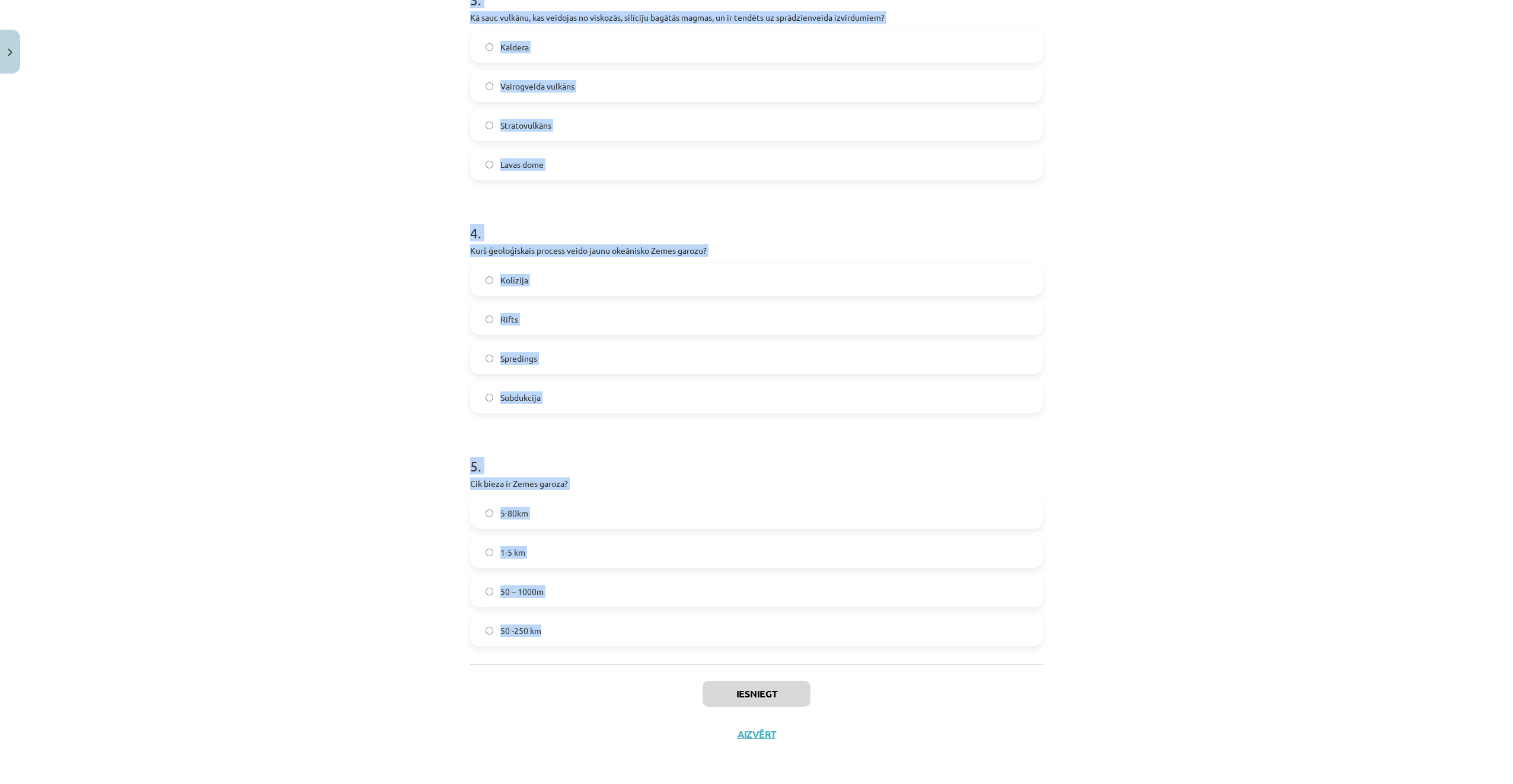
drag, startPoint x: 445, startPoint y: 275, endPoint x: 684, endPoint y: 629, distance: 427.1
click at [684, 629] on div "Mācību tēma: Ģeogrāfijas i - 11. klases 1. ieskaites mācību materiāls #4 2. tēm…" at bounding box center [756, 392] width 1513 height 784
copy form "Kas veido Zemes magnētisko lauku? Astenosfēras plastiskums Zemes garozas kustīb…"
drag, startPoint x: 403, startPoint y: 116, endPoint x: 397, endPoint y: 120, distance: 7.2
click at [402, 117] on div "Mācību tēma: Ģeogrāfijas i - 11. klases 1. ieskaites mācību materiāls #4 2. tēm…" at bounding box center [756, 392] width 1513 height 784
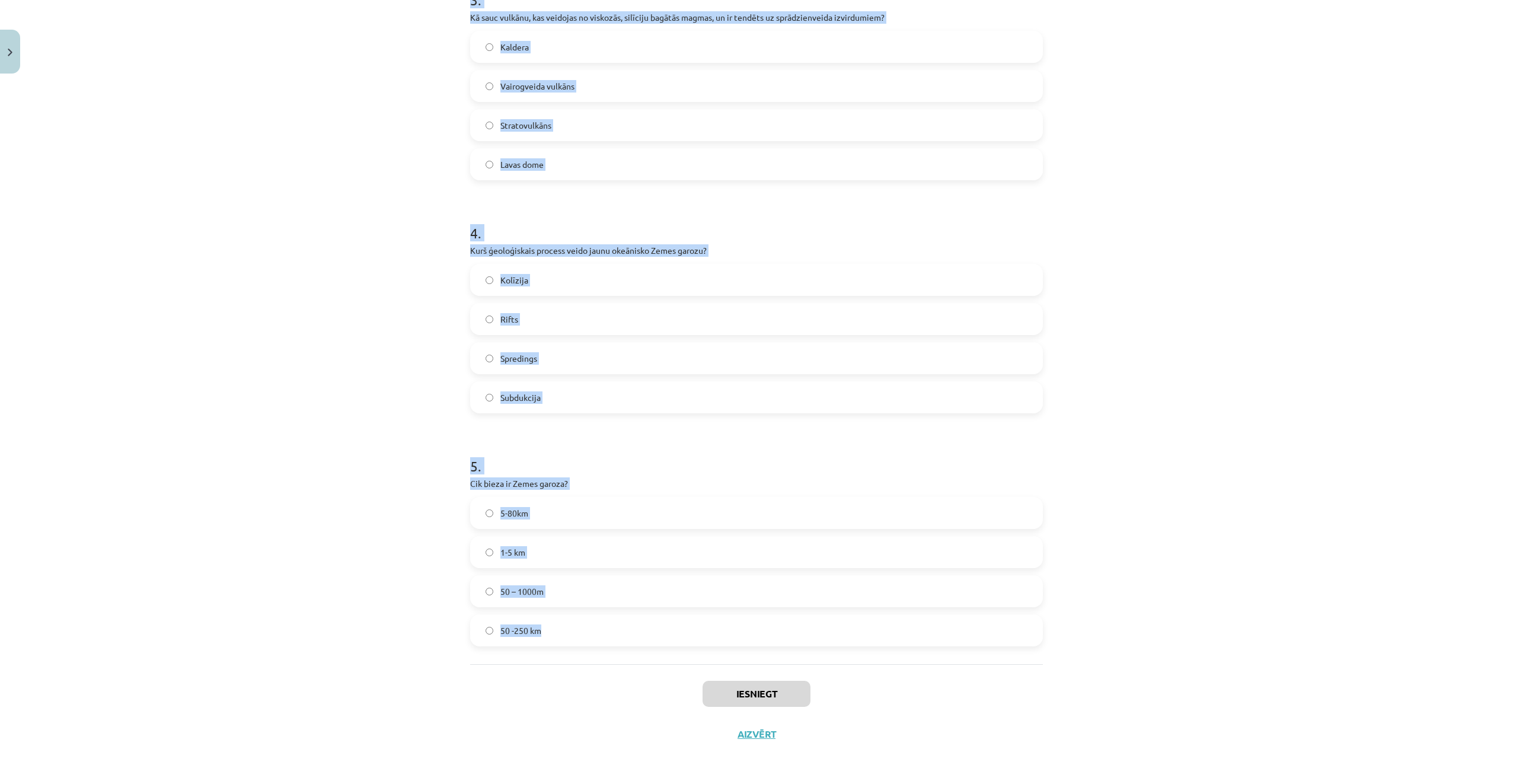
click at [404, 117] on div "Mācību tēma: Ģeogrāfijas i - 11. klases 1. ieskaites mācību materiāls #4 2. tēm…" at bounding box center [756, 392] width 1513 height 784
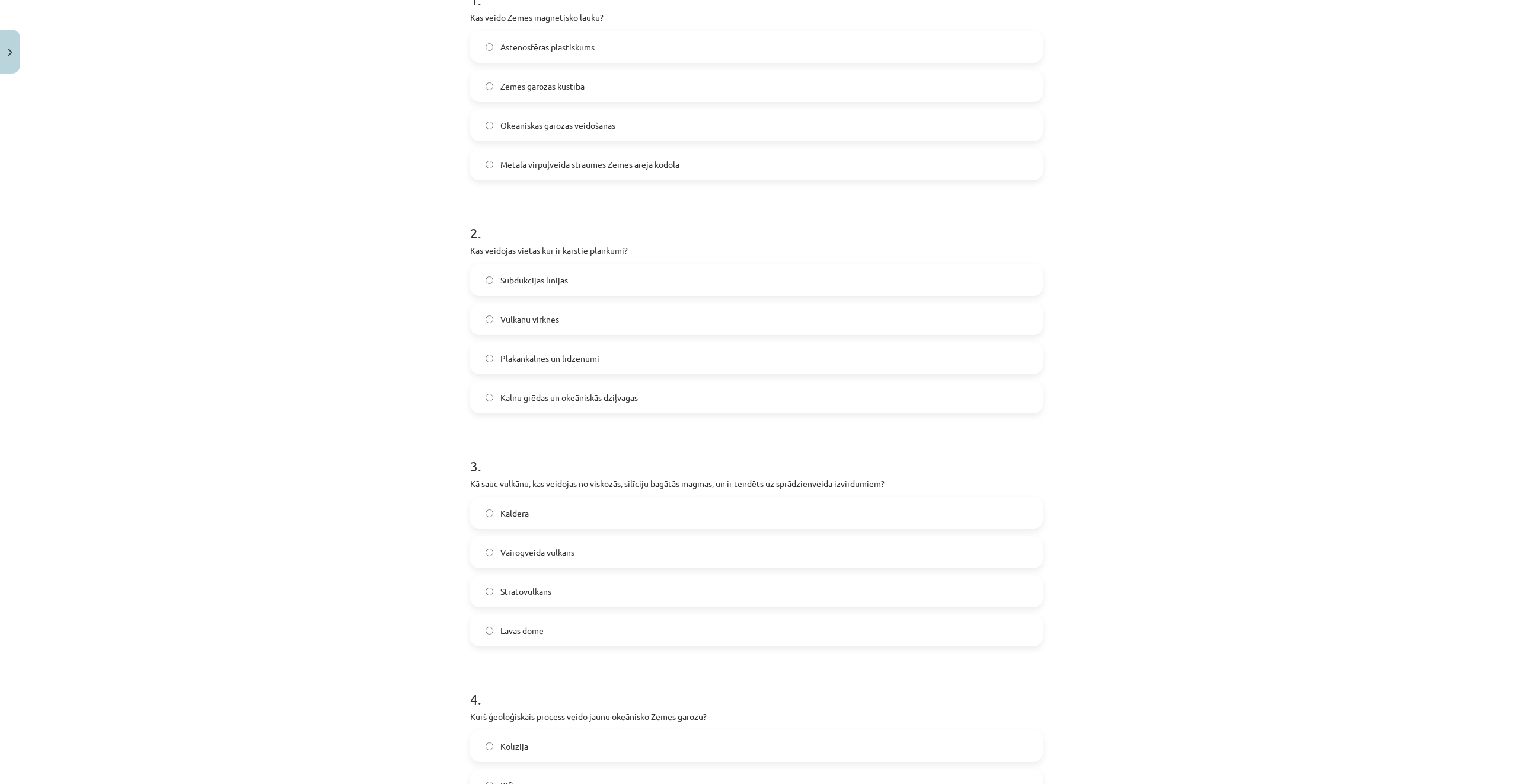
scroll to position [256, 0]
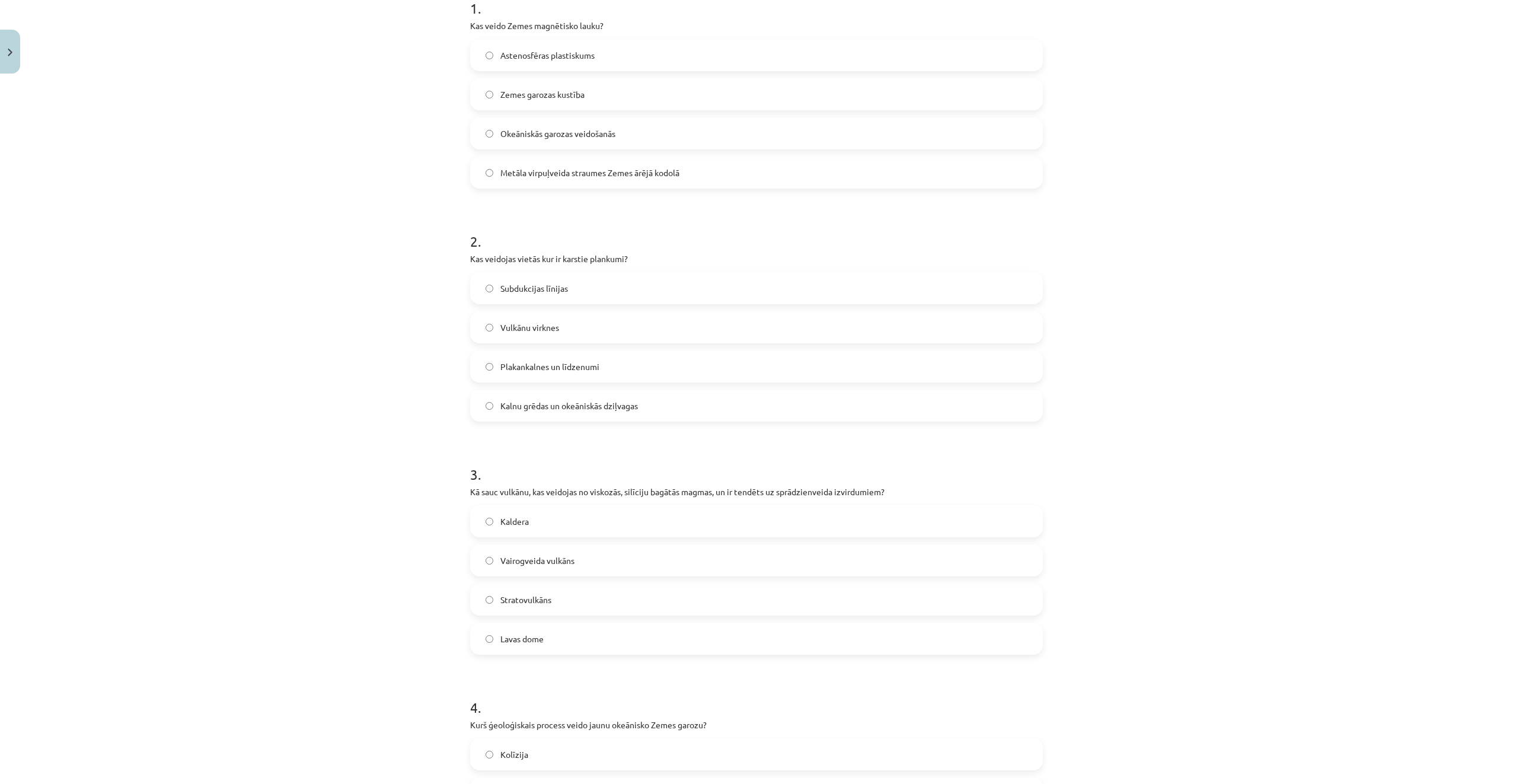
click at [643, 178] on span "Metāla virpuļveida straumes Zemes ārējā kodolā" at bounding box center [589, 172] width 179 height 12
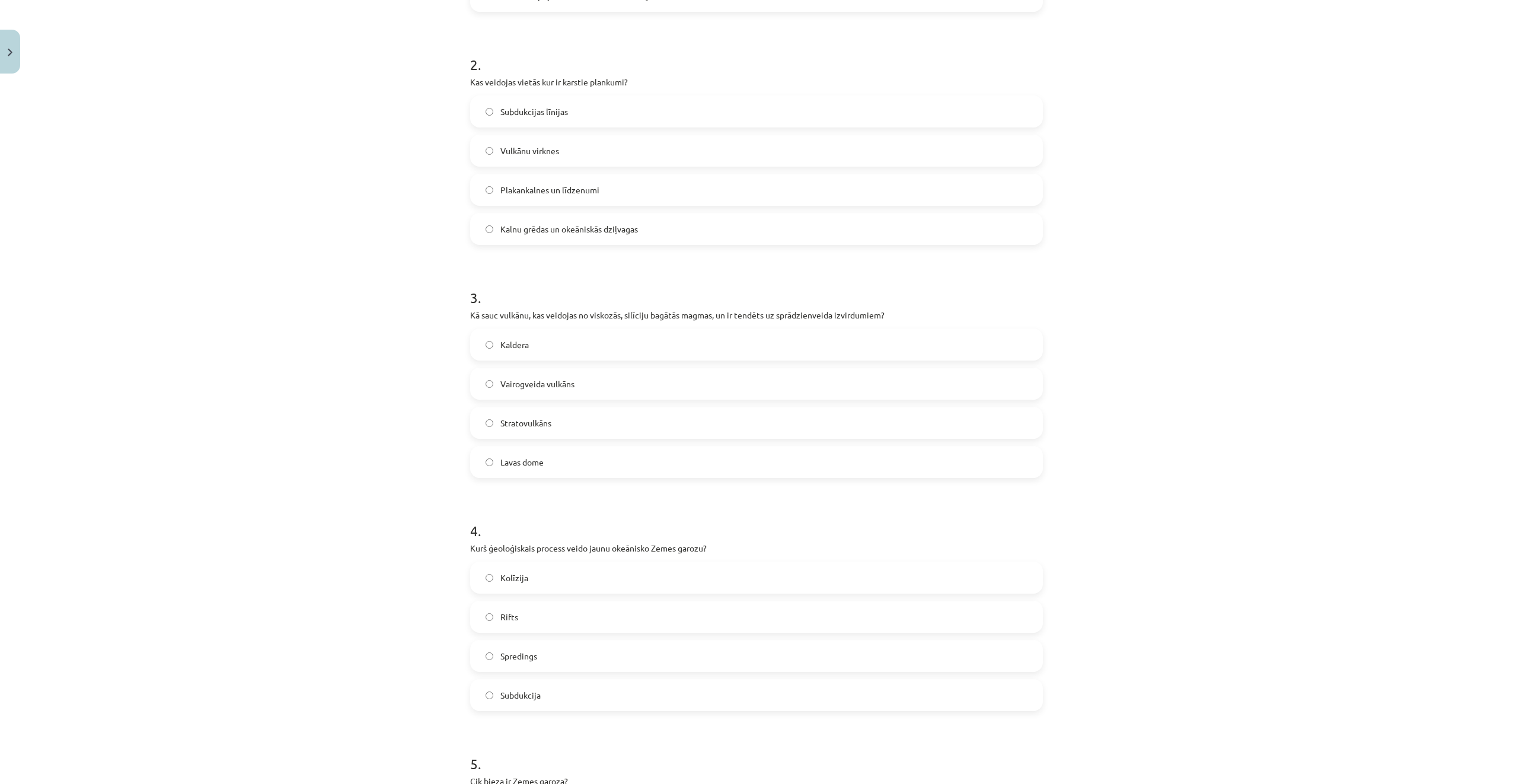
scroll to position [435, 0]
click at [571, 154] on label "Vulkānu virknes" at bounding box center [756, 149] width 571 height 30
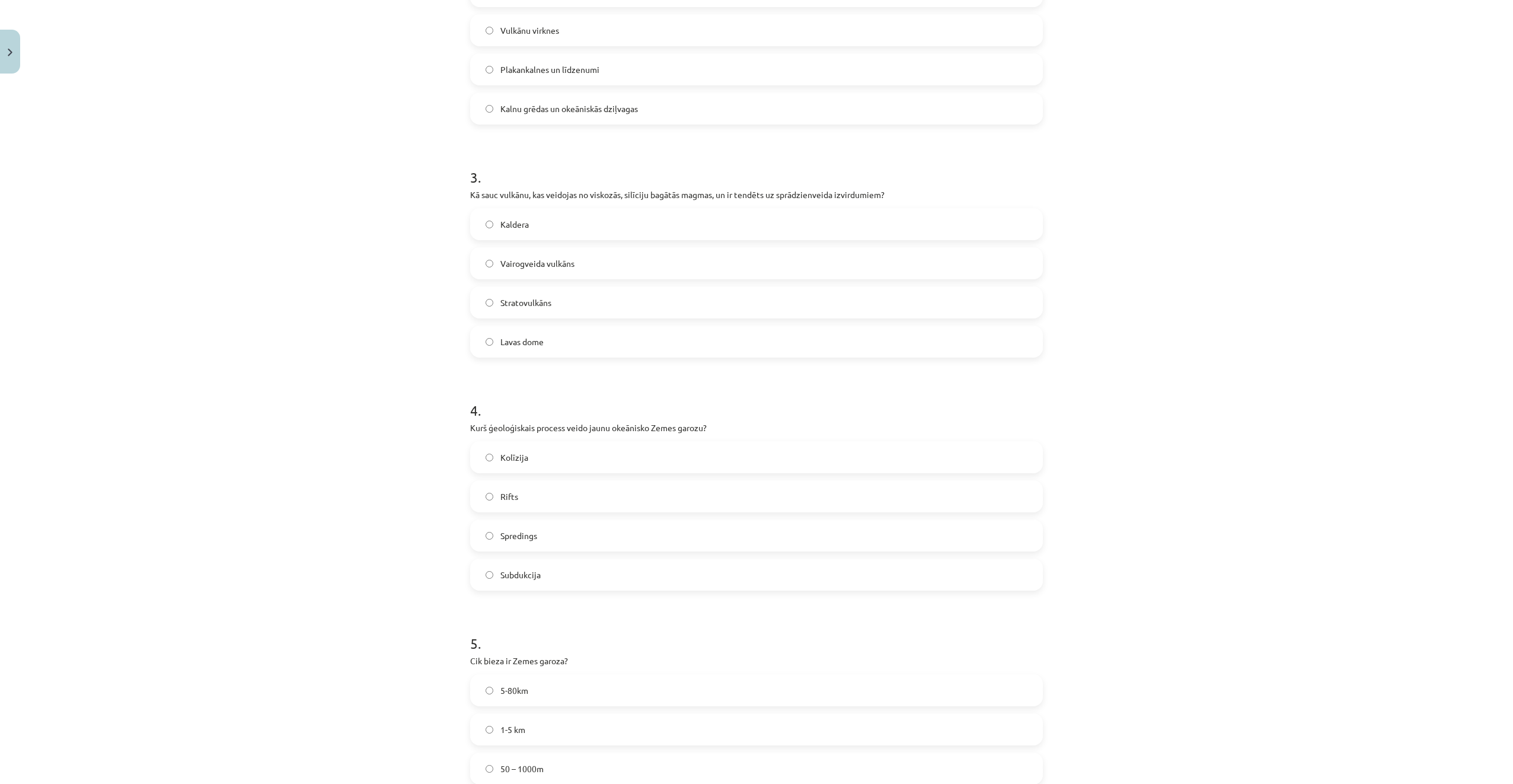
scroll to position [554, 0]
click at [594, 307] on label "Stratovulkāns" at bounding box center [756, 302] width 571 height 30
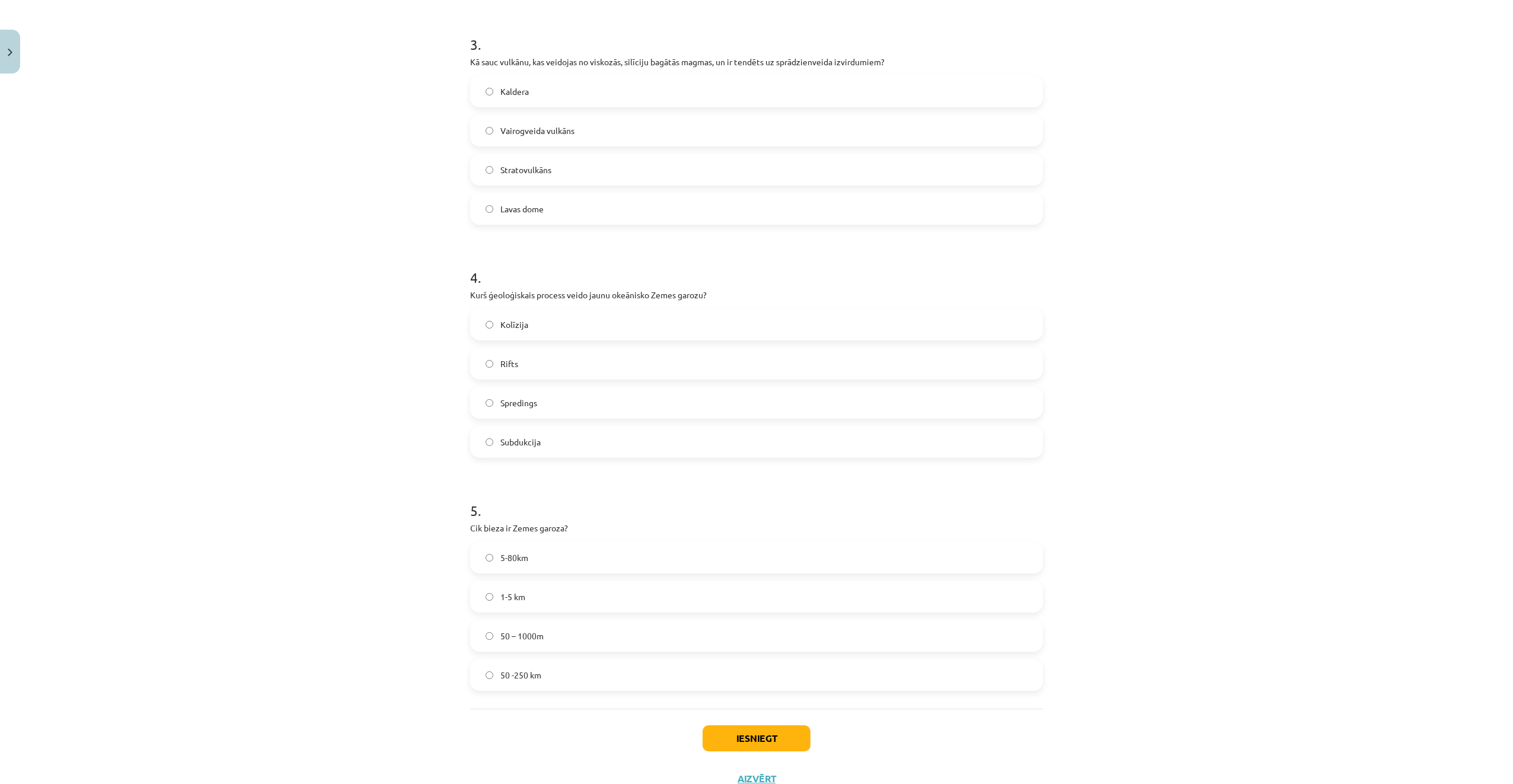
scroll to position [731, 0]
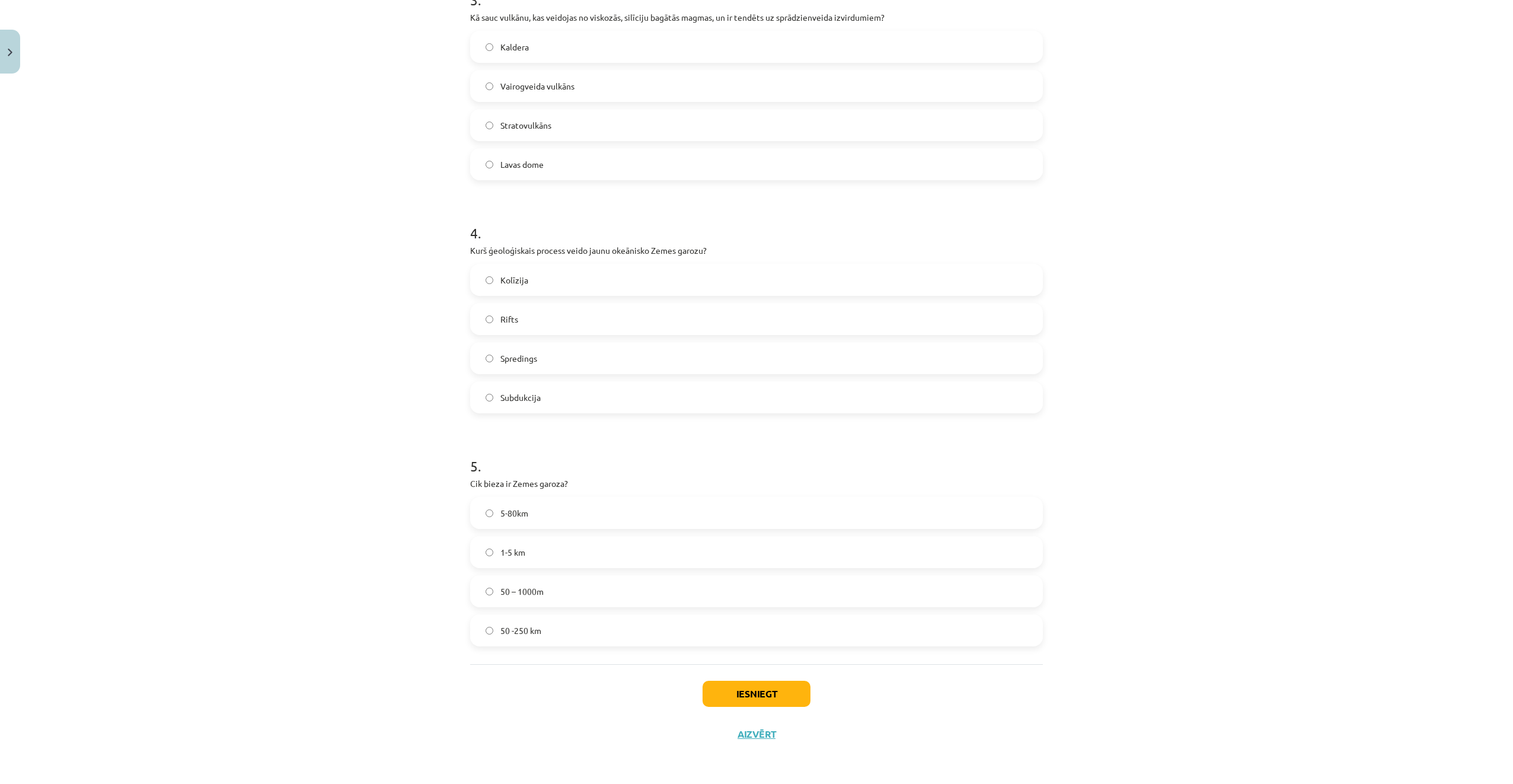
click at [594, 356] on label "Spredings" at bounding box center [756, 358] width 571 height 30
click at [622, 525] on label "5-80km" at bounding box center [756, 512] width 571 height 30
drag, startPoint x: 772, startPoint y: 696, endPoint x: 776, endPoint y: 710, distance: 14.6
click at [772, 697] on button "Iesniegt" at bounding box center [756, 693] width 108 height 26
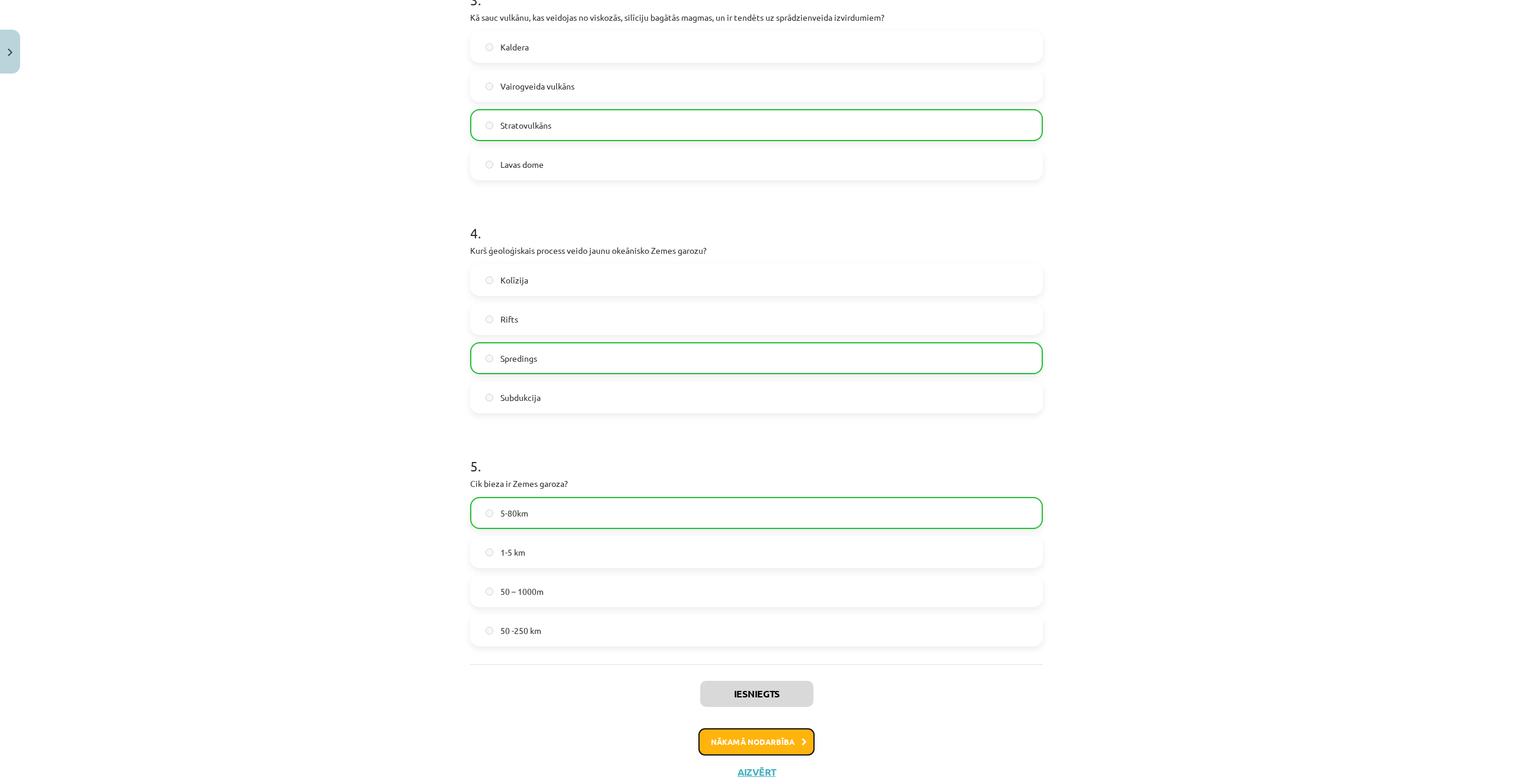
click at [776, 735] on button "Nākamā nodarbība" at bounding box center [756, 741] width 117 height 28
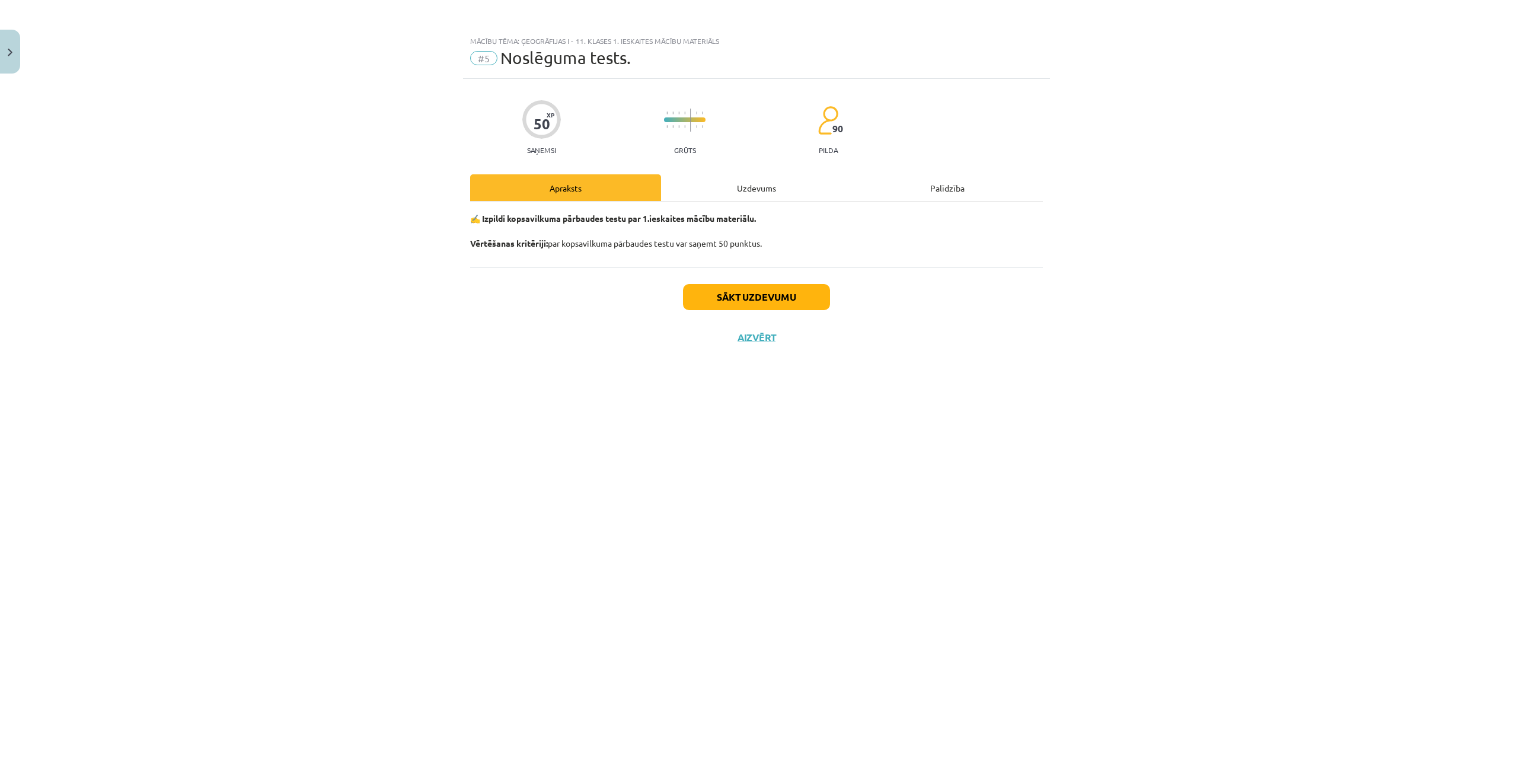
scroll to position [0, 0]
click at [784, 300] on button "Sākt uzdevumu" at bounding box center [756, 296] width 147 height 26
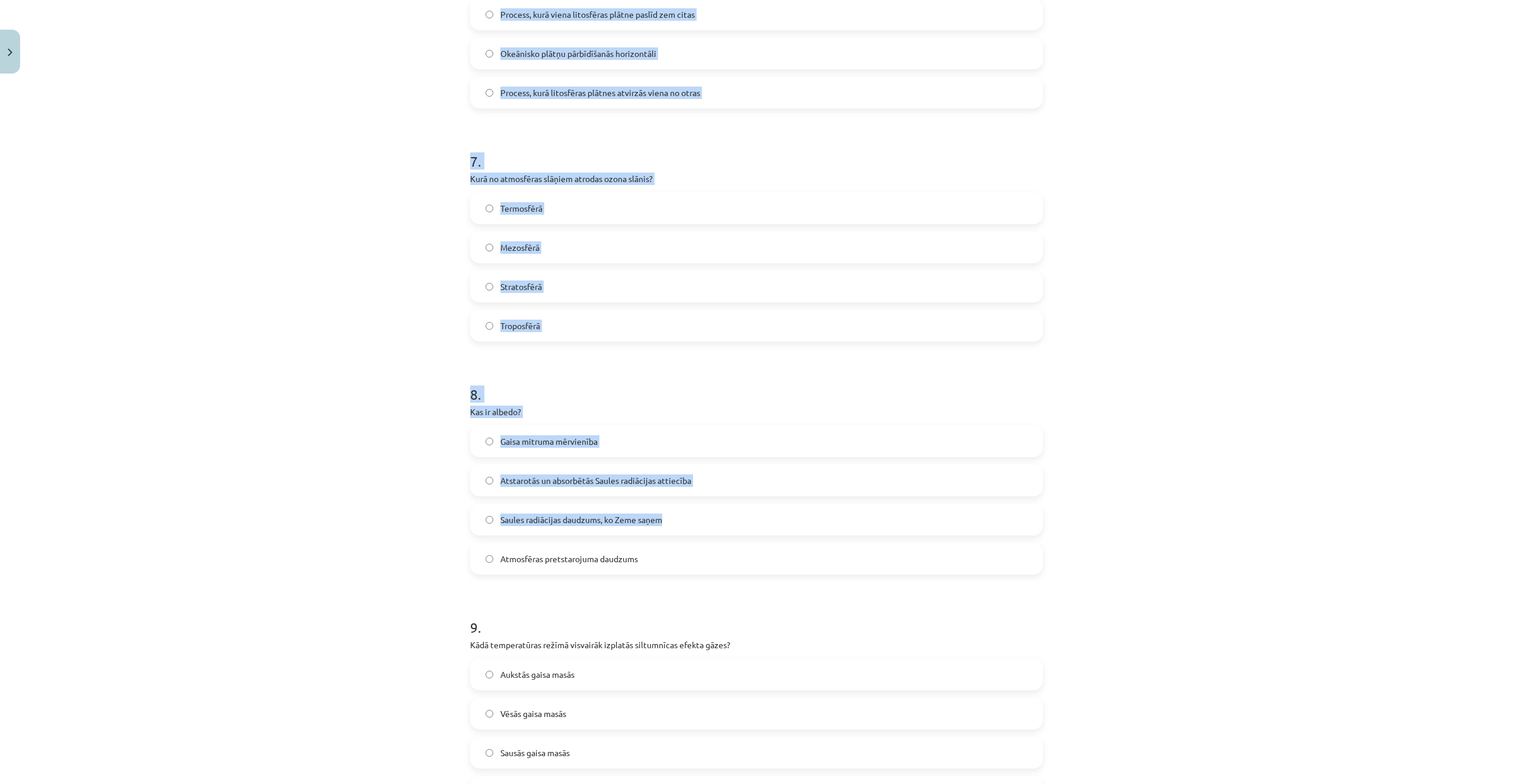
scroll to position [1877, 0]
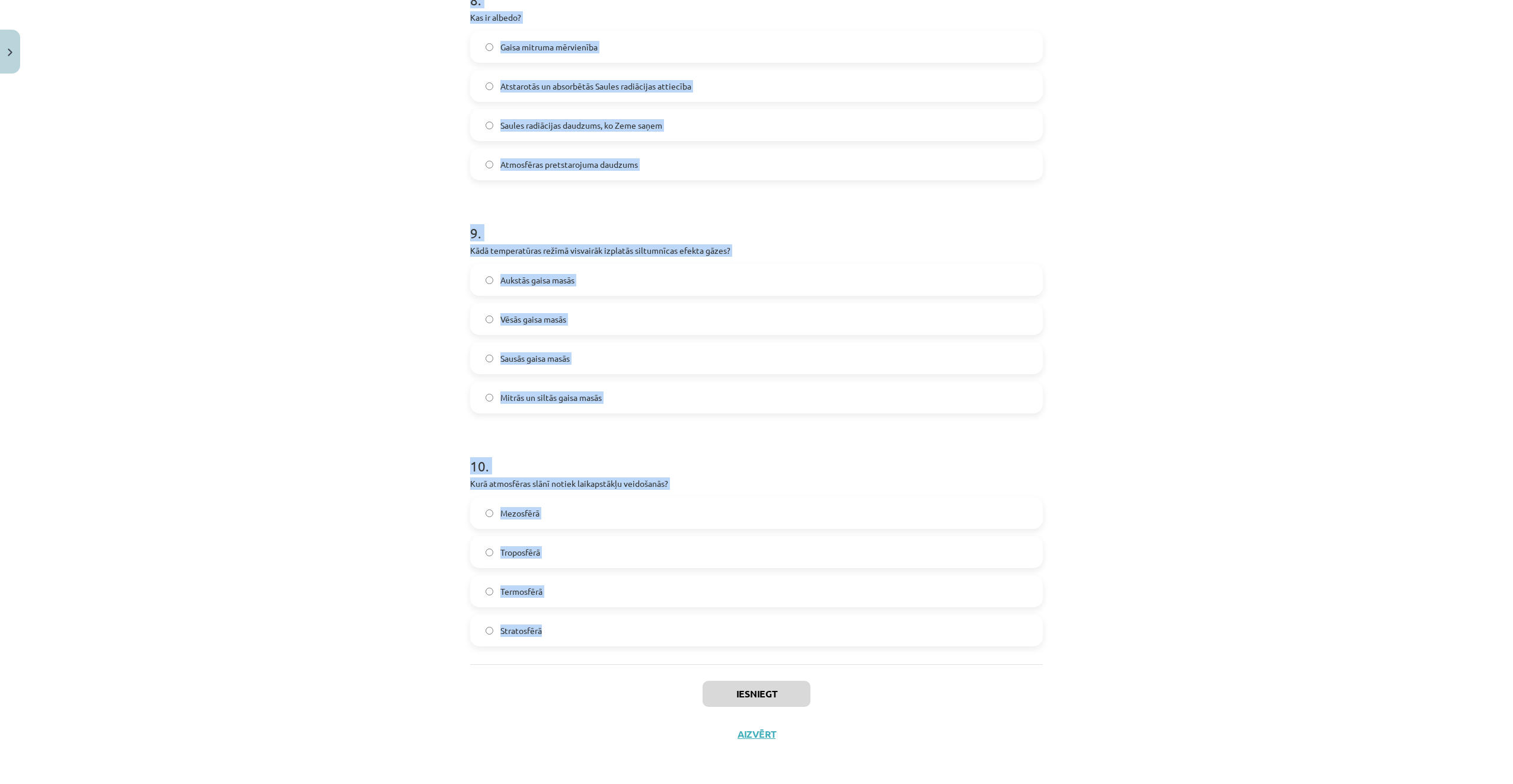
drag, startPoint x: 446, startPoint y: 207, endPoint x: 714, endPoint y: 622, distance: 494.0
click at [714, 622] on div "Mācību tēma: Ģeogrāfijas i - 11. klases 1. ieskaites mācību materiāls #5 Noslēg…" at bounding box center [756, 392] width 1513 height 784
copy form "8 . Loremi dolor si ametconse ad elitseddoei tempor incid? Utlabo, Etdolo ma al…"
click at [378, 331] on div "Mācību tēma: Ģeogrāfijas i - 11. klases 1. ieskaites mācību materiāls #5 Noslēg…" at bounding box center [756, 392] width 1513 height 784
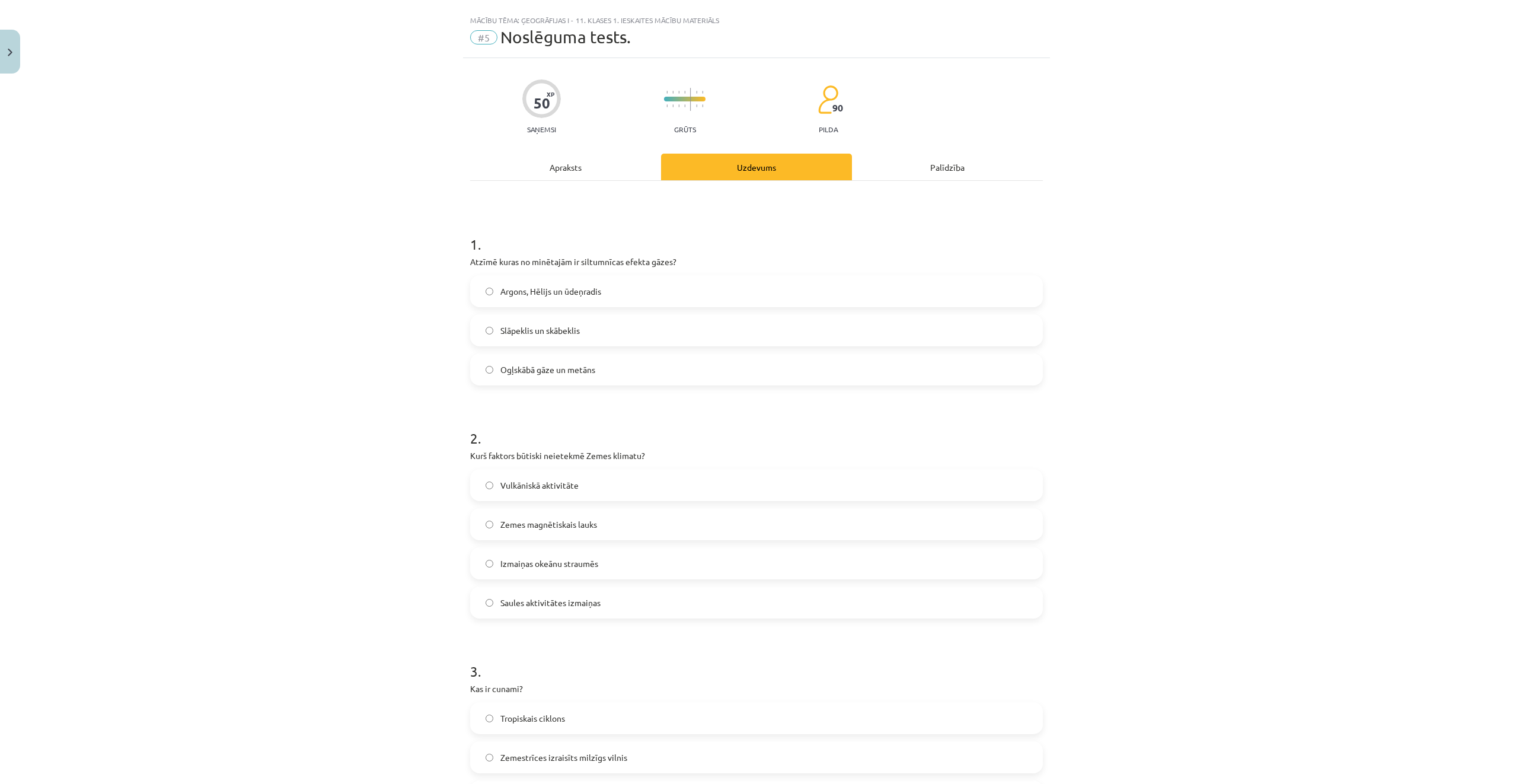
scroll to position [0, 0]
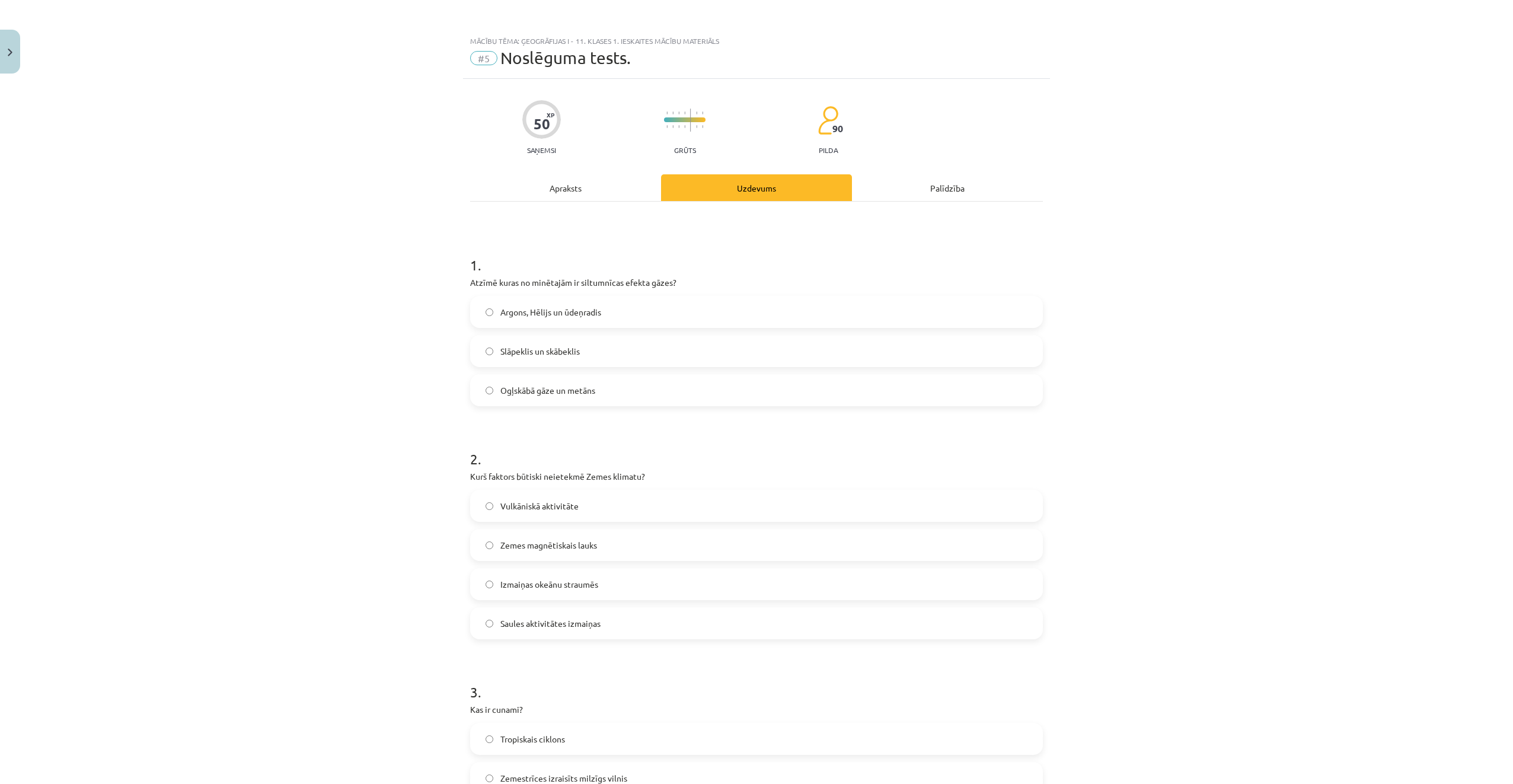
click at [630, 392] on label "Ogļskābā gāze un metāns" at bounding box center [756, 390] width 571 height 30
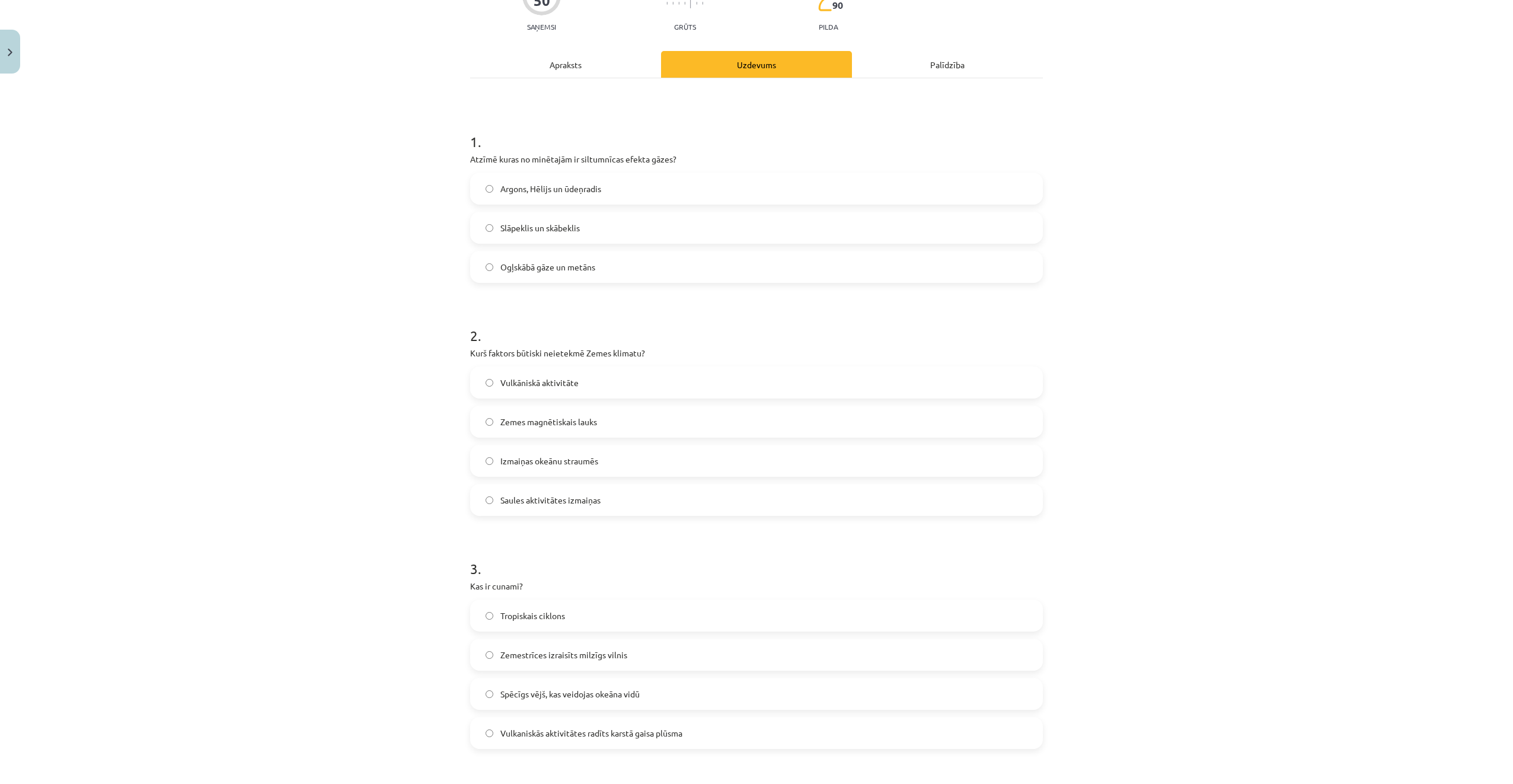
scroll to position [178, 0]
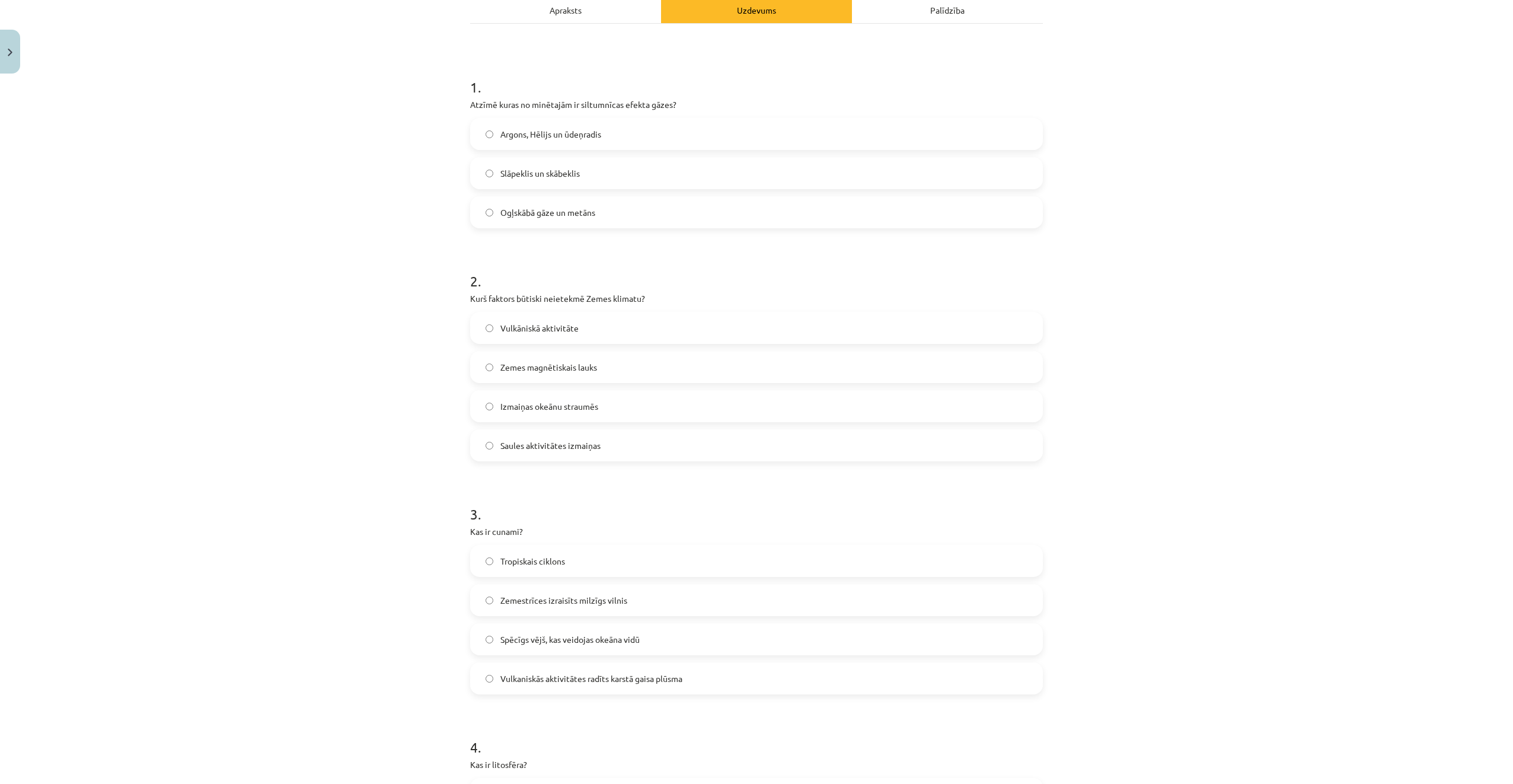
click at [624, 367] on label "Zemes magnētiskais lauks" at bounding box center [756, 366] width 571 height 30
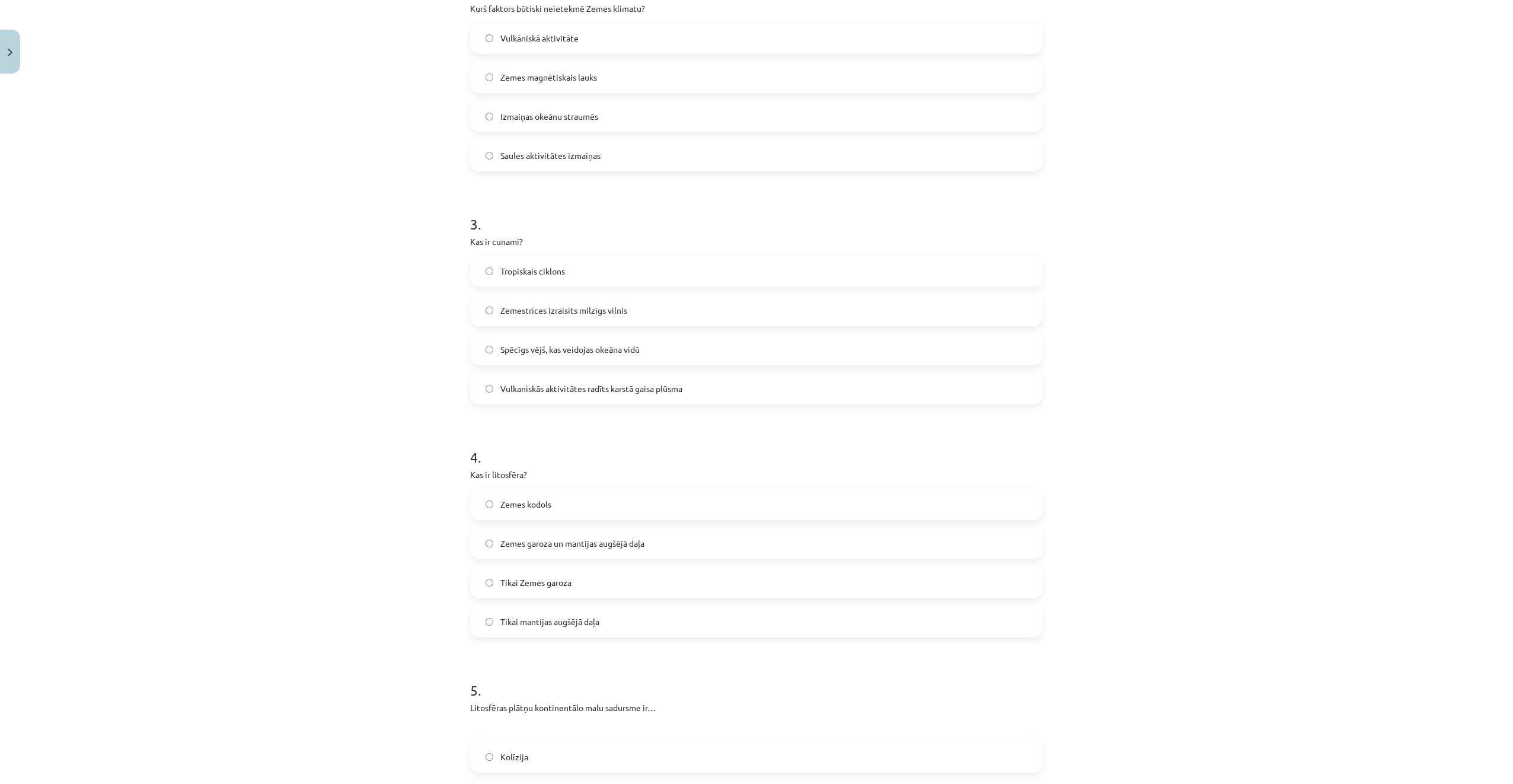
scroll to position [474, 0]
click at [622, 305] on label "Zemestrīces izraisīts milzīgs vilnis" at bounding box center [756, 303] width 571 height 30
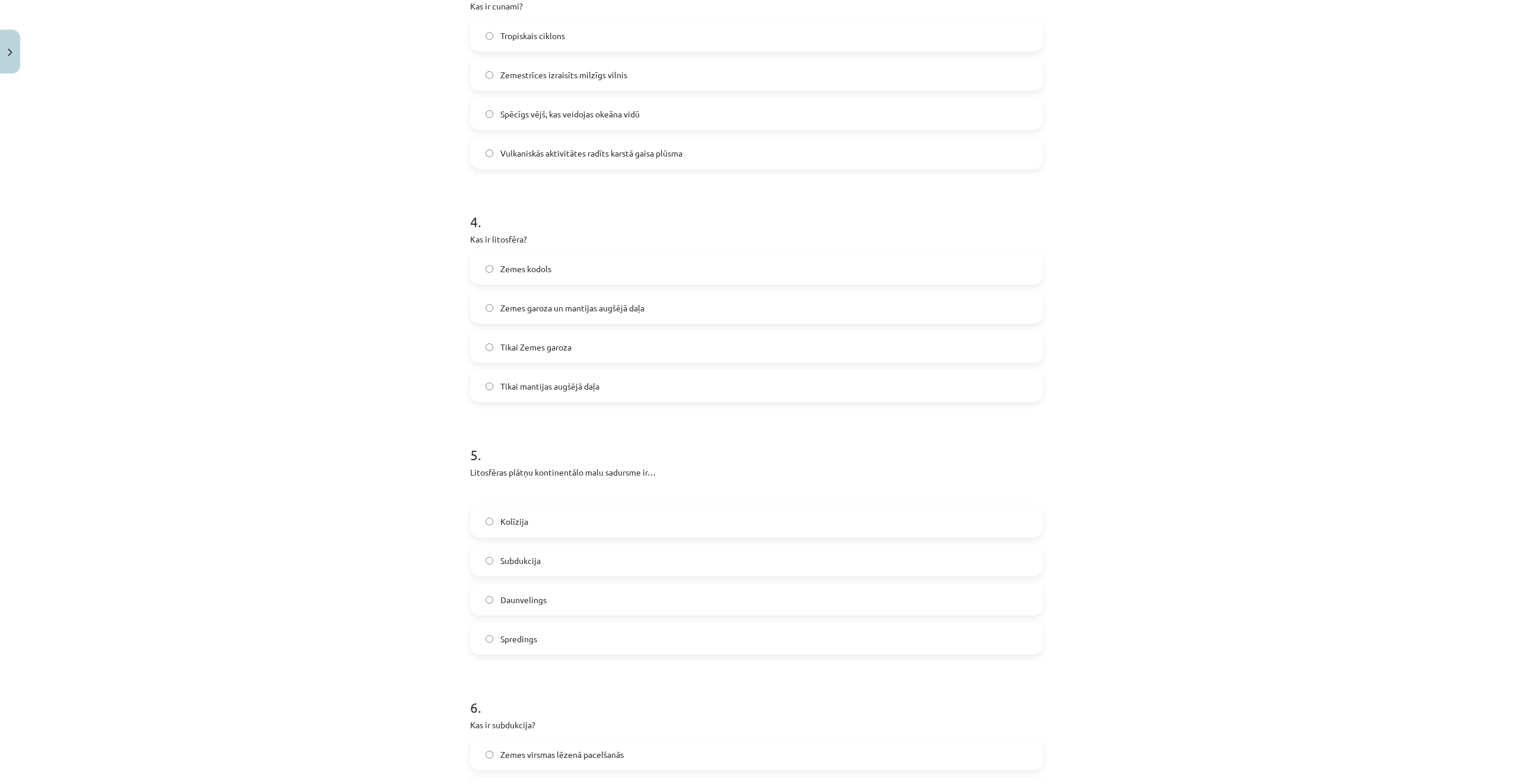
scroll to position [771, 0]
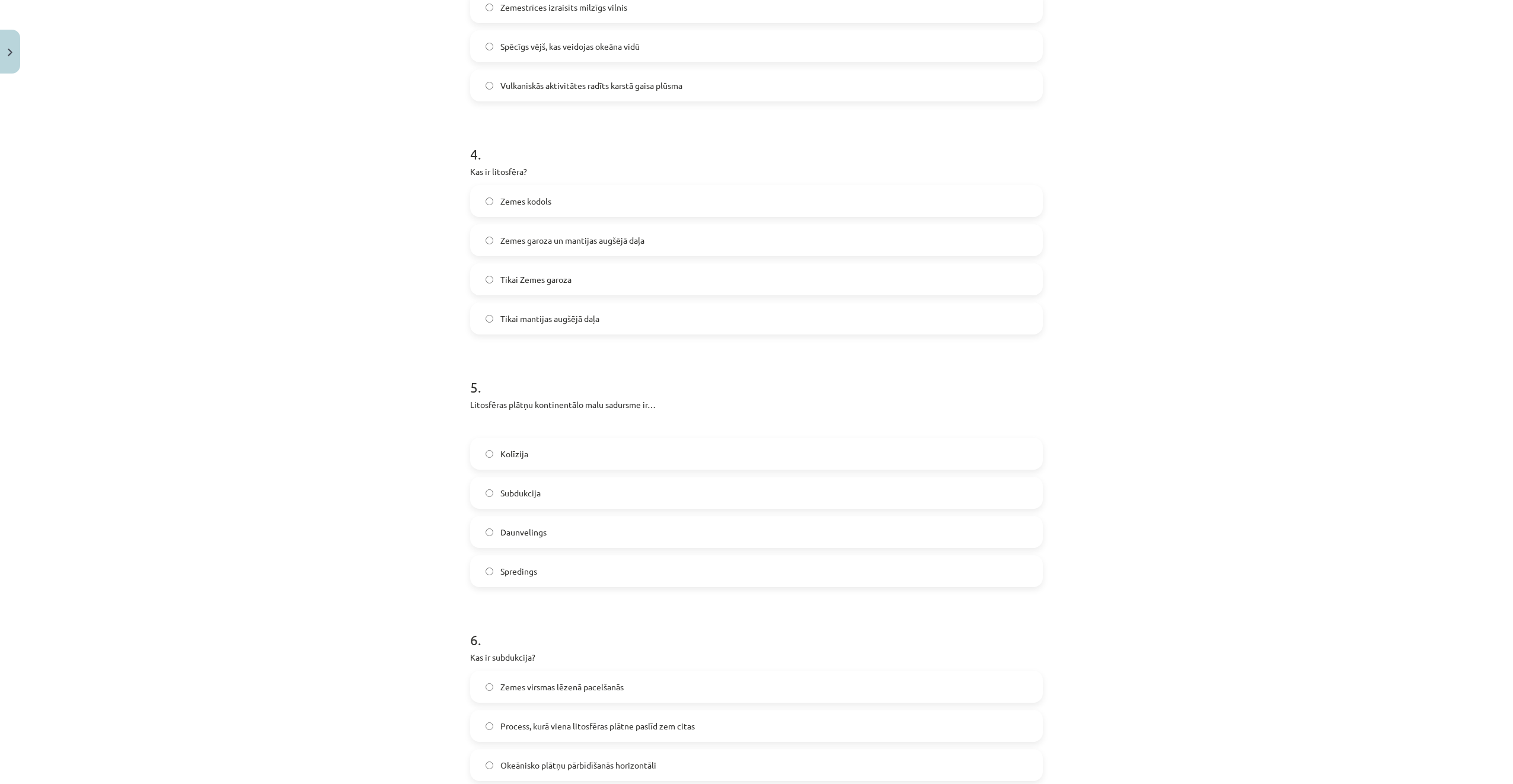
click at [587, 246] on span "Zemes garoza un mantijas augšējā daļa" at bounding box center [572, 240] width 144 height 12
click at [581, 449] on label "Kolīzija" at bounding box center [756, 453] width 571 height 30
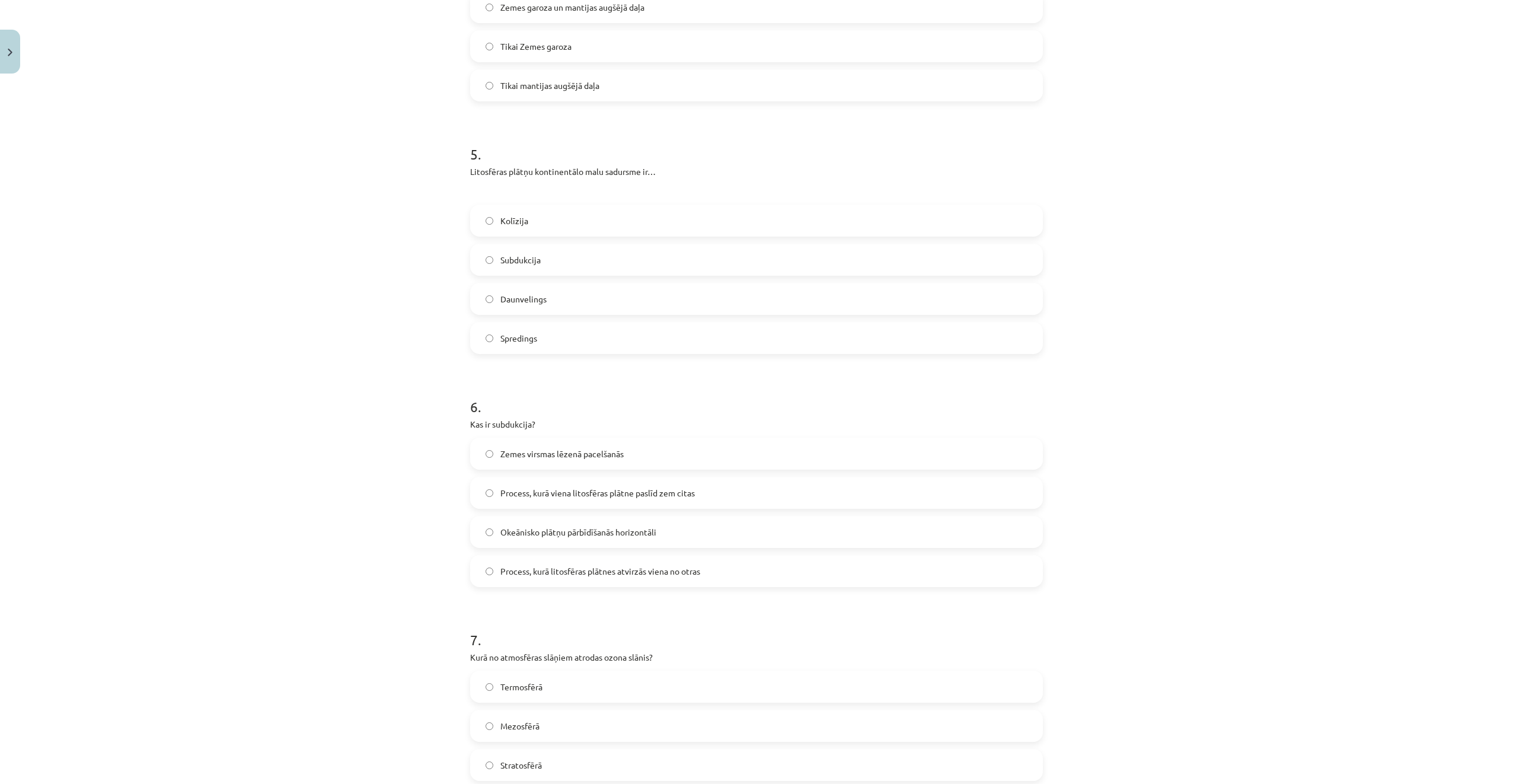
scroll to position [1008, 0]
click at [625, 493] on span "Process, kurā viena litosfēras plātne paslīd zem citas" at bounding box center [597, 489] width 194 height 12
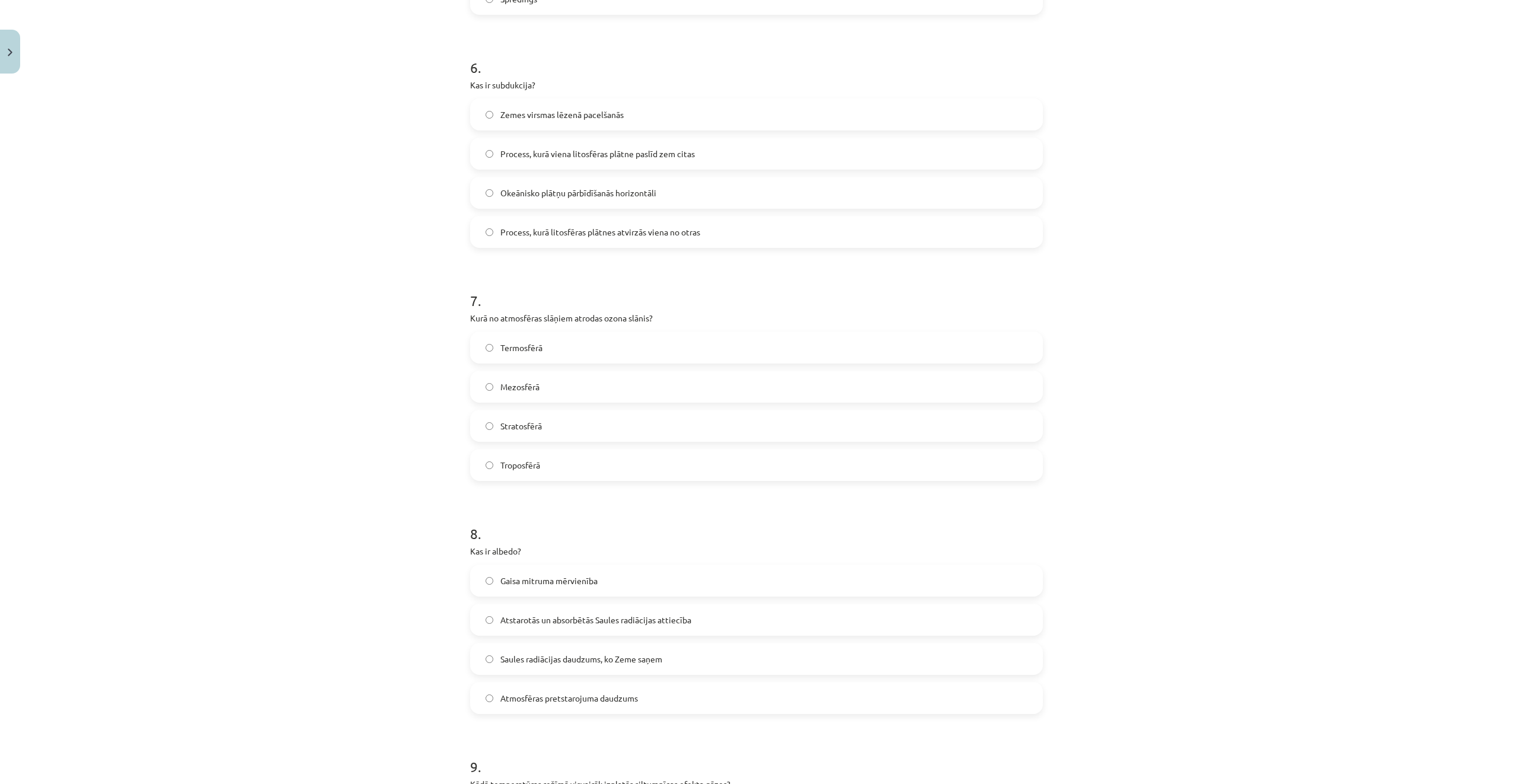
scroll to position [1363, 0]
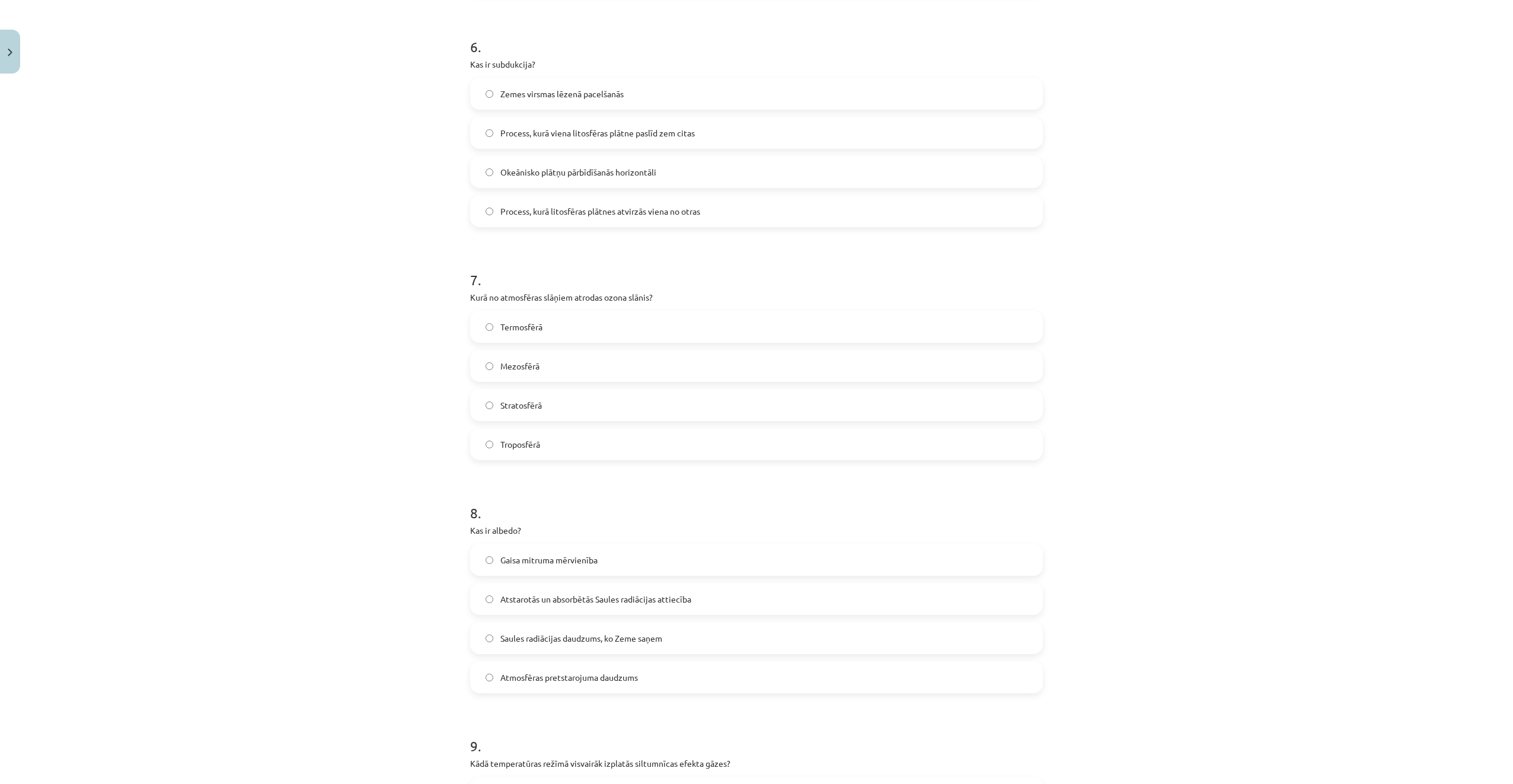
drag, startPoint x: 562, startPoint y: 410, endPoint x: 563, endPoint y: 394, distance: 16.0
click at [562, 408] on label "Stratosfērā" at bounding box center [756, 404] width 571 height 30
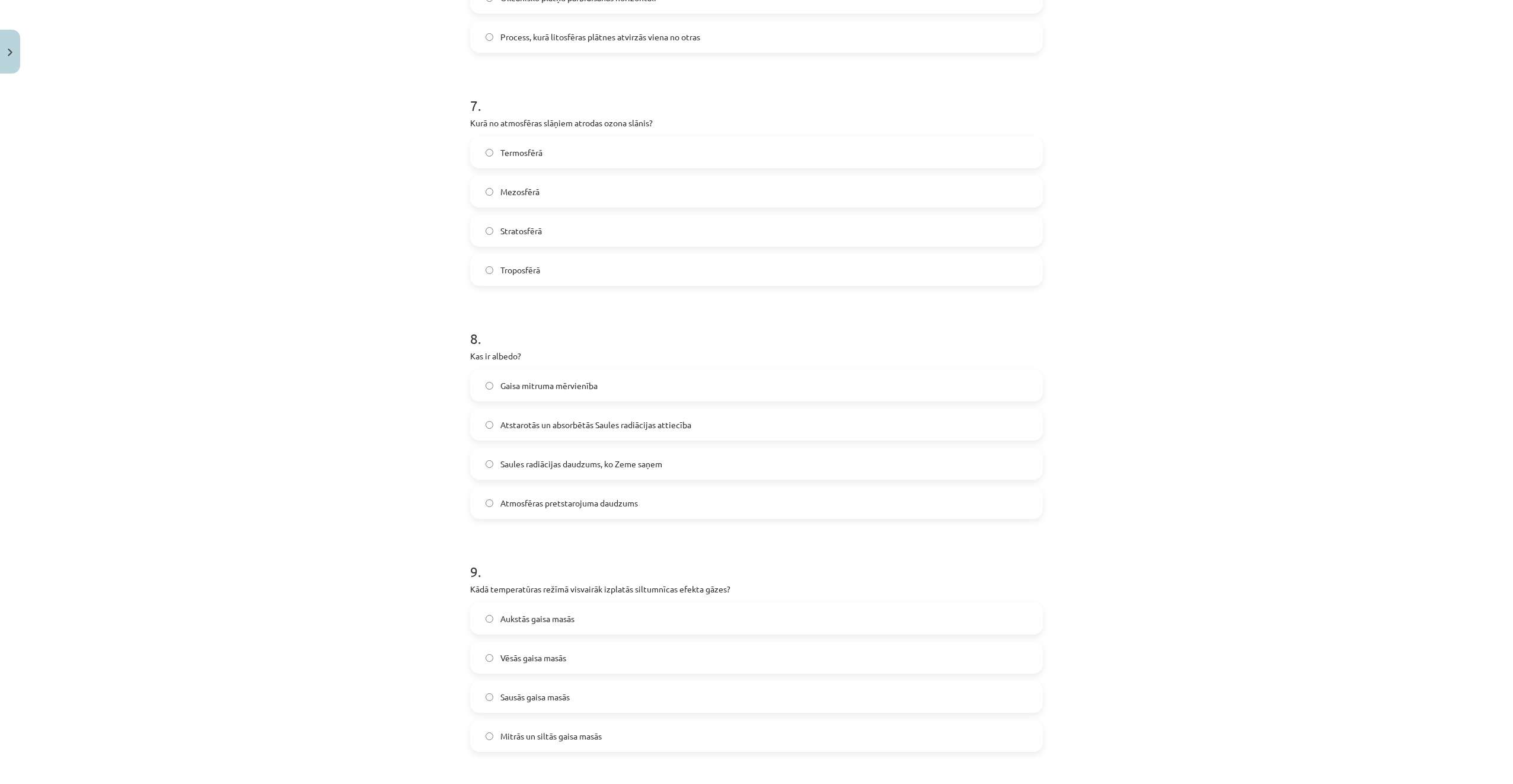
scroll to position [1541, 0]
click at [602, 420] on span "Atstarotās un absorbētās Saules radiācijas attiecība" at bounding box center [596, 421] width 191 height 12
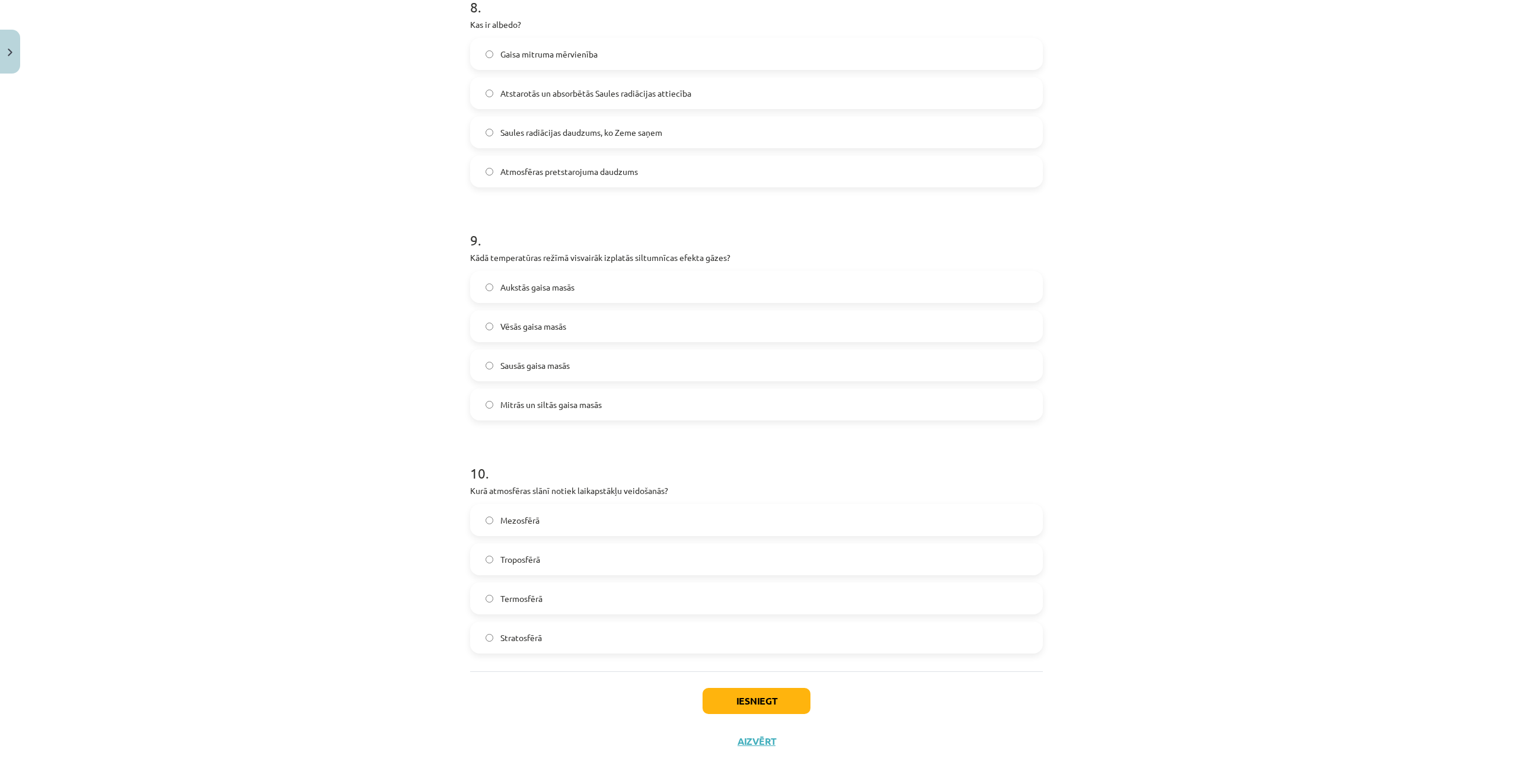
scroll to position [1877, 0]
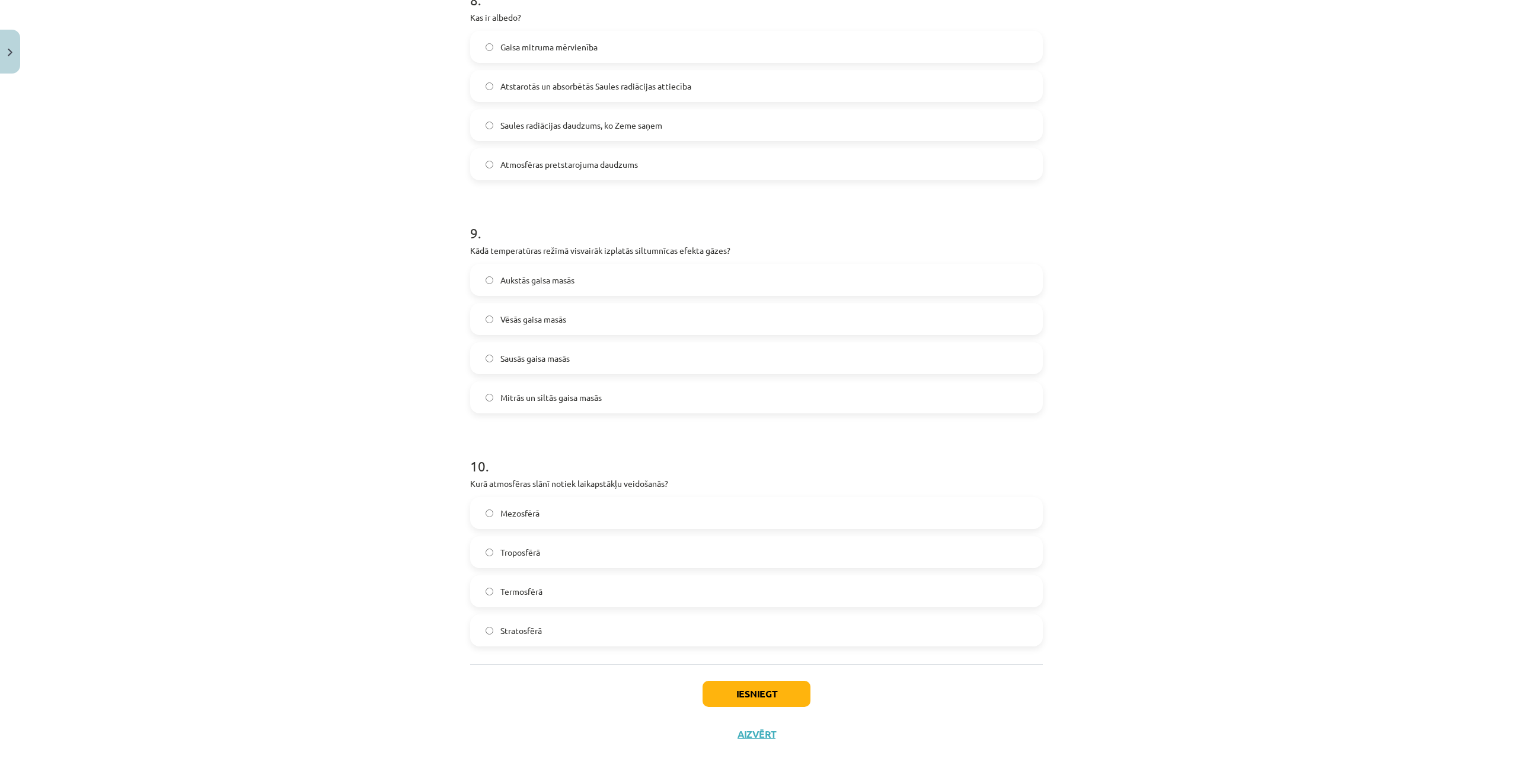
click at [585, 374] on div "Sausās gaisa masās" at bounding box center [756, 358] width 573 height 32
click at [594, 350] on label "Sausās gaisa masās" at bounding box center [756, 358] width 571 height 30
click at [622, 603] on label "Termosfērā" at bounding box center [756, 591] width 571 height 30
click at [746, 689] on button "Iesniegt" at bounding box center [756, 693] width 108 height 26
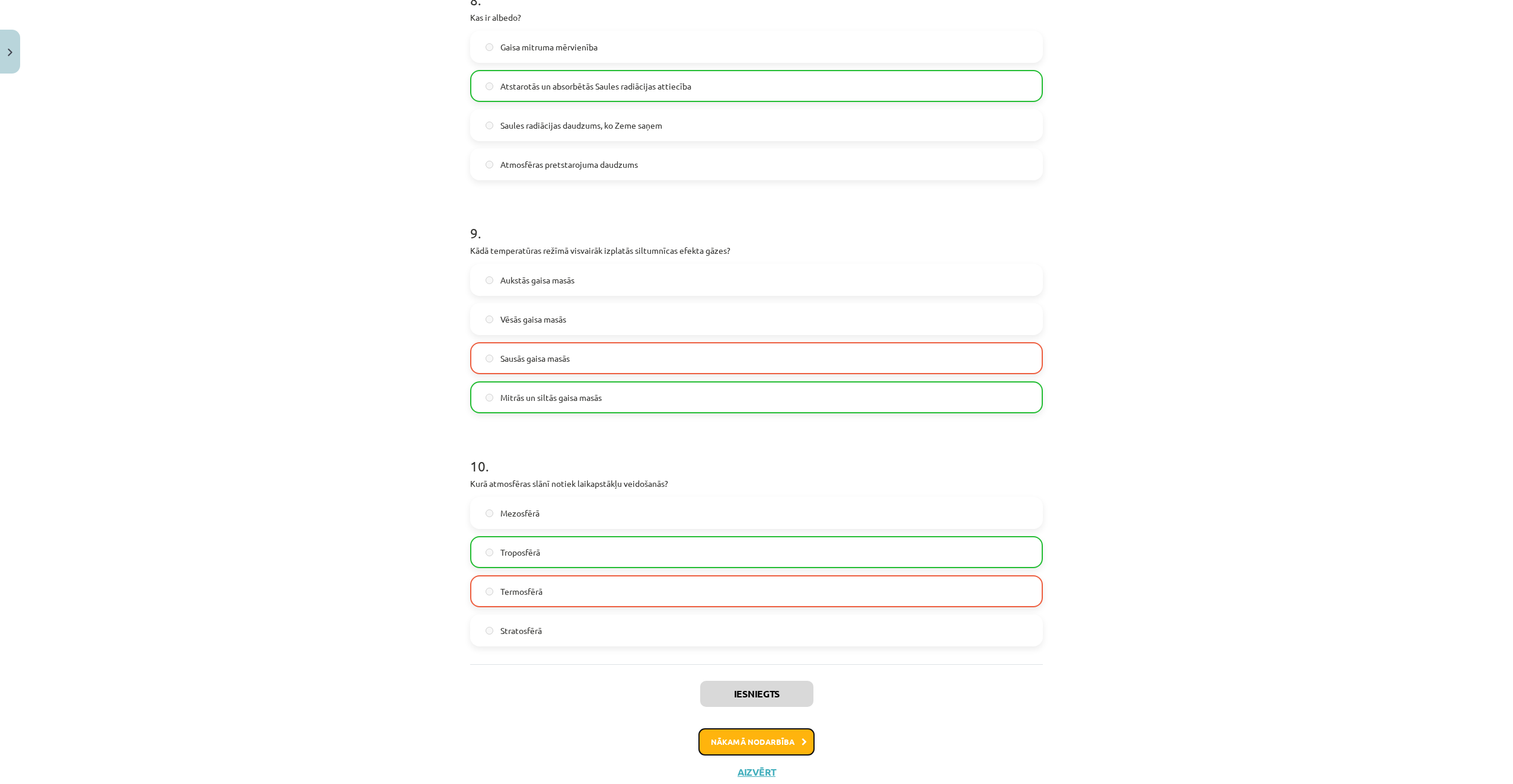
click at [795, 731] on button "Nākamā nodarbība" at bounding box center [756, 741] width 117 height 28
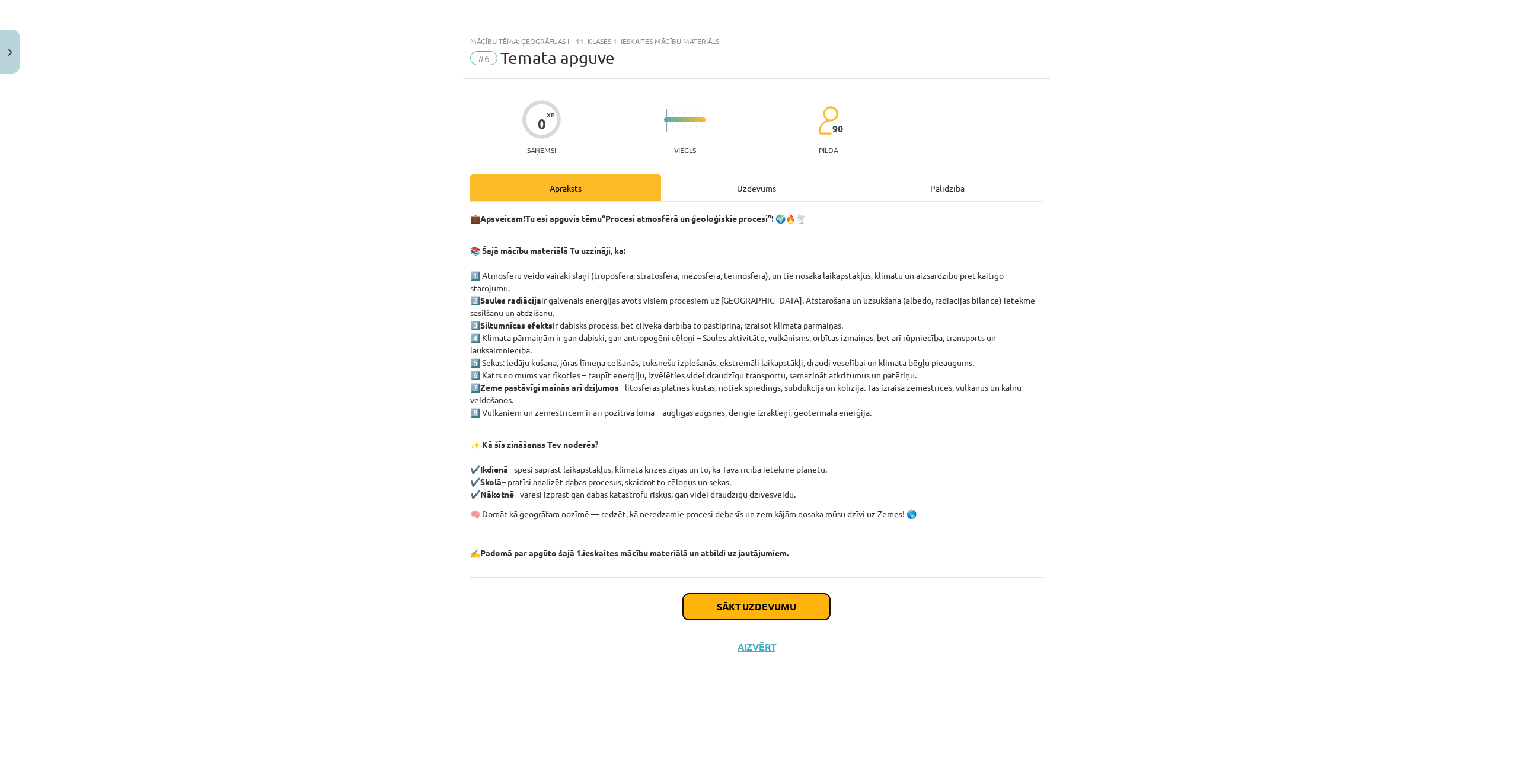
click at [762, 599] on button "Sākt uzdevumu" at bounding box center [756, 606] width 147 height 26
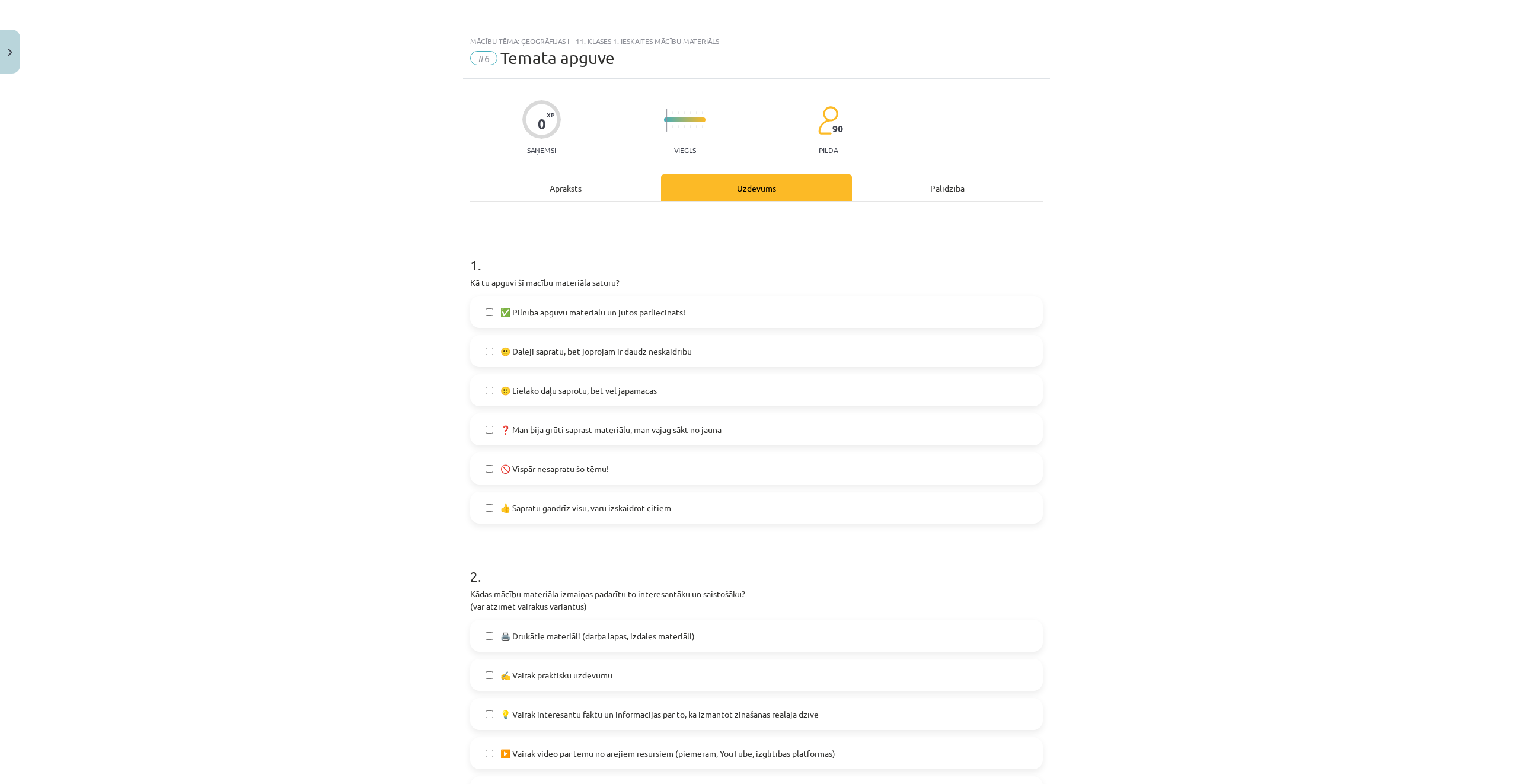
click at [669, 393] on label "🙂 Lielāko daļu saprotu, bet vēl jāpamācās" at bounding box center [756, 390] width 571 height 30
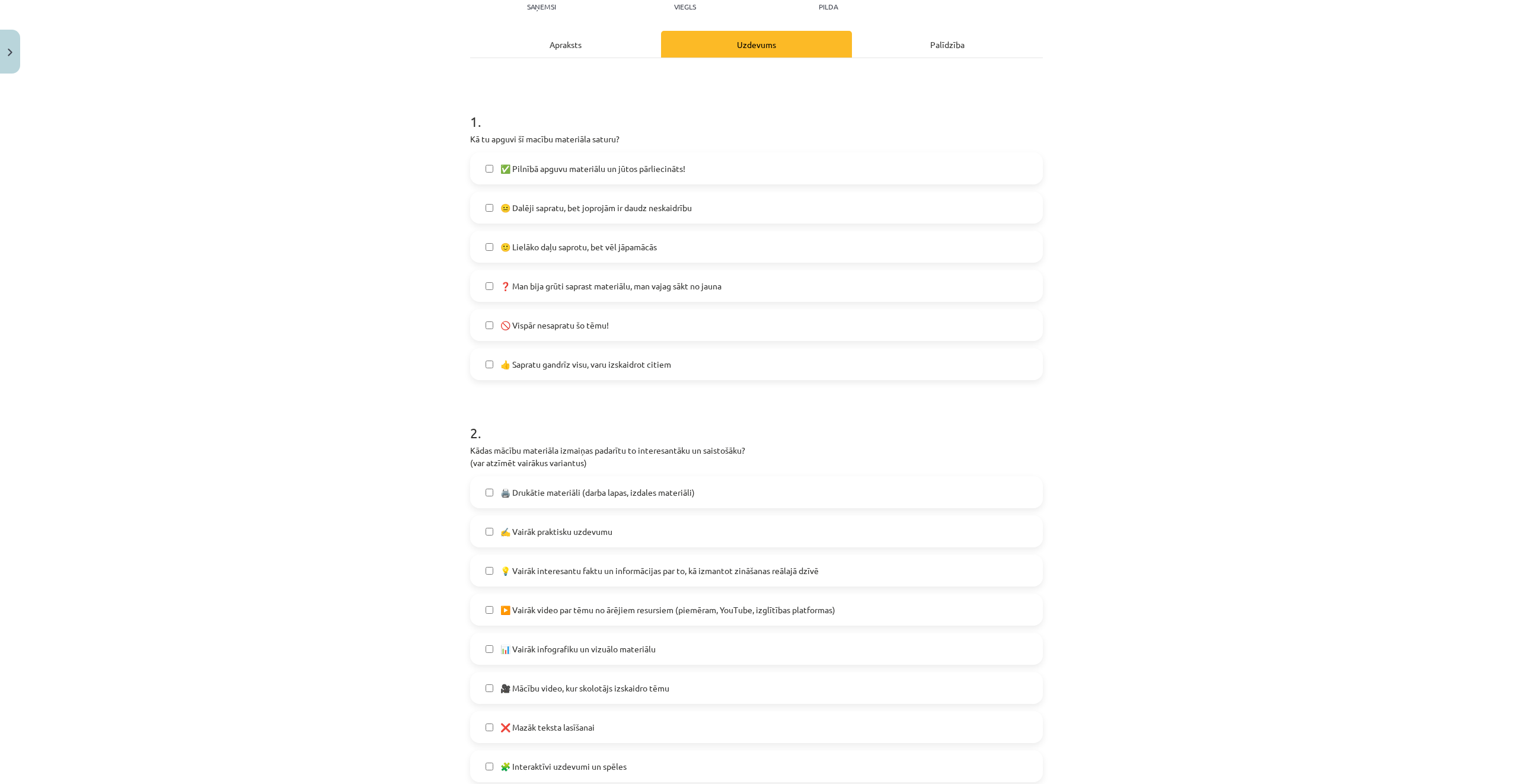
scroll to position [296, 0]
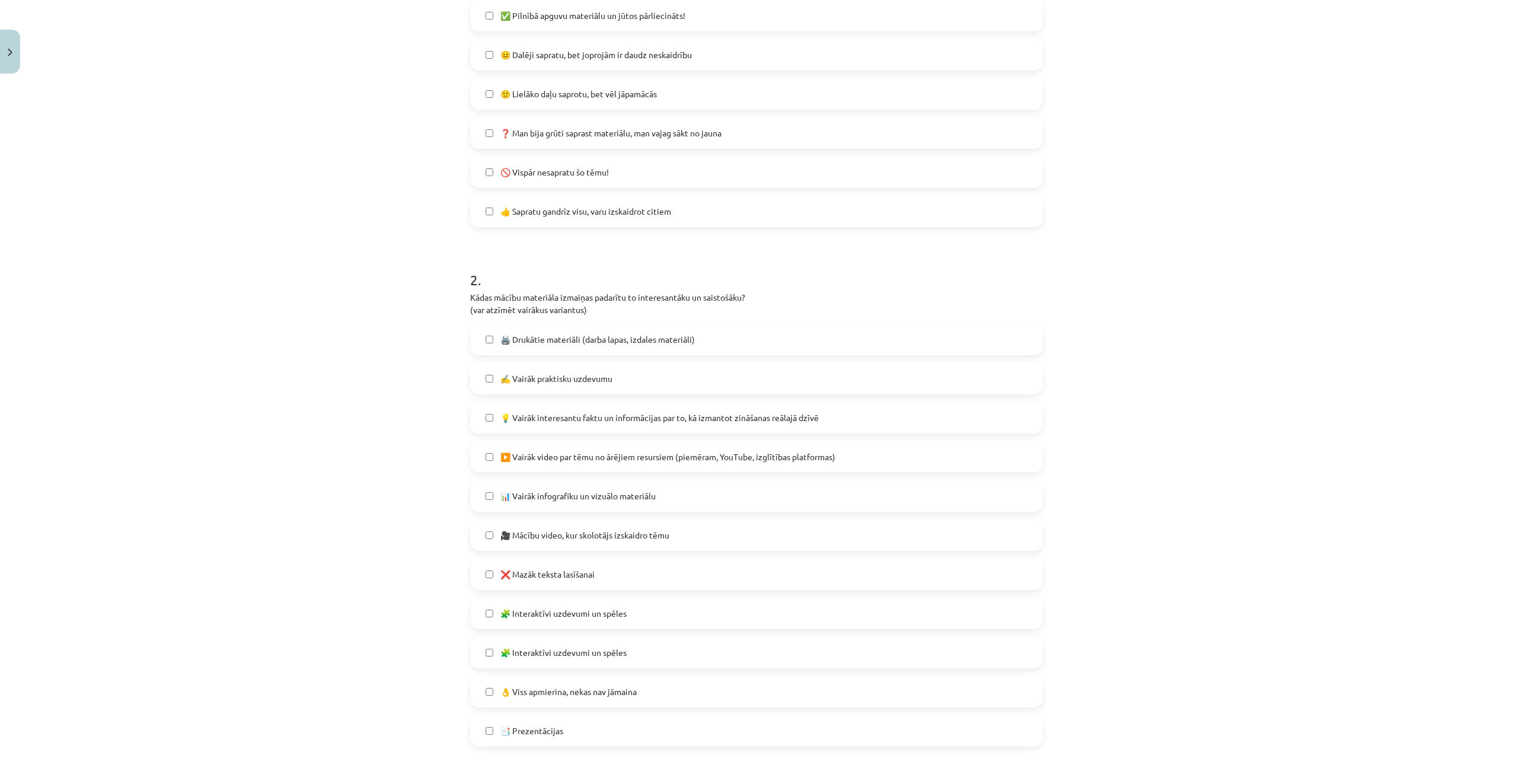
click at [700, 419] on span "💡 Vairāk interesantu faktu un informācijas par to, kā izmantot zināšanas reālaj…" at bounding box center [659, 417] width 318 height 12
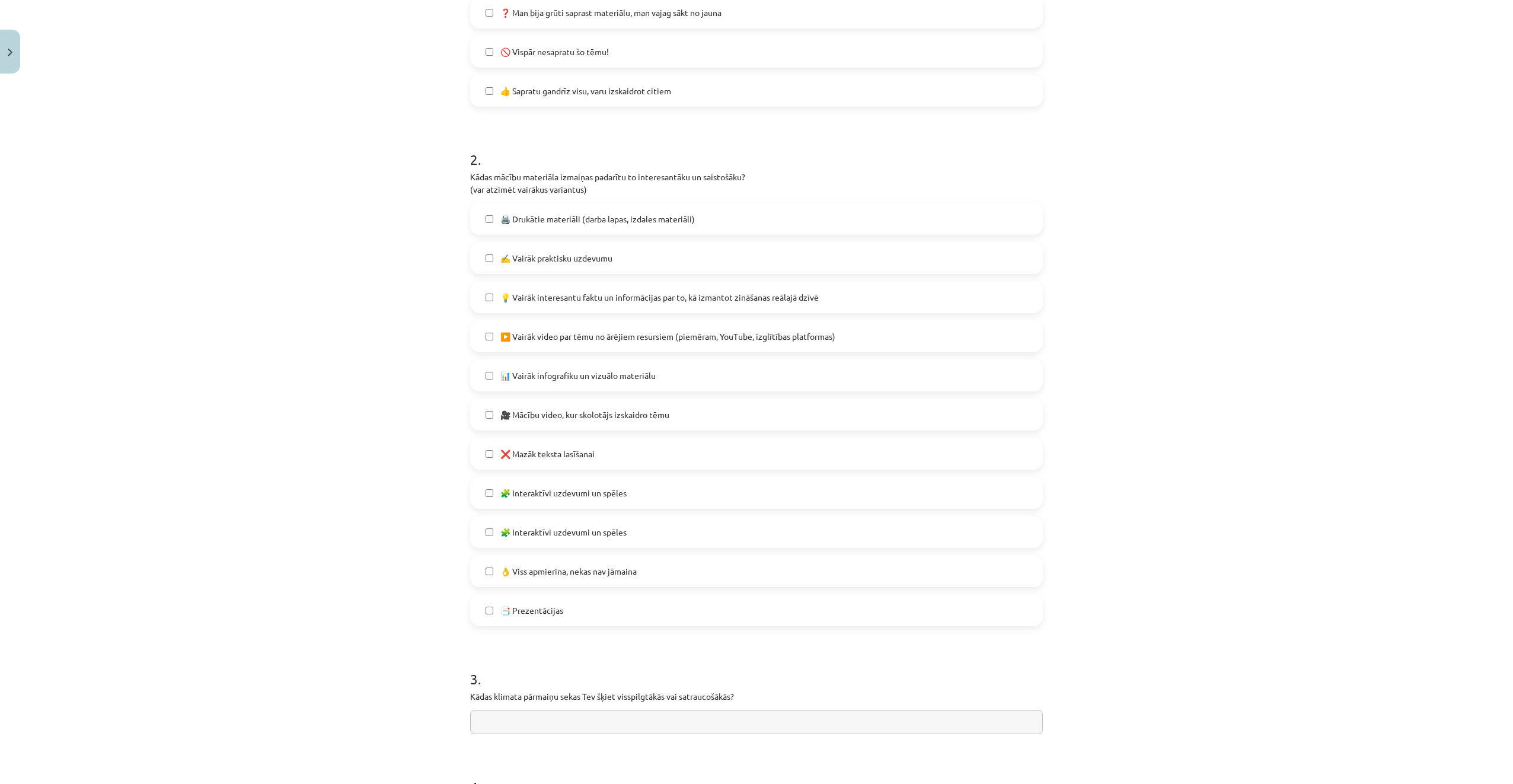
scroll to position [605, 0]
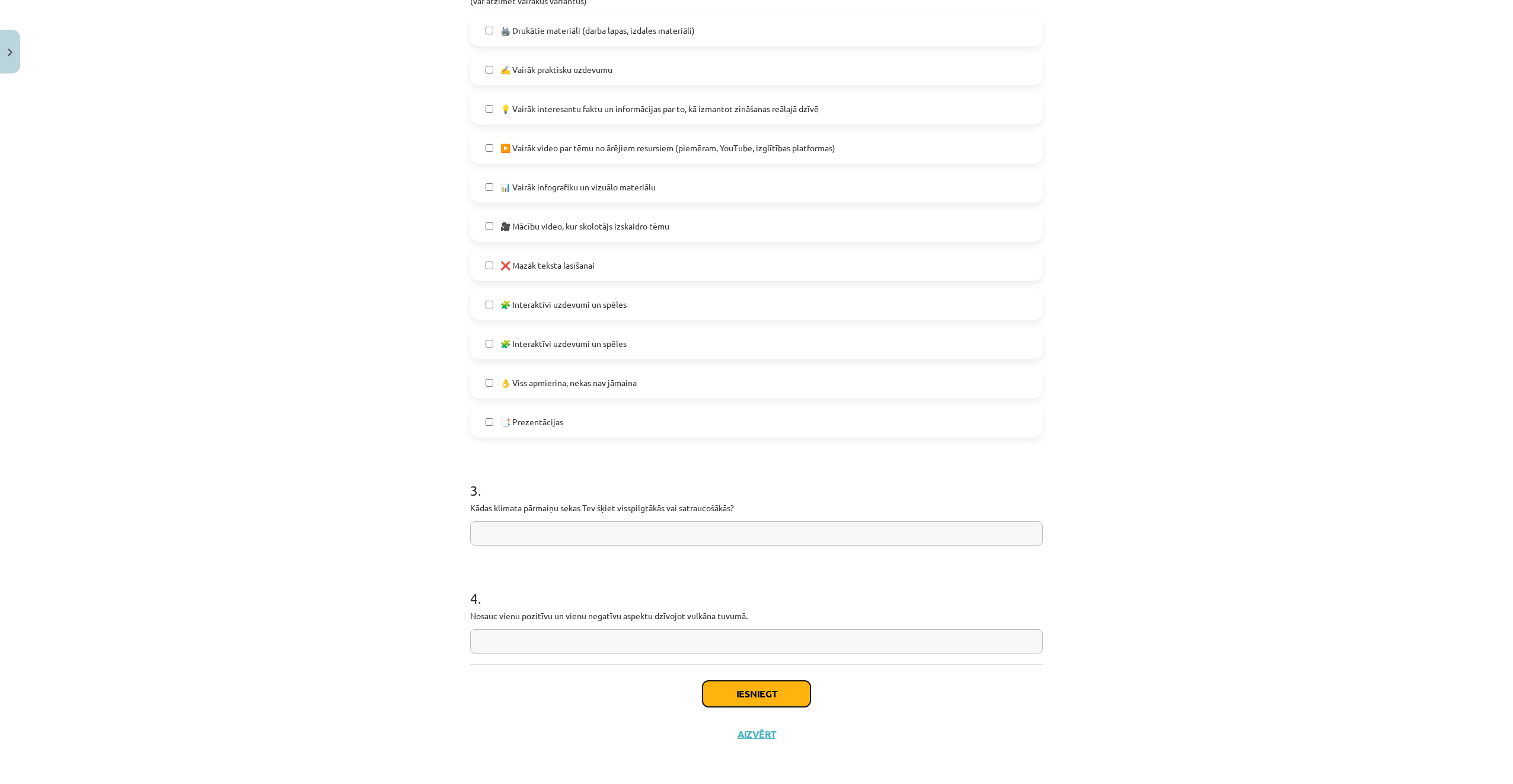
click at [781, 694] on button "Iesniegt" at bounding box center [756, 693] width 108 height 26
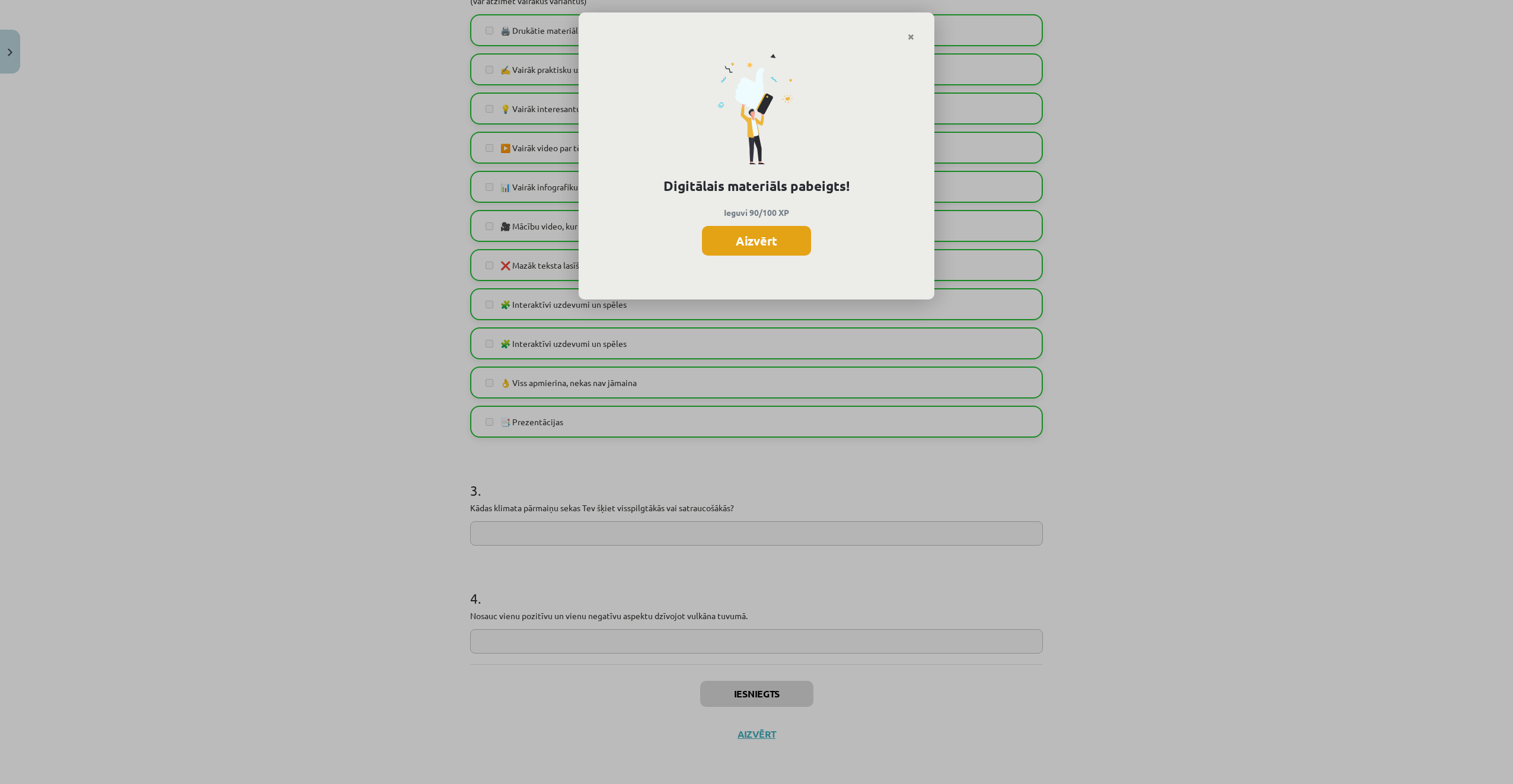
click at [788, 241] on button "Aizvērt" at bounding box center [756, 240] width 109 height 30
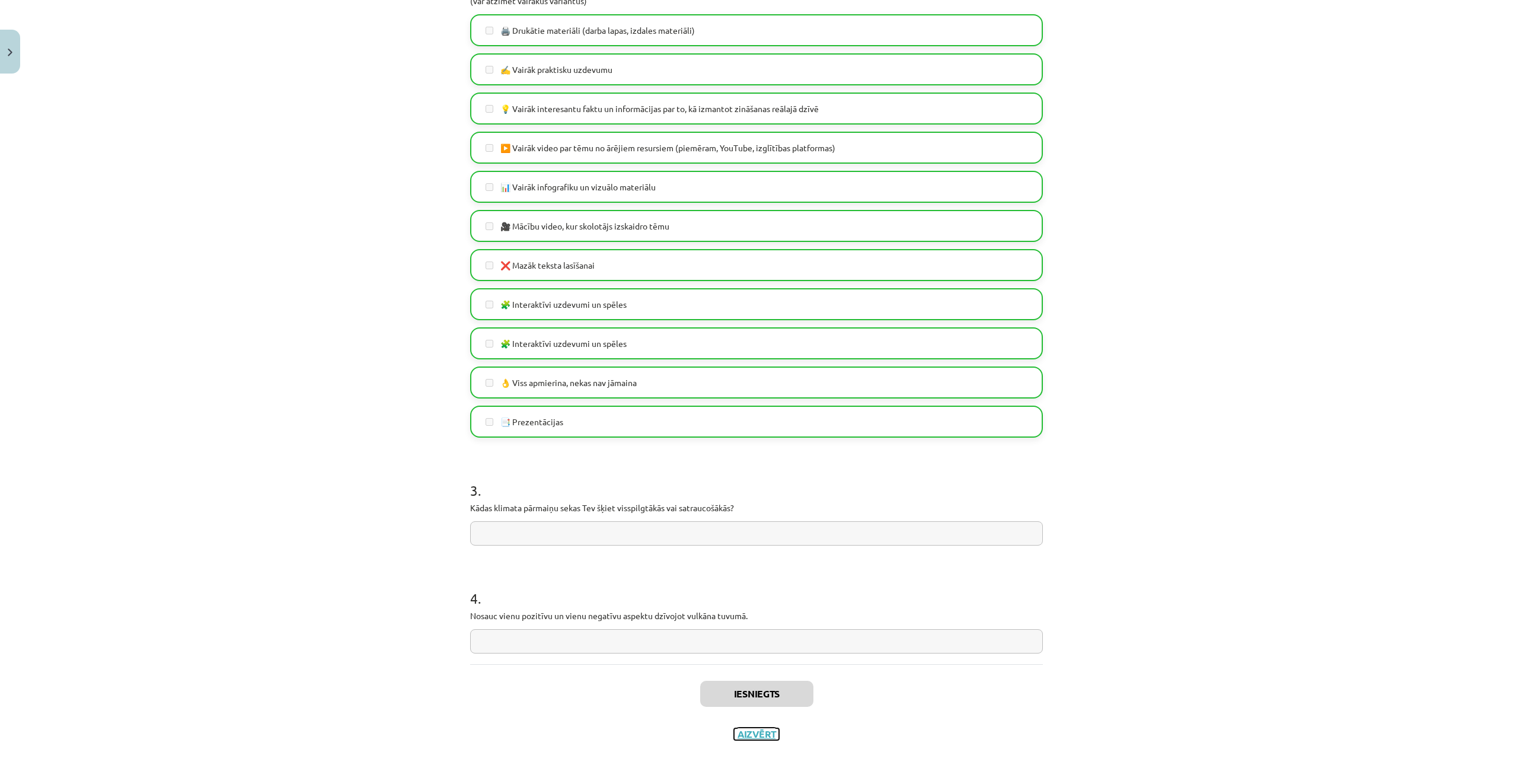
click at [761, 734] on button "Aizvērt" at bounding box center [756, 733] width 45 height 11
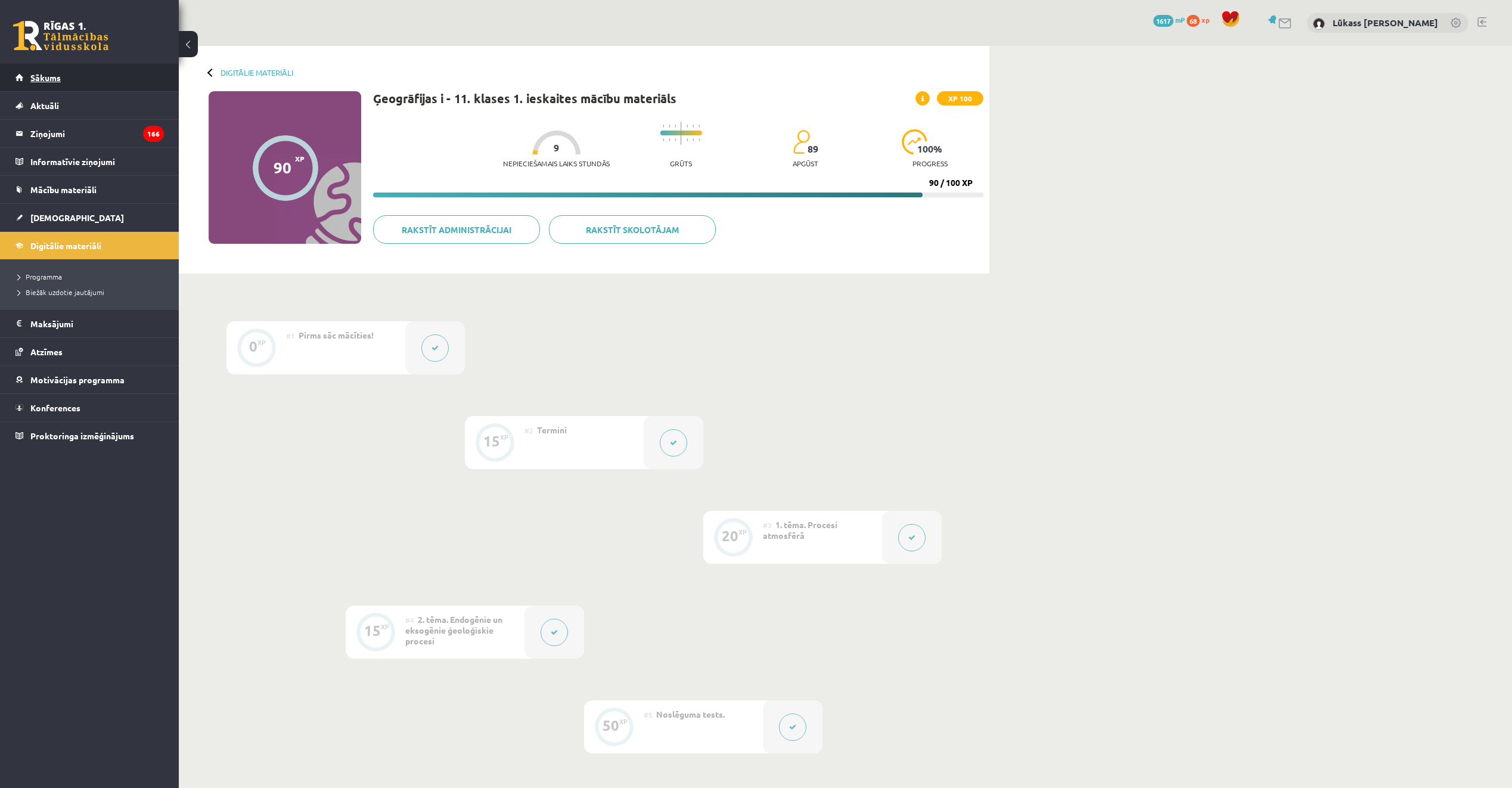
click at [42, 79] on span "Sākums" at bounding box center [46, 77] width 31 height 11
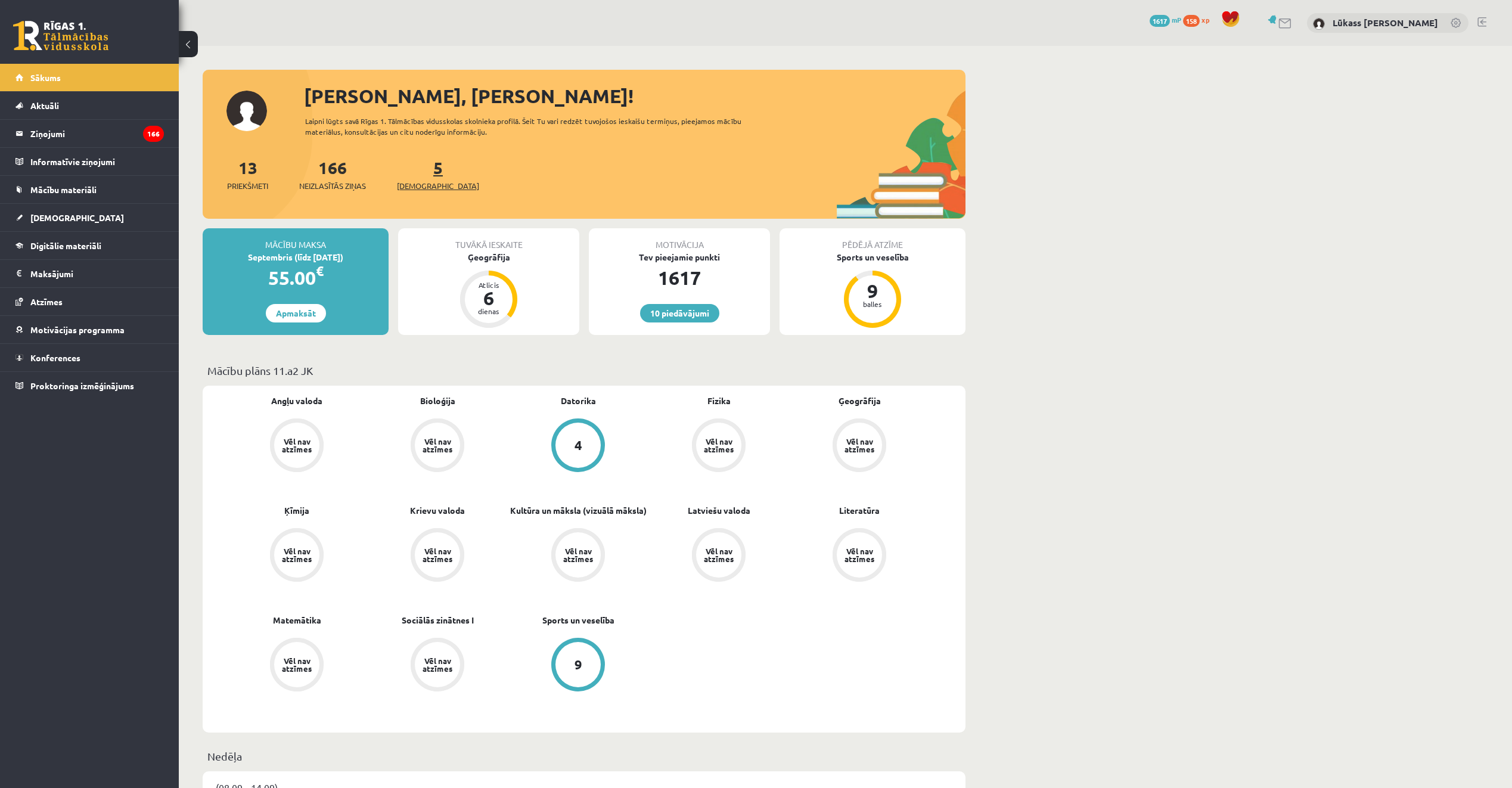
click at [414, 183] on span "[DEMOGRAPHIC_DATA]" at bounding box center [438, 185] width 83 height 12
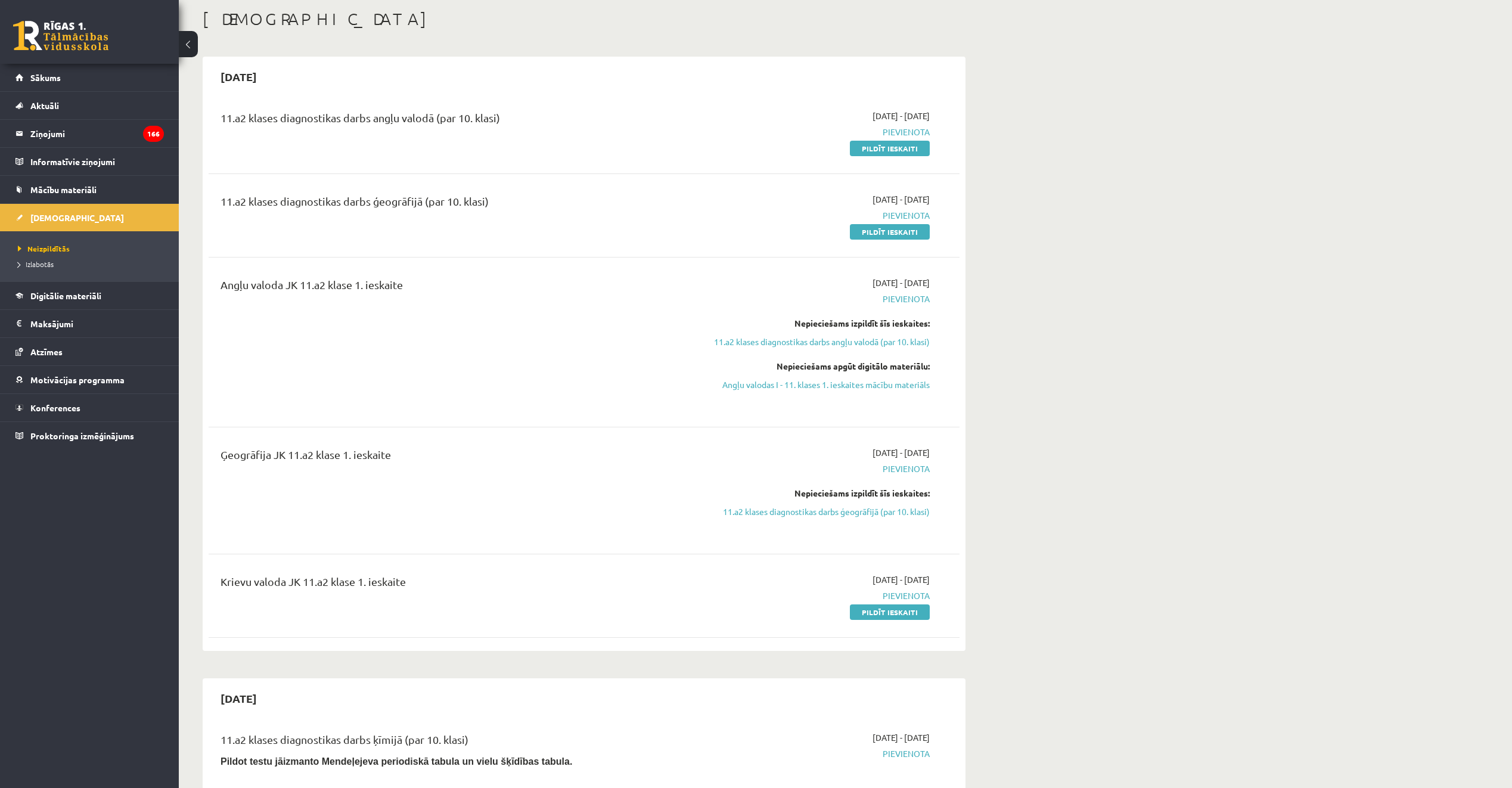
scroll to position [60, 0]
click at [896, 515] on link "11.a2 klases diagnostikas darbs ģeogrāfijā (par 10. klasi)" at bounding box center [818, 512] width 225 height 12
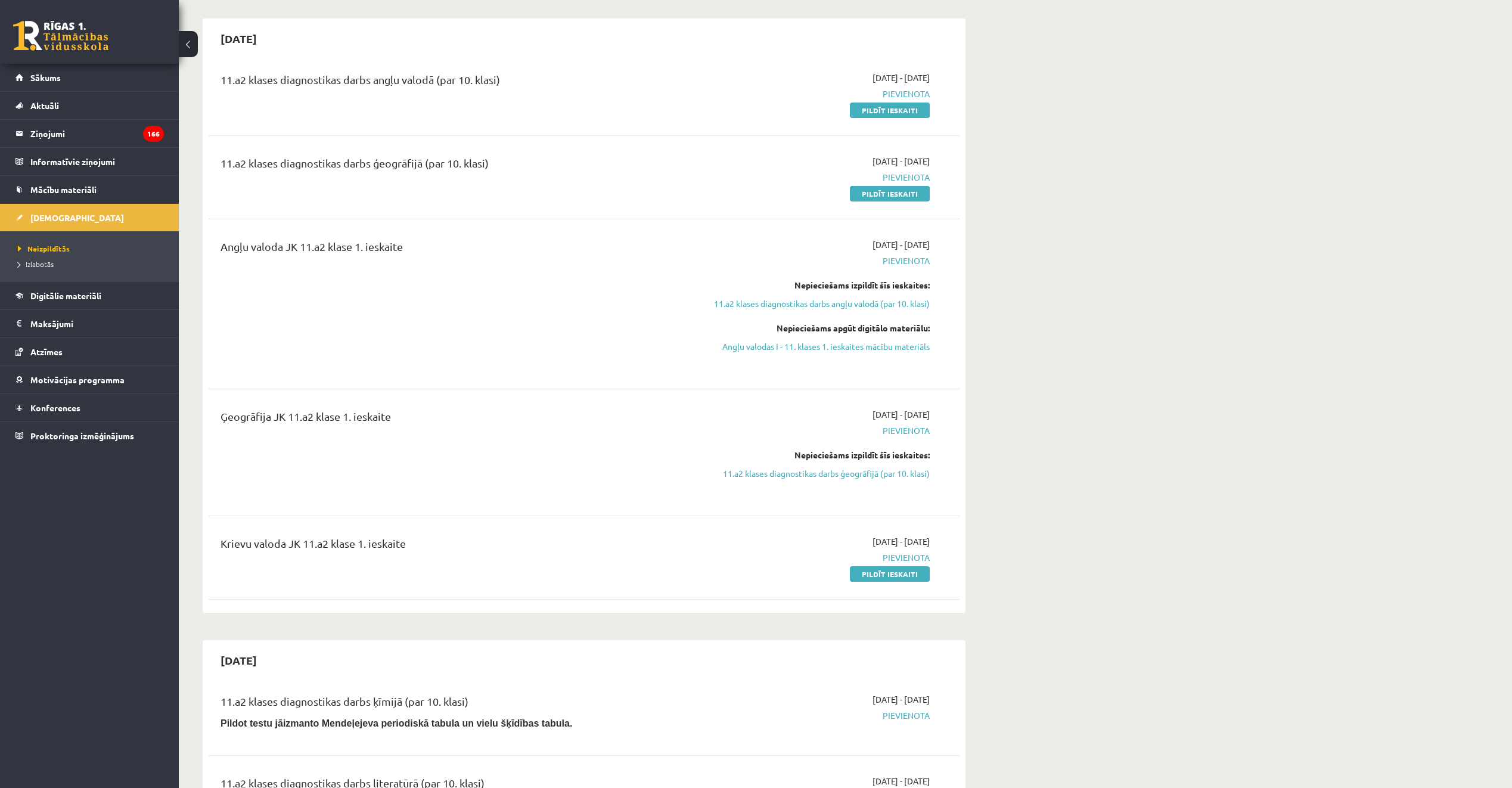
scroll to position [4, 0]
